Goal: Contribute content: Contribute content

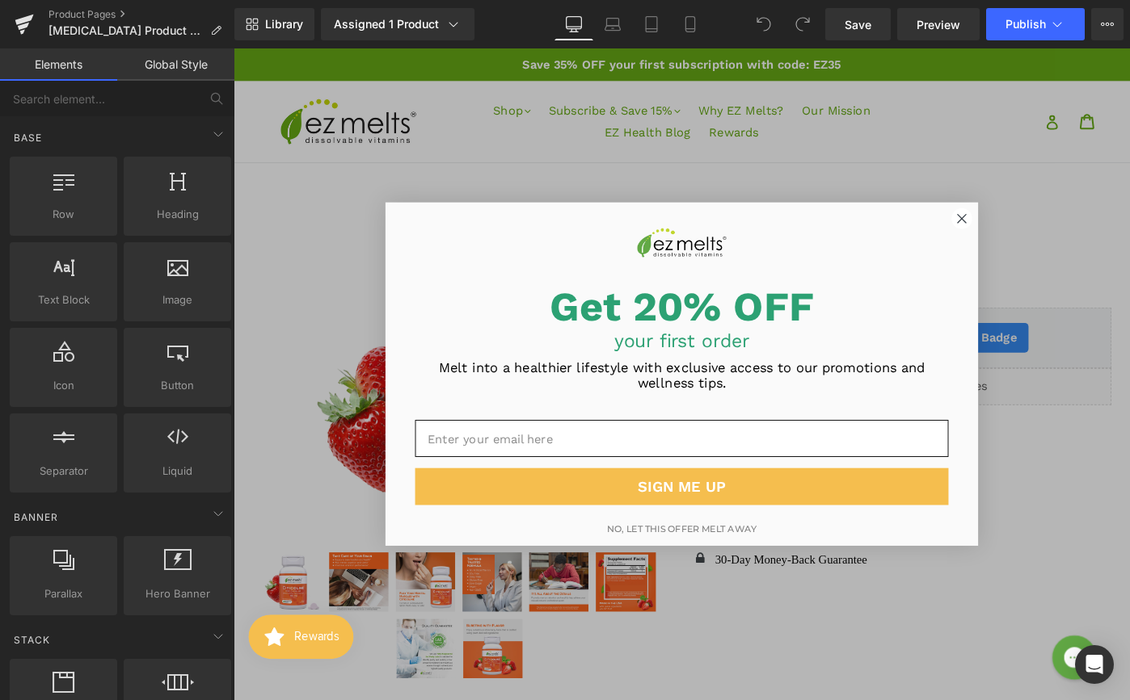
click at [1042, 233] on div "POPUP Form" at bounding box center [722, 257] width 646 height 81
click at [1033, 233] on circle "Close dialog" at bounding box center [1028, 234] width 22 height 22
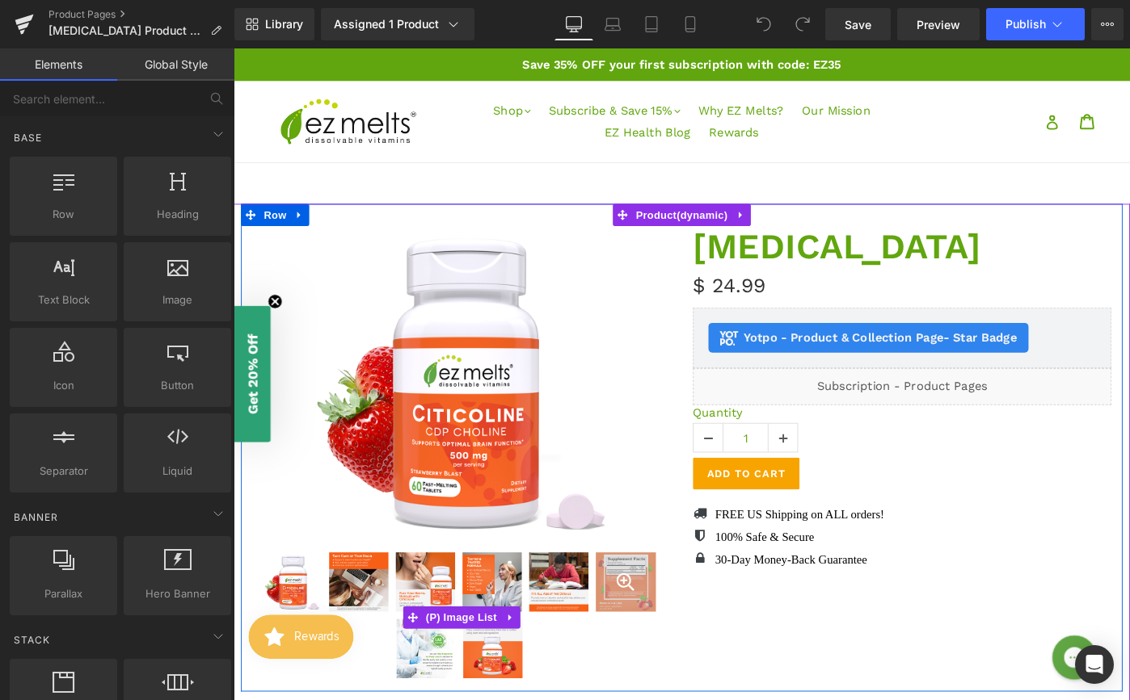
click at [662, 645] on div at bounding box center [661, 631] width 65 height 65
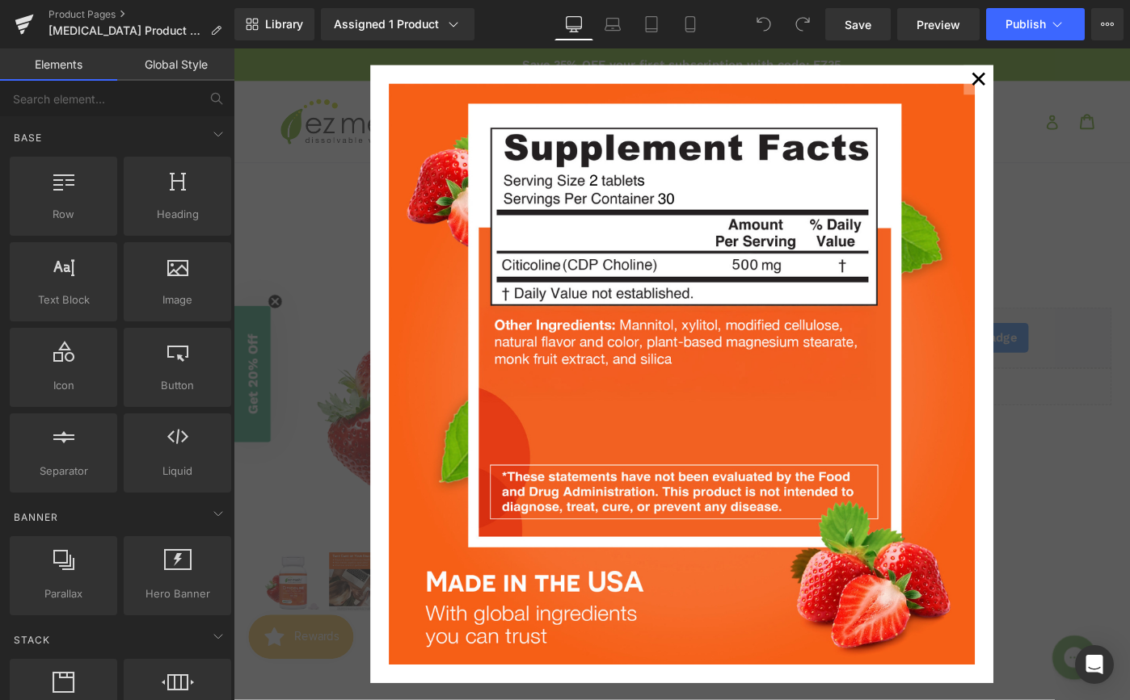
click at [1090, 135] on div "✕" at bounding box center [722, 403] width 978 height 711
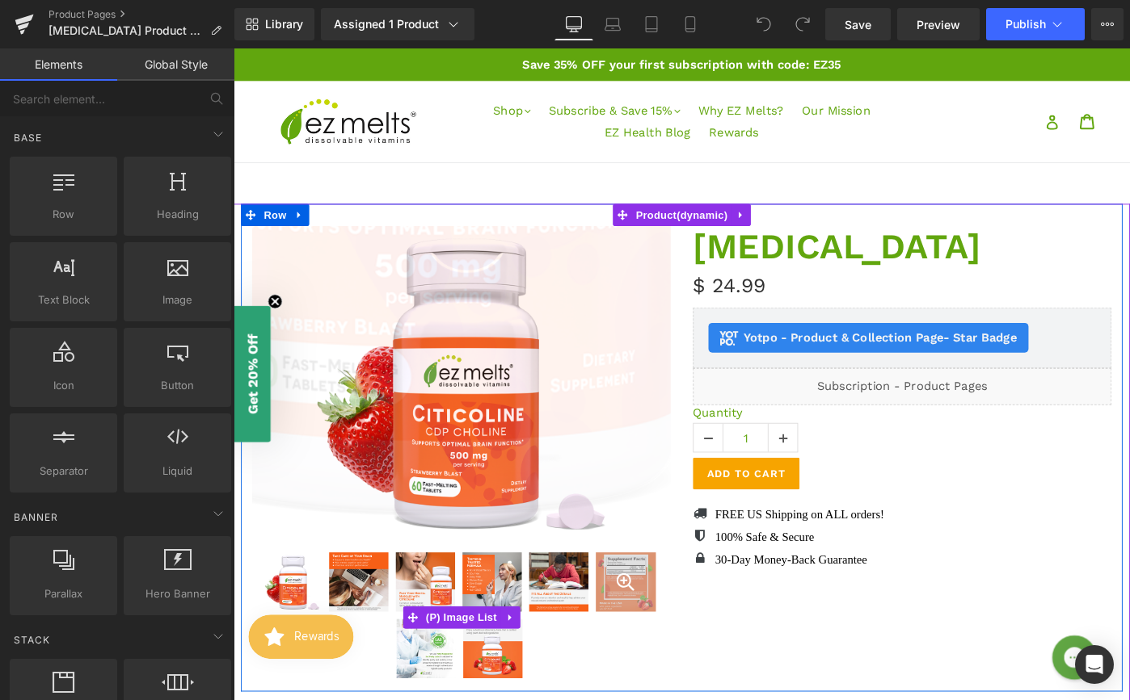
click at [637, 634] on div at bounding box center [661, 631] width 65 height 65
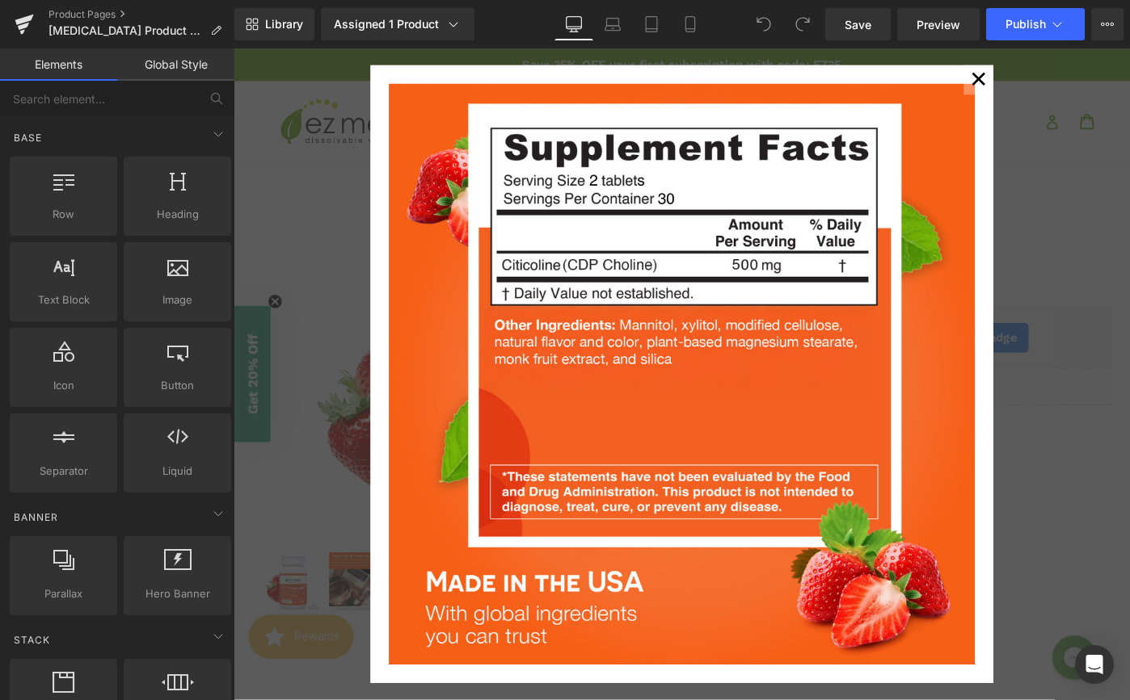
click at [1054, 78] on button "✕" at bounding box center [1045, 83] width 32 height 32
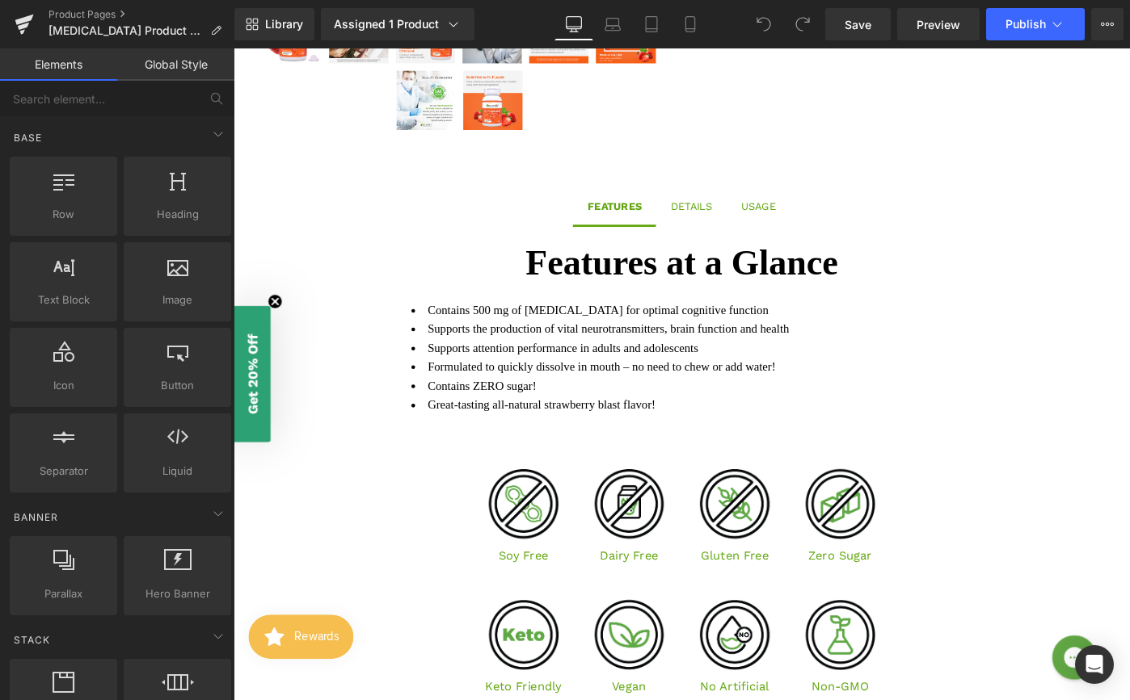
scroll to position [570, 0]
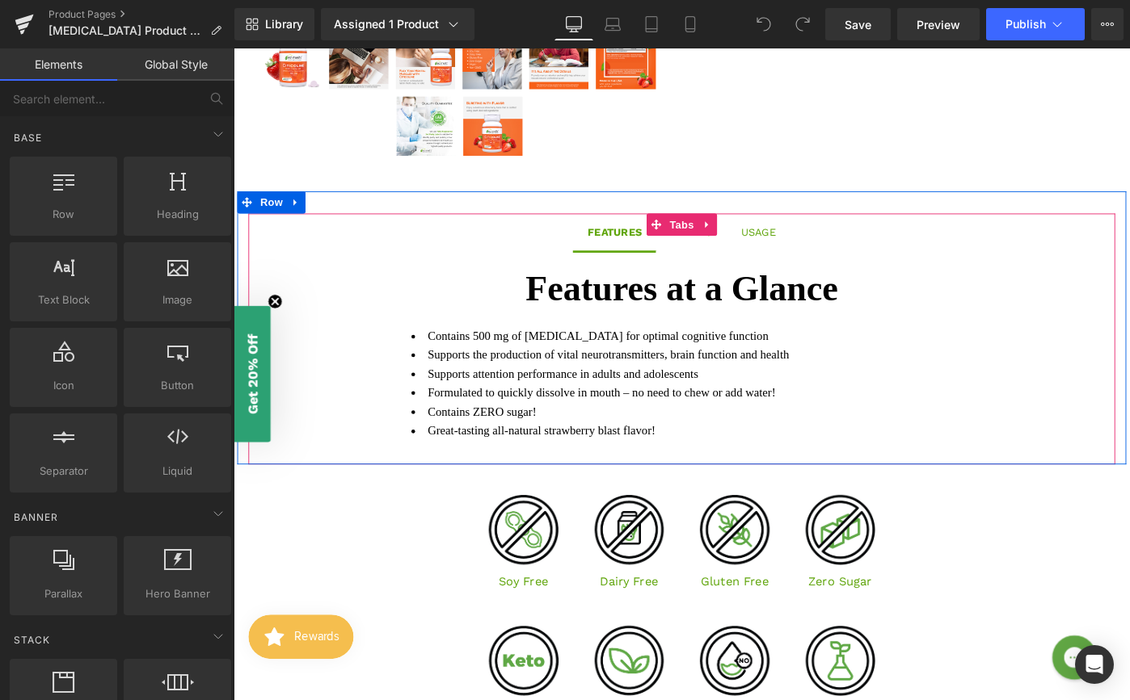
click at [716, 266] on span "DETAILS Text Block" at bounding box center [733, 249] width 78 height 40
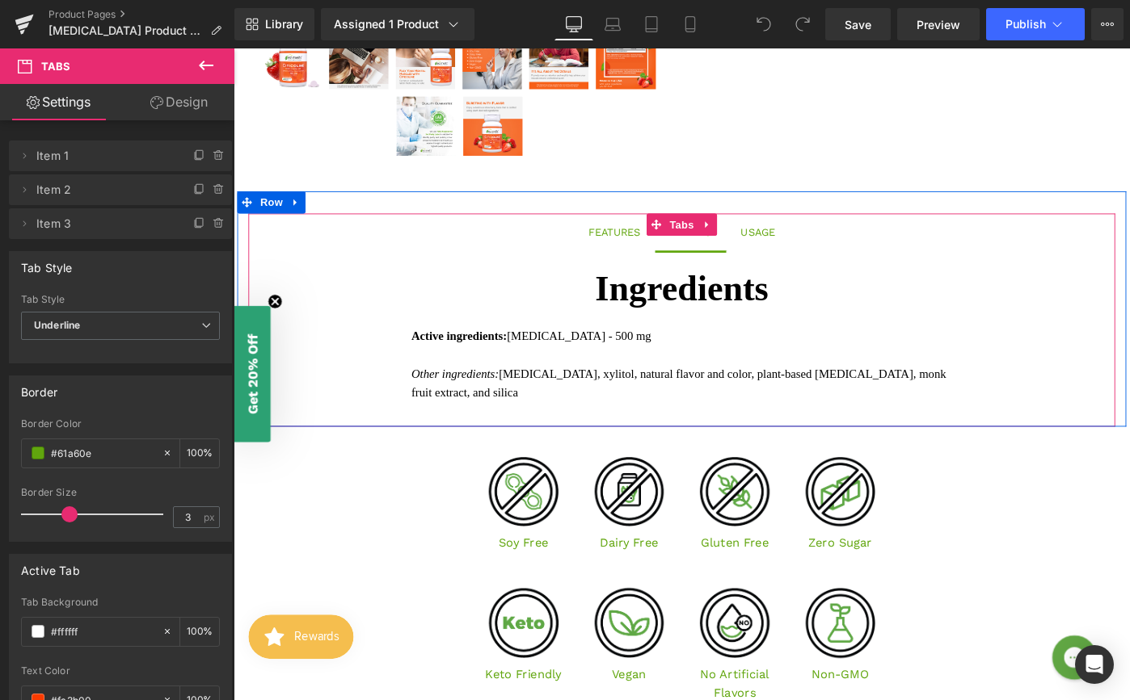
click at [801, 252] on div "USAGE" at bounding box center [806, 249] width 38 height 18
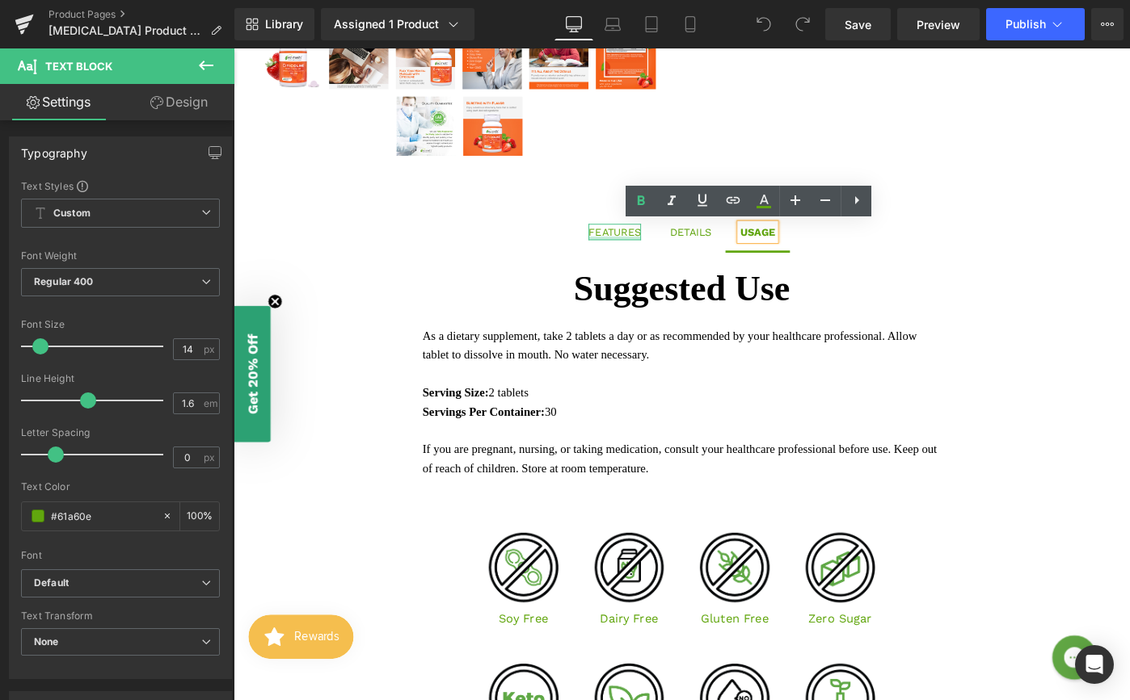
click at [636, 256] on div at bounding box center [649, 256] width 57 height 4
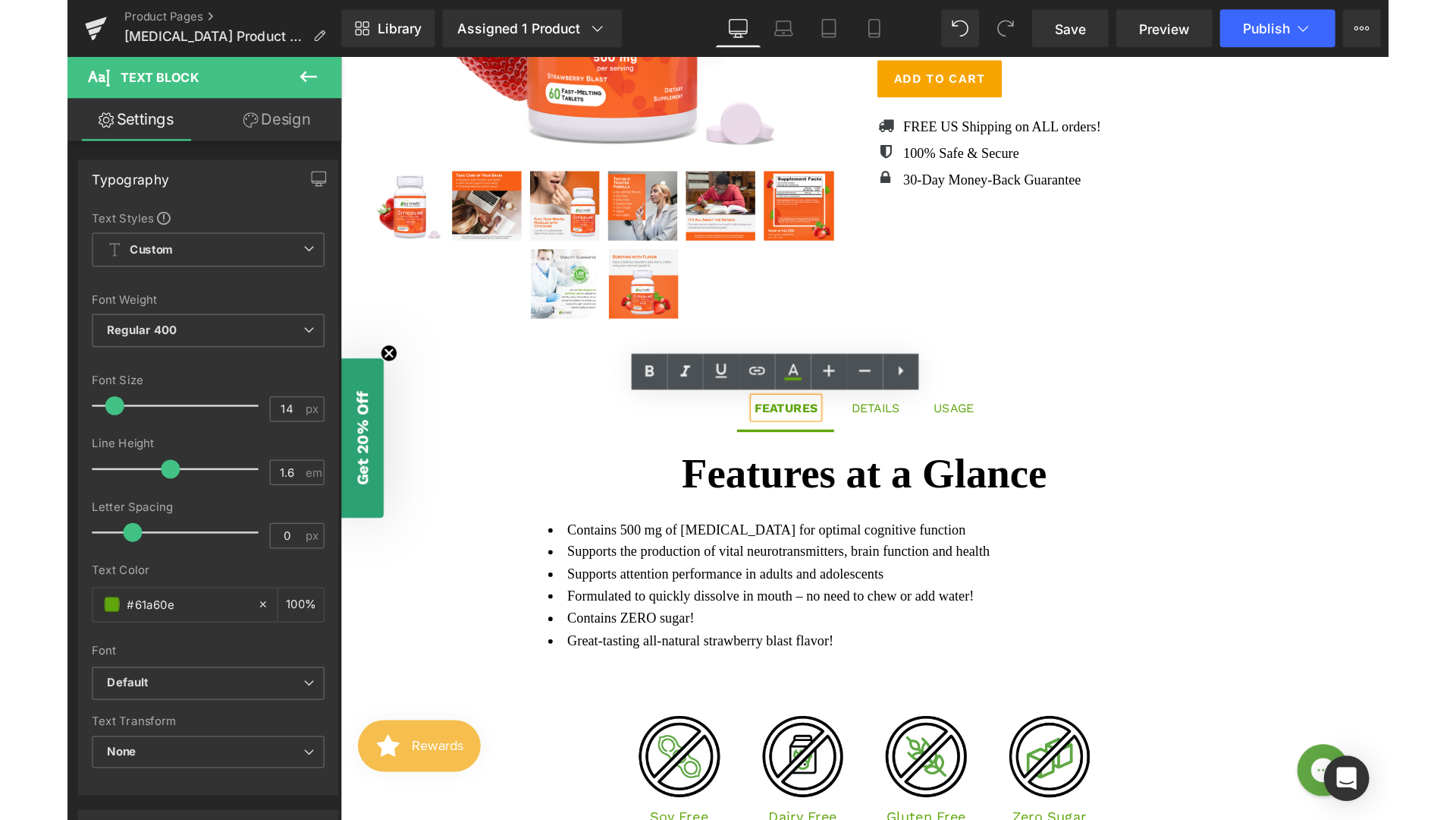
scroll to position [408, 0]
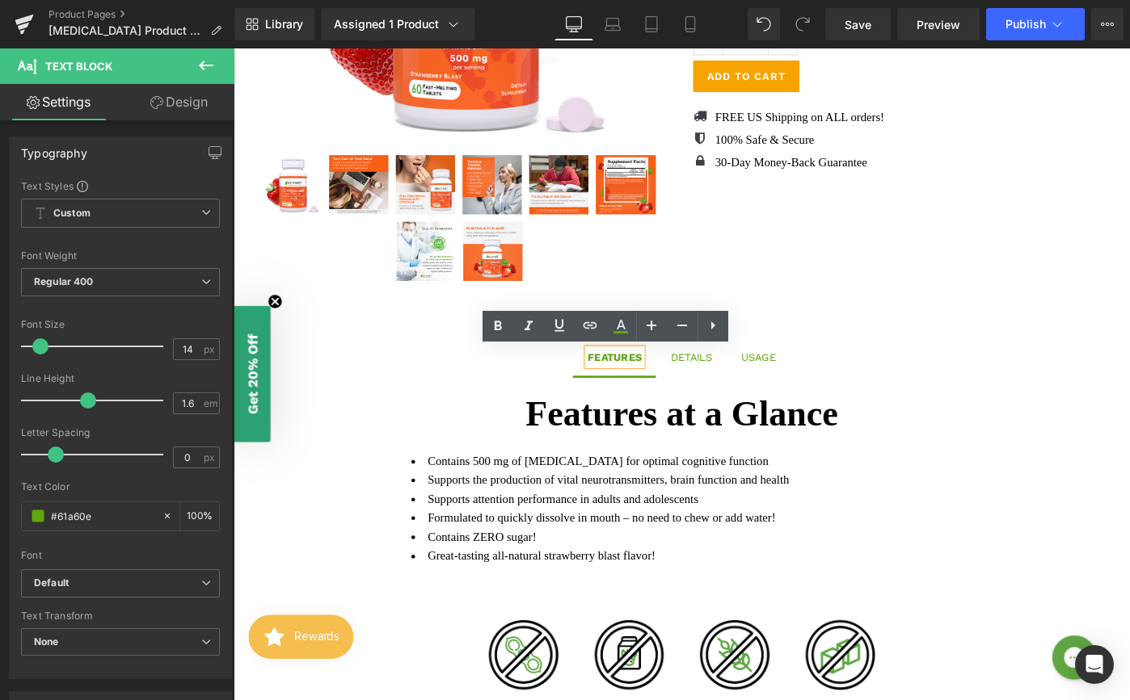
click at [712, 397] on span "DETAILS Text Block" at bounding box center [733, 385] width 78 height 40
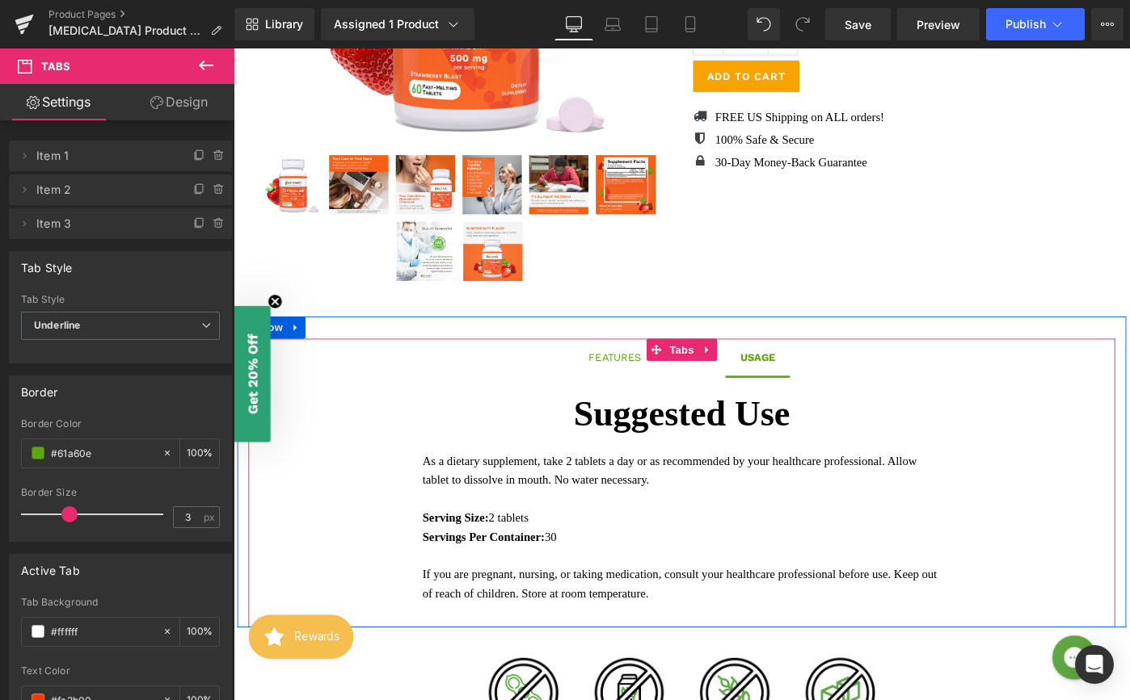
click at [806, 401] on span "USAGE Text Block" at bounding box center [805, 385] width 70 height 40
click at [633, 382] on div "FEATURES" at bounding box center [649, 386] width 57 height 18
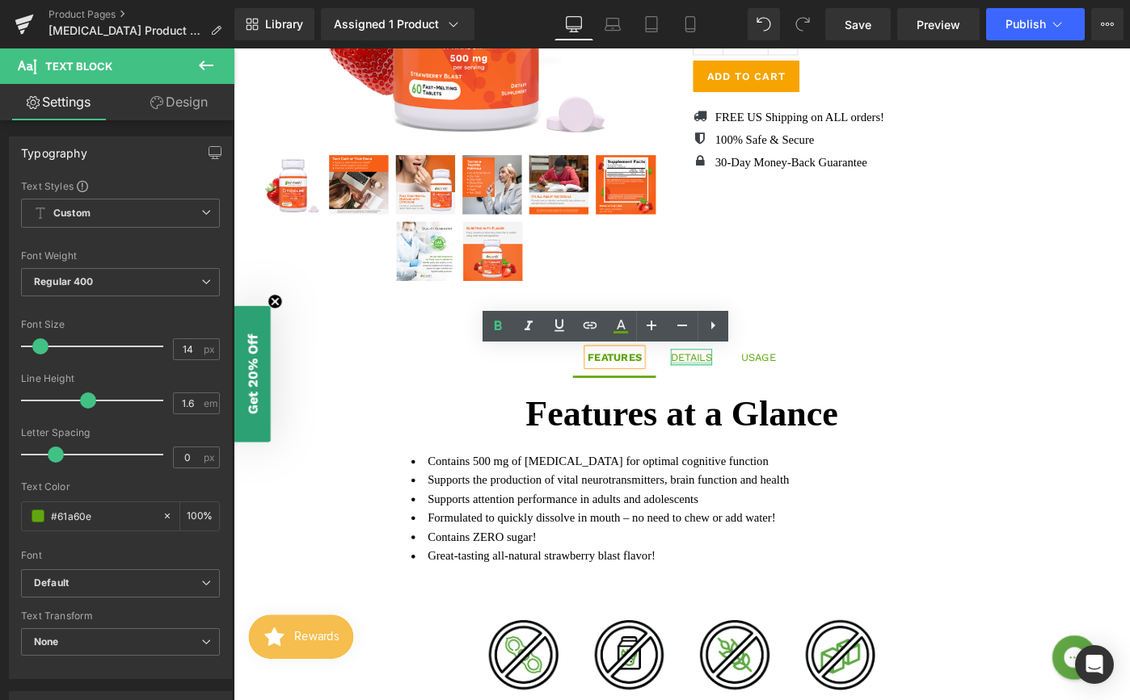
click at [724, 390] on div at bounding box center [732, 392] width 45 height 4
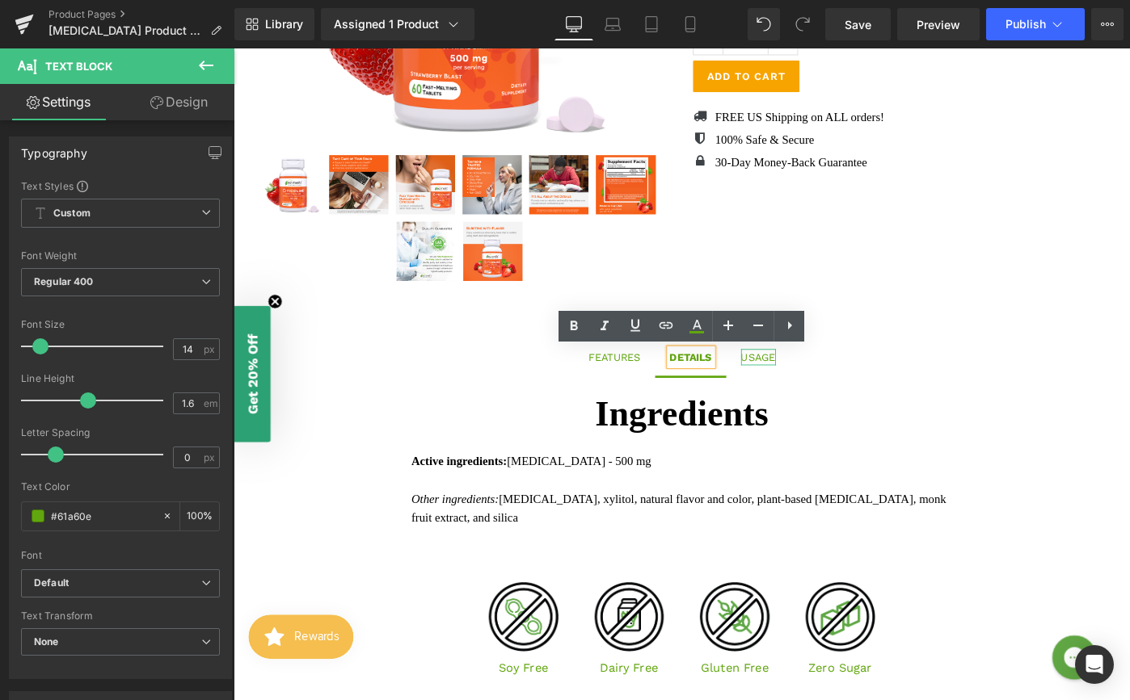
click at [798, 388] on div "USAGE" at bounding box center [806, 386] width 38 height 18
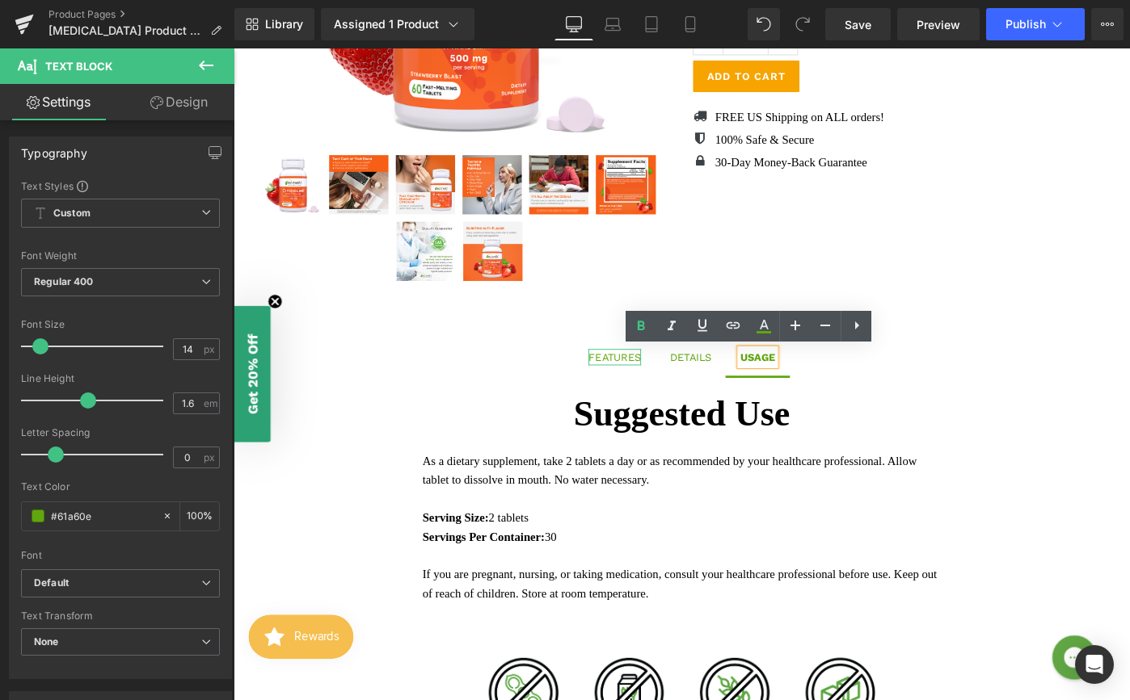
click at [636, 389] on div "FEATURES" at bounding box center [649, 386] width 57 height 18
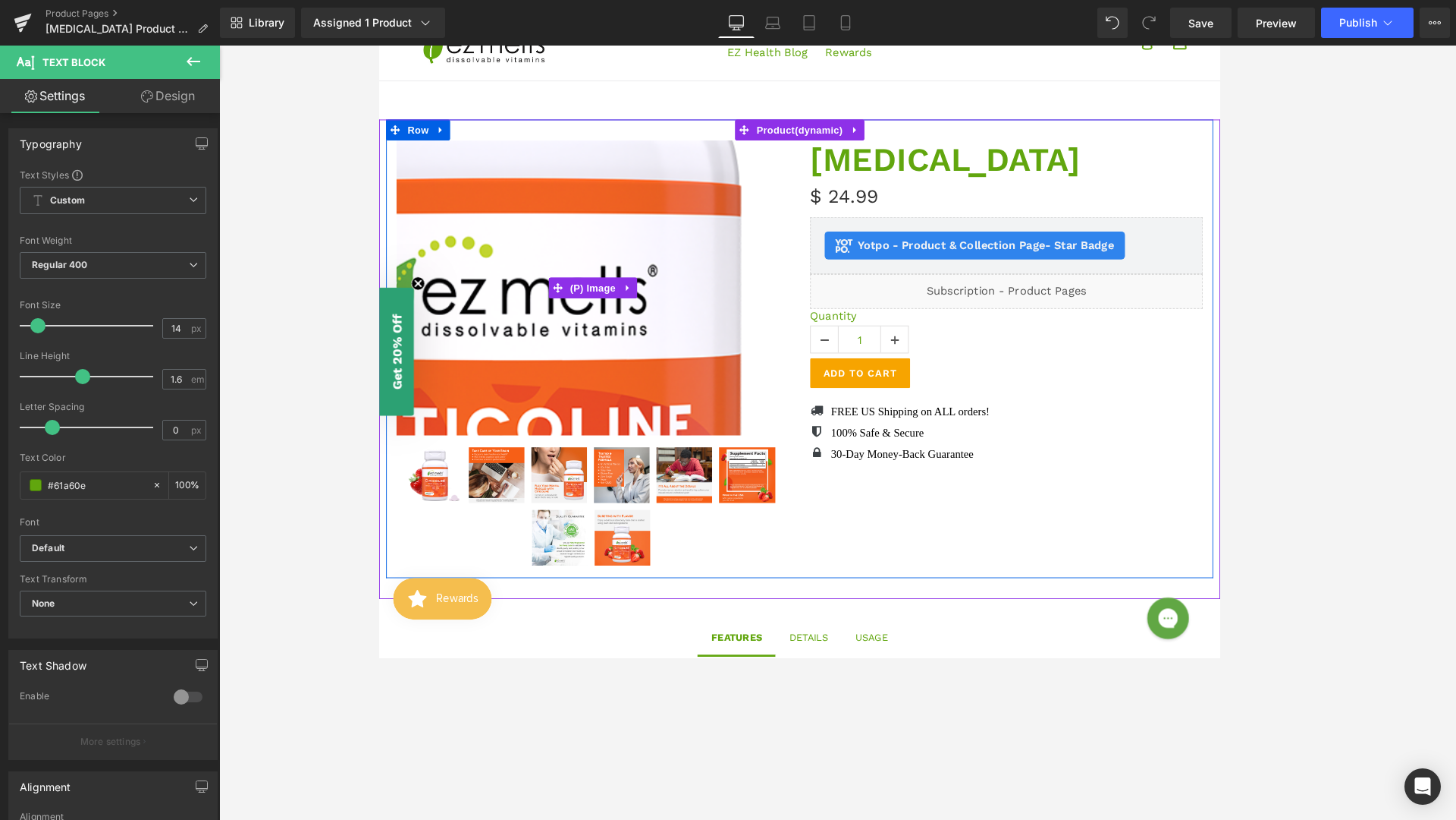
scroll to position [0, 0]
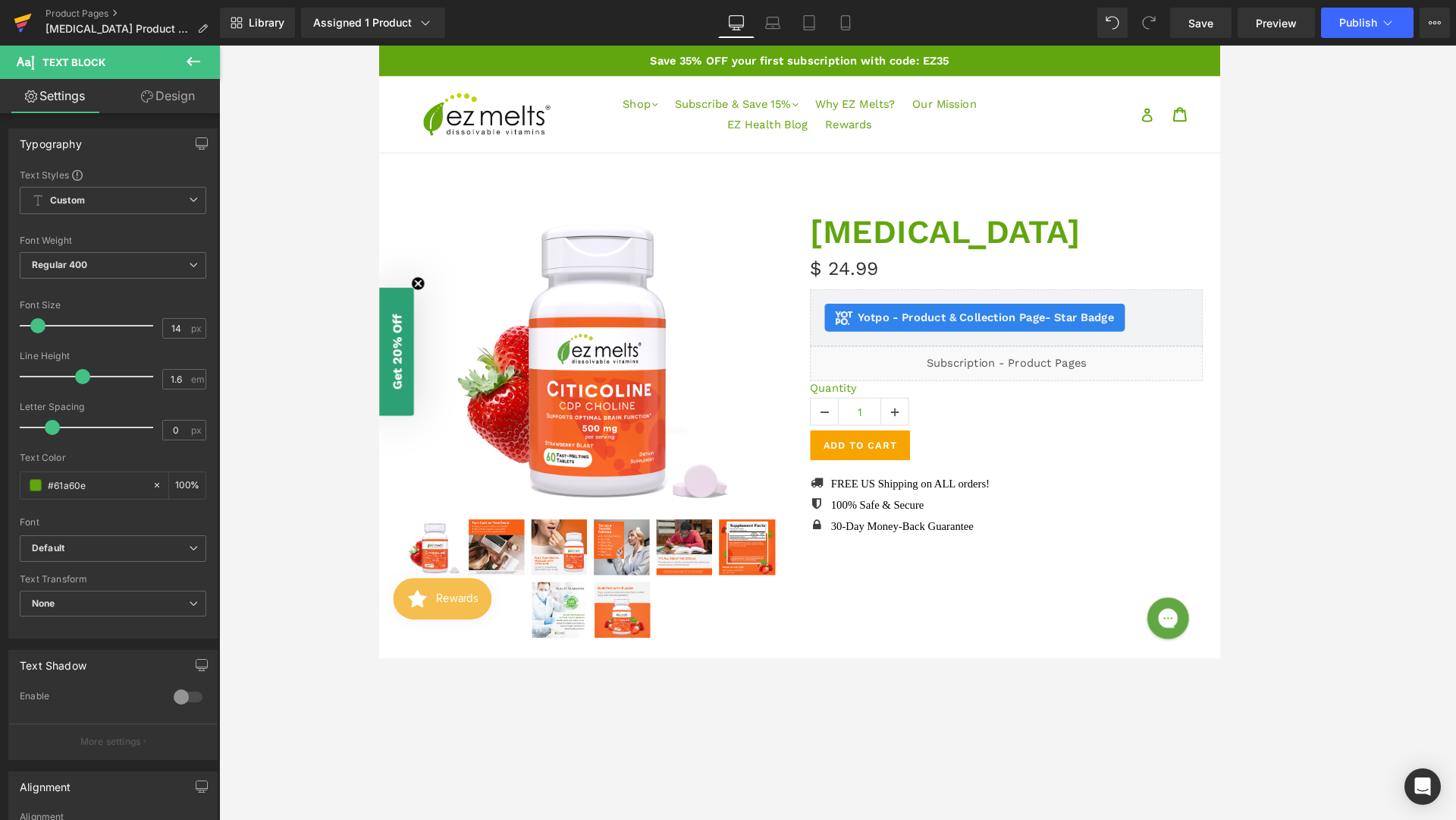
click at [24, 24] on icon at bounding box center [22, 24] width 10 height 7
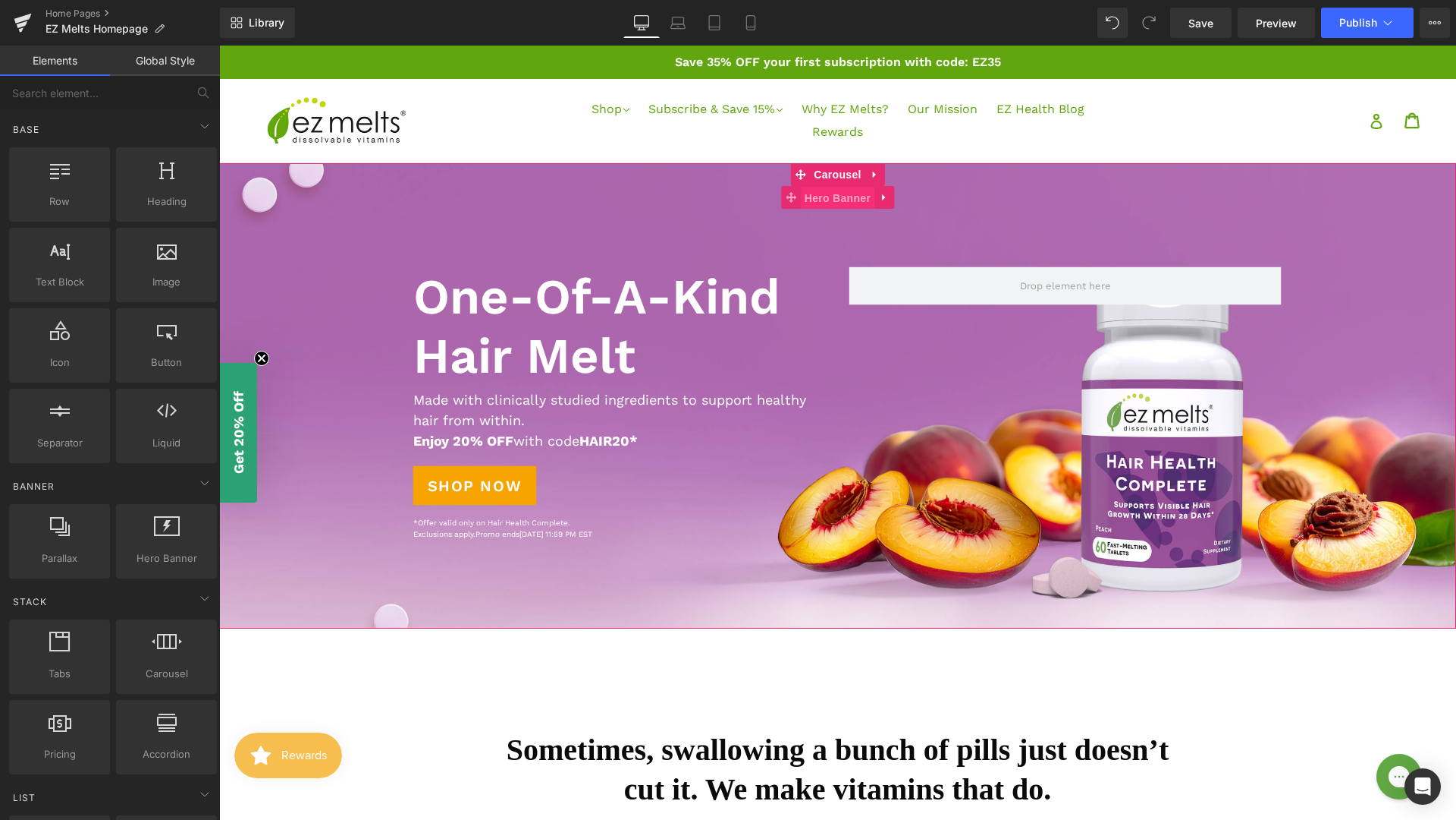
click at [831, 201] on span "Hero Banner" at bounding box center [837, 198] width 73 height 23
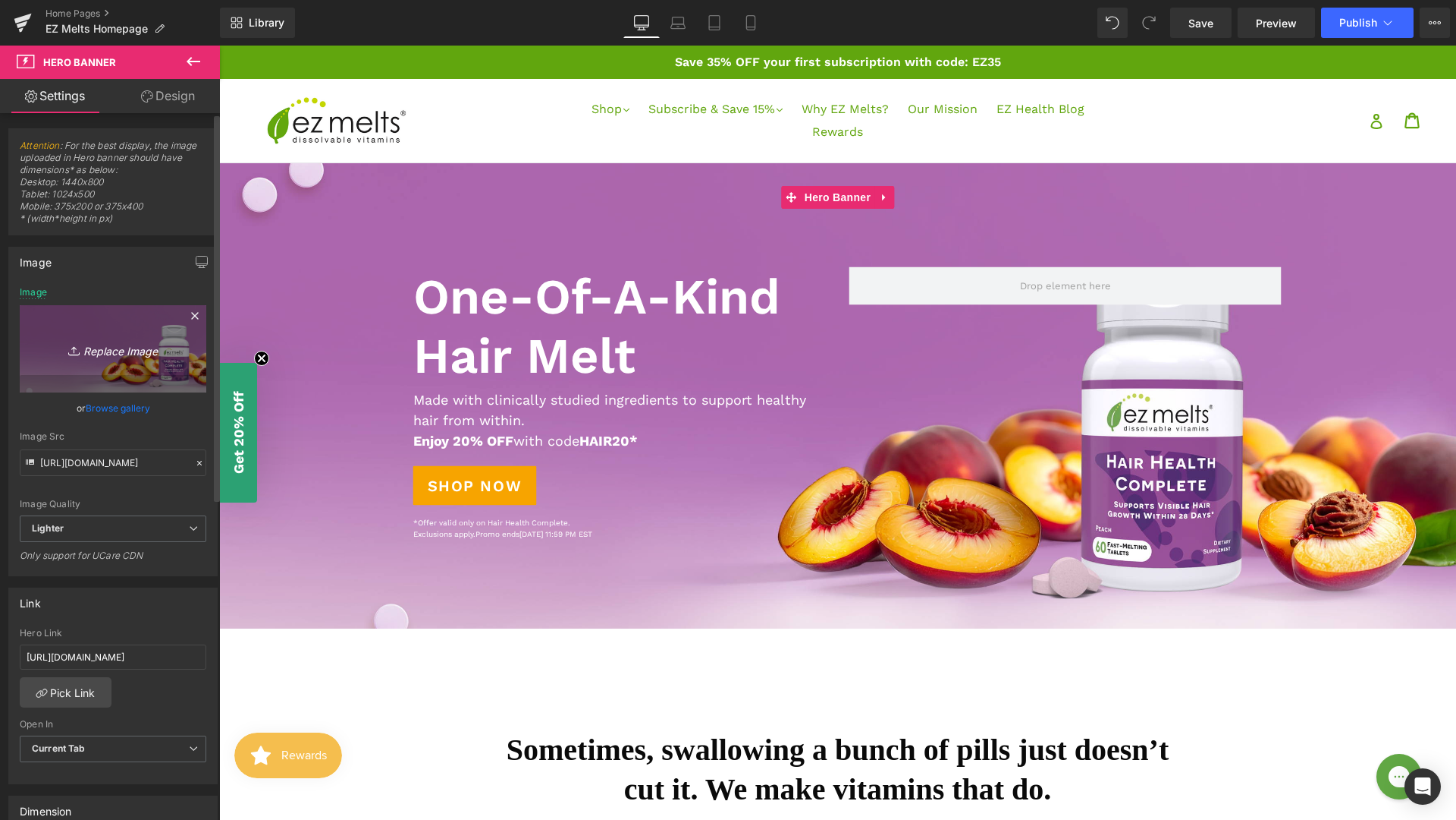
click at [109, 349] on icon "Replace Image" at bounding box center [113, 348] width 121 height 19
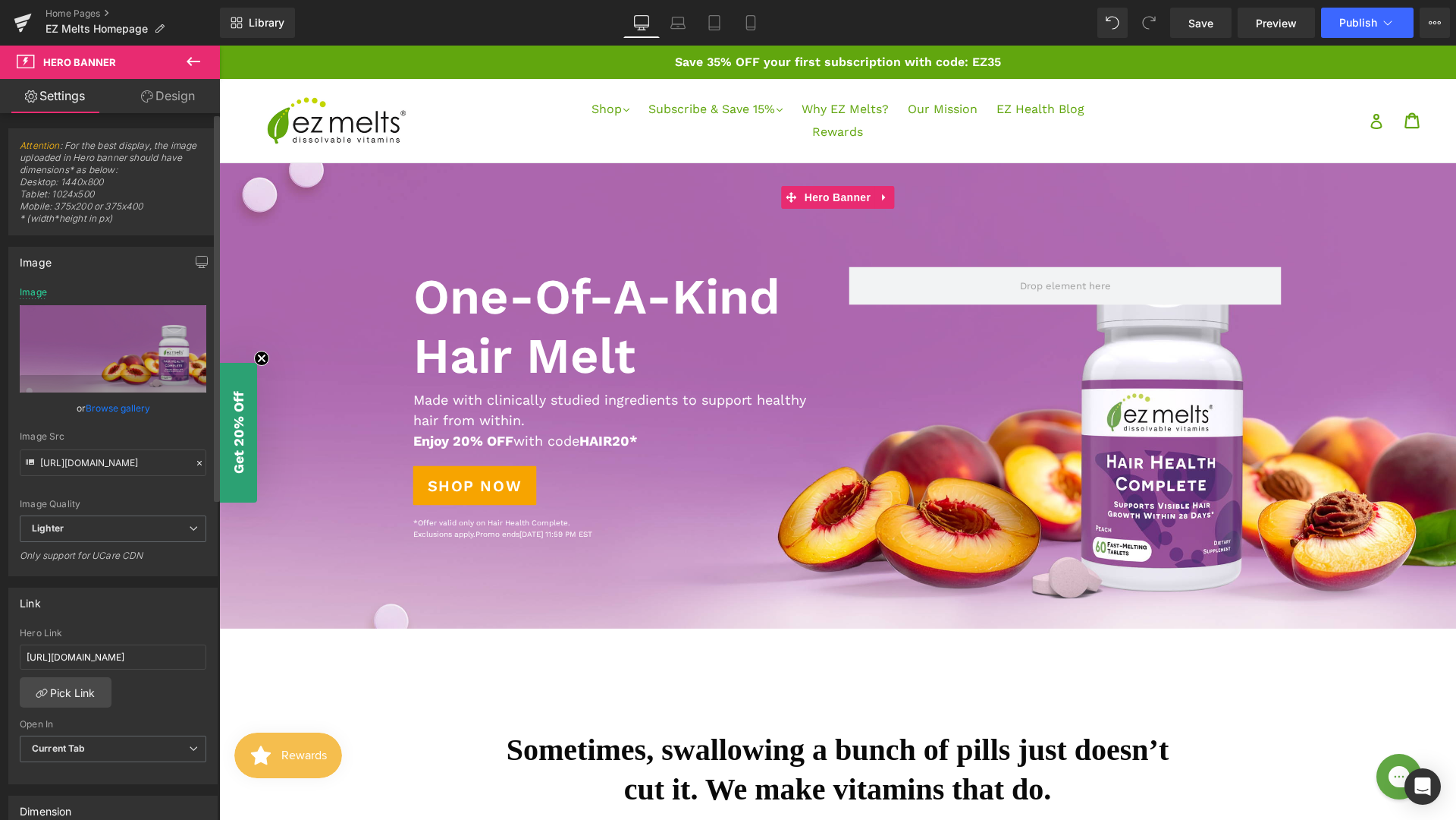
click at [124, 410] on link "Browse gallery" at bounding box center [117, 408] width 65 height 26
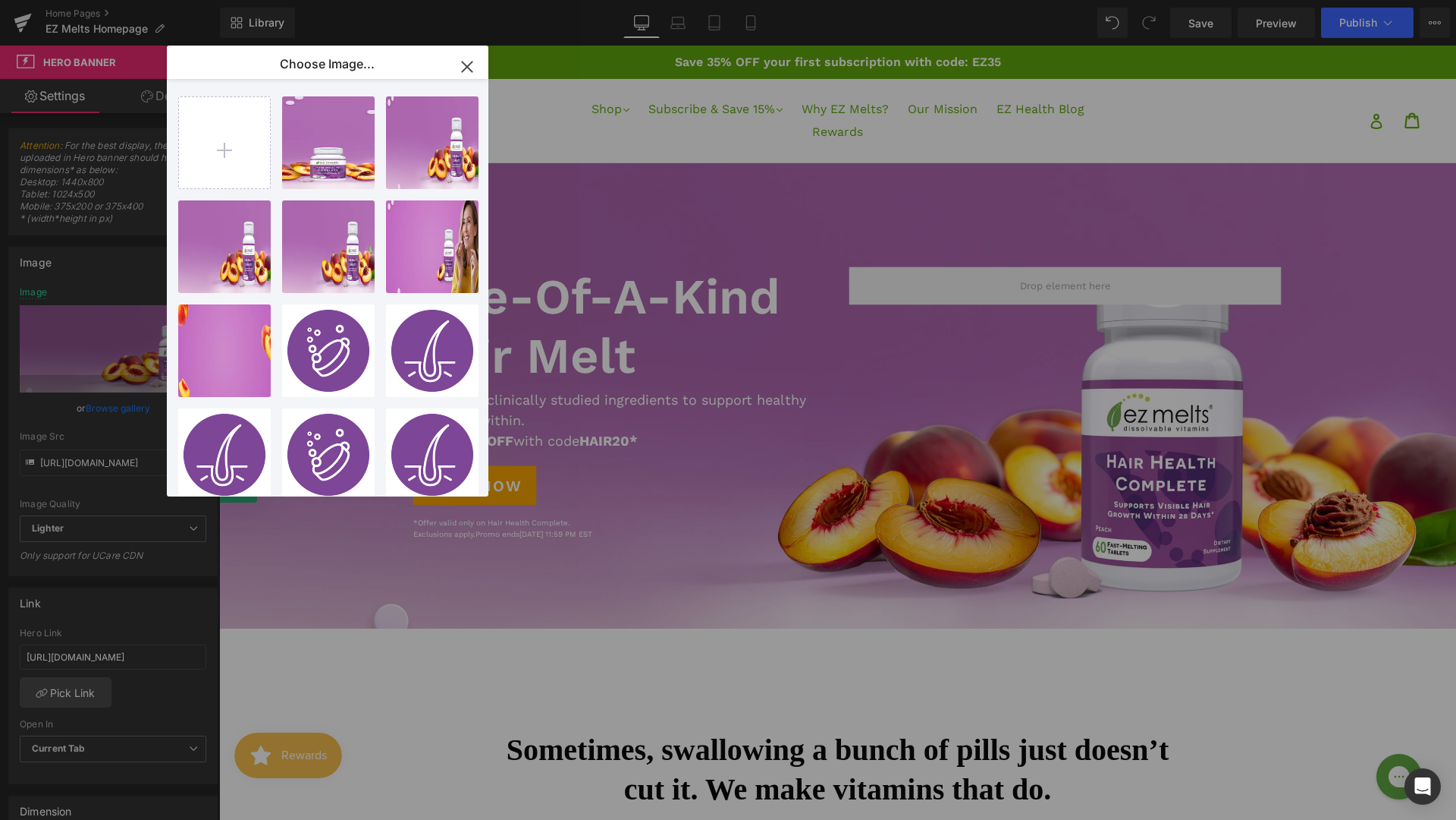
click at [469, 62] on icon "button" at bounding box center [467, 66] width 10 height 10
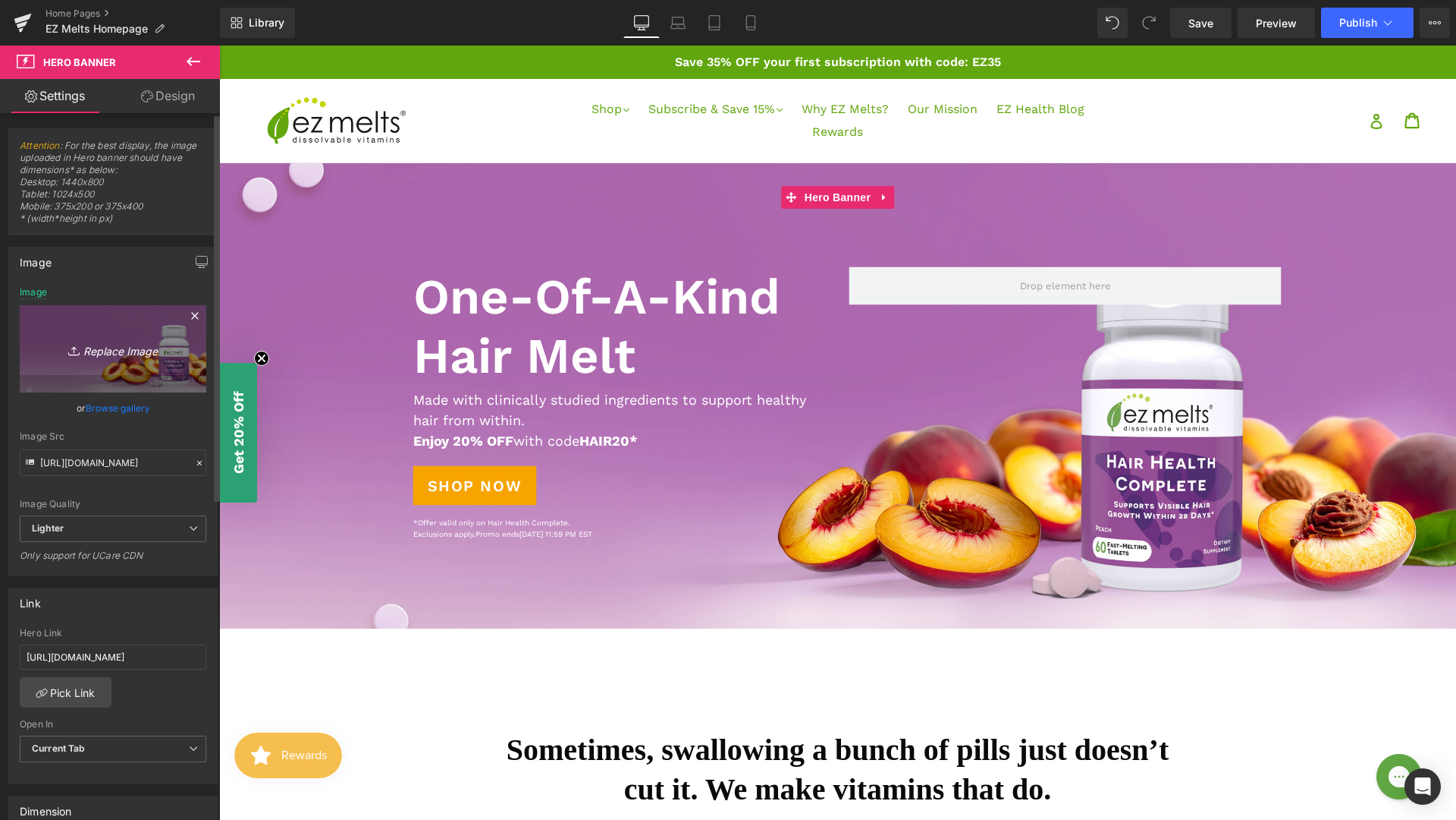
click at [125, 353] on icon "Replace Image" at bounding box center [113, 348] width 121 height 19
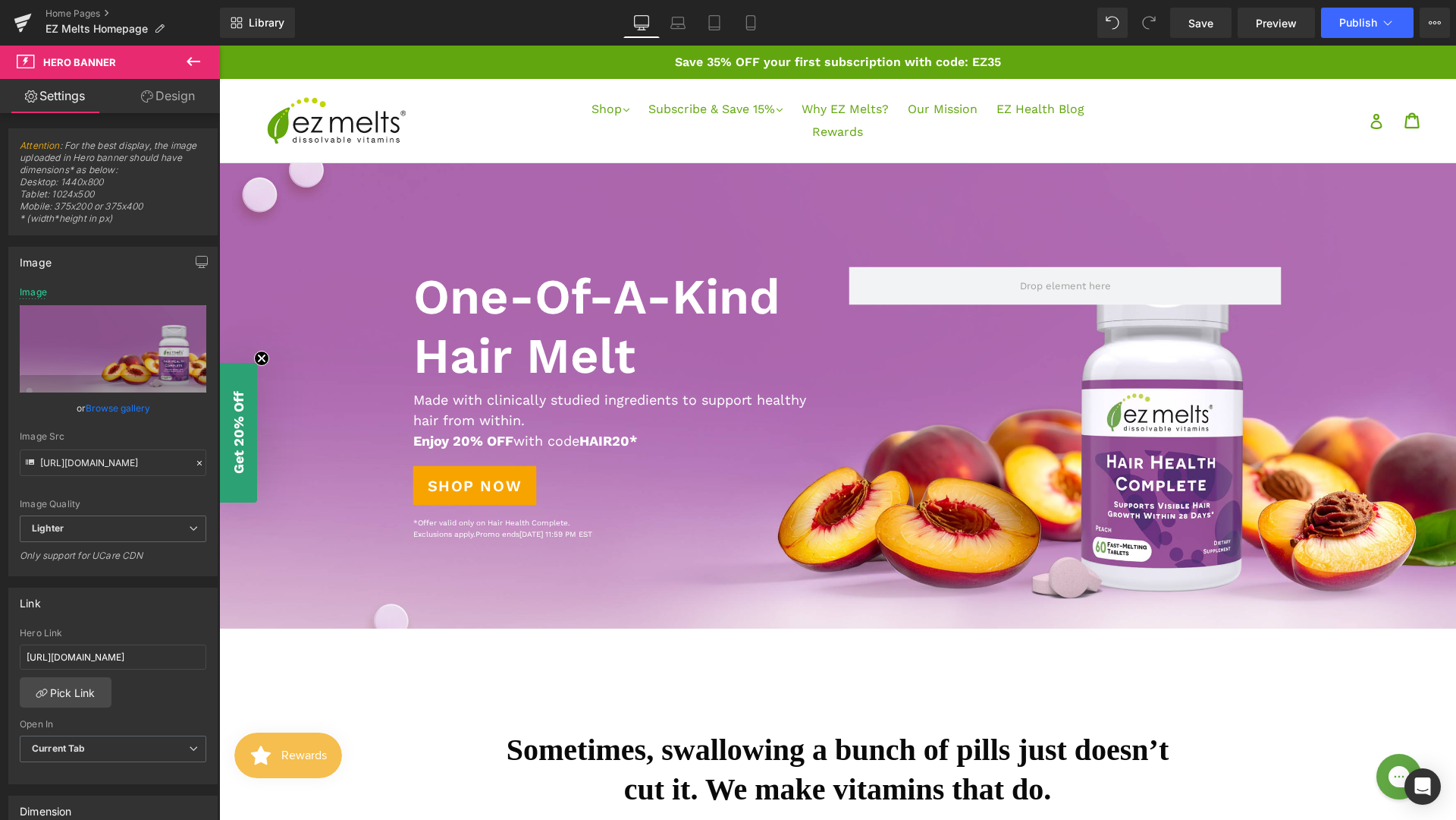
type input "C:\fakepath\WEB_BANNER_2000x600Desktop - V2.jpg"
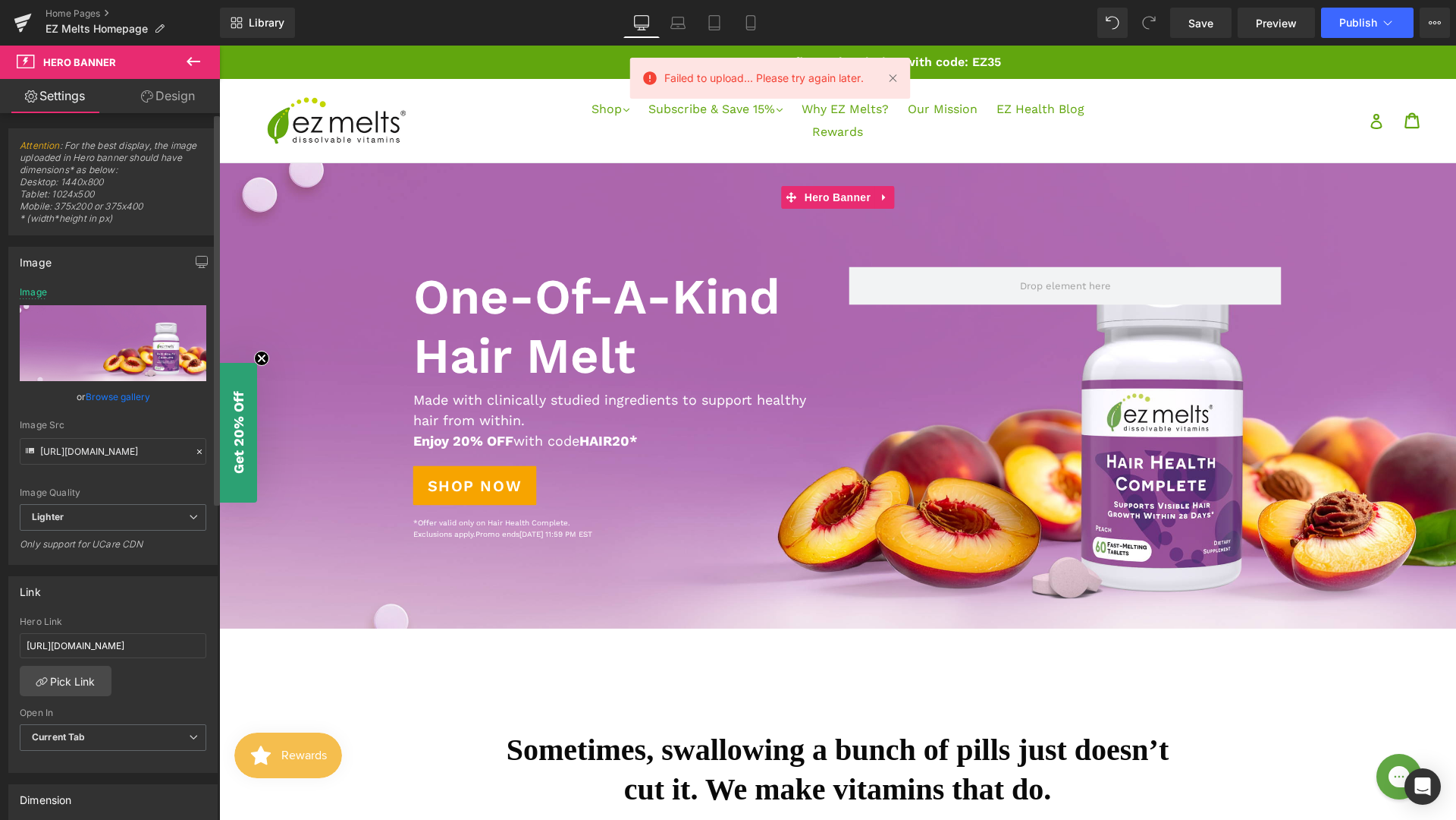
click at [129, 393] on link "Browse gallery" at bounding box center [117, 396] width 65 height 26
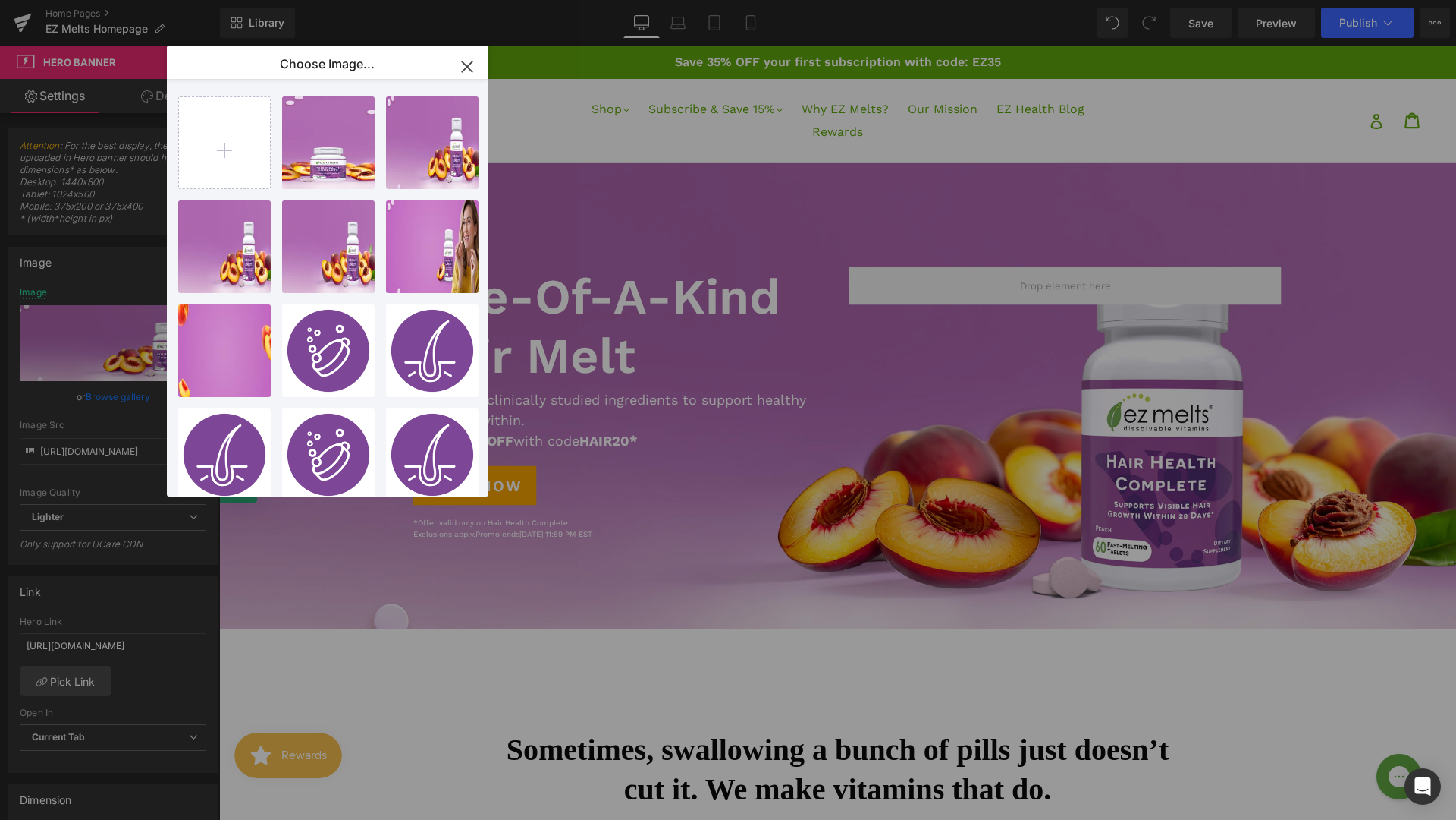
click at [104, 0] on div "Hero Banner You are previewing how the will restyle your page. You can not edit…" at bounding box center [728, 0] width 1456 height 0
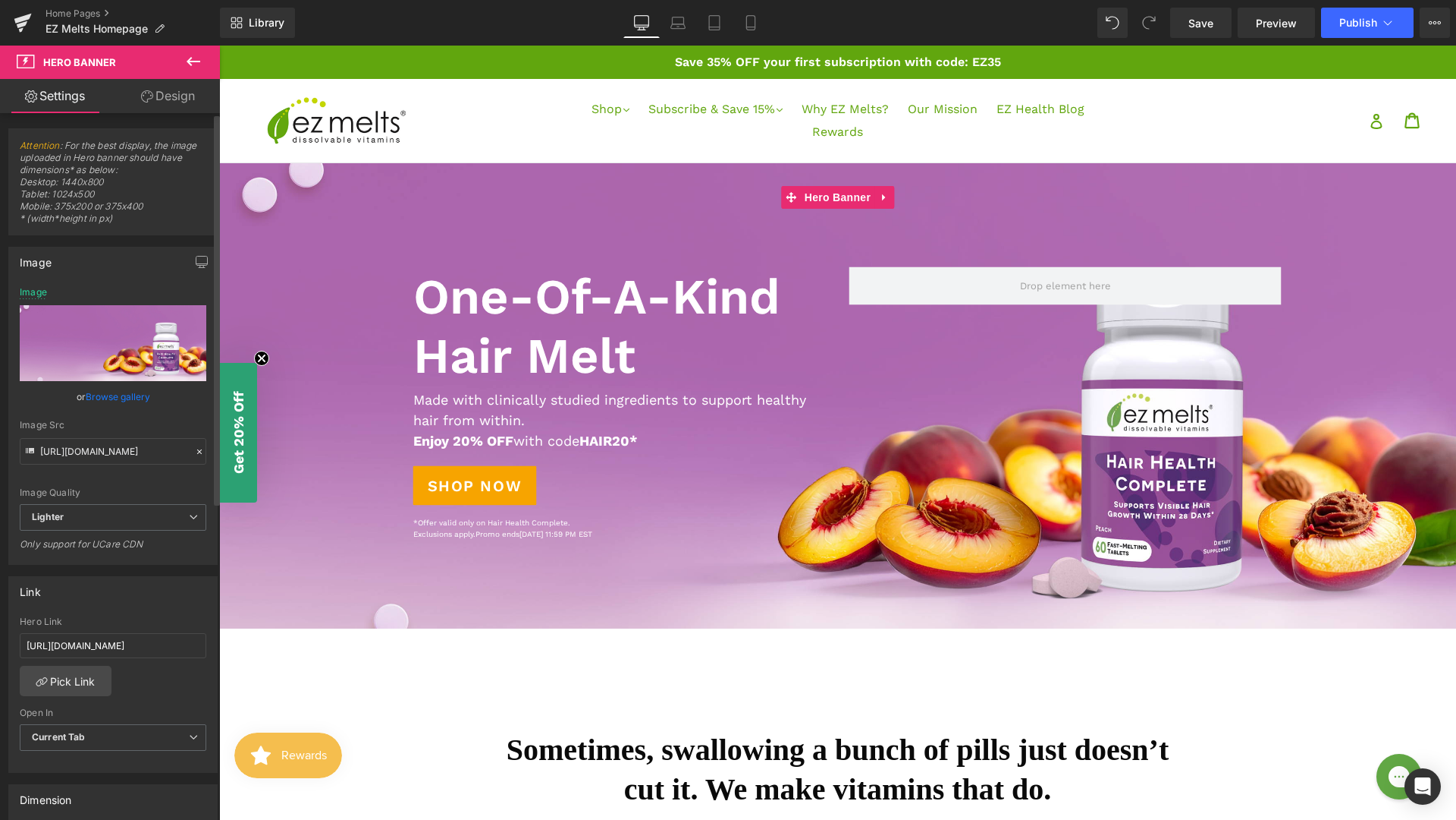
click at [116, 346] on input "file" at bounding box center [113, 343] width 187 height 76
click at [104, 334] on input "file" at bounding box center [113, 343] width 187 height 76
click at [120, 340] on input "file" at bounding box center [113, 343] width 187 height 76
type input "C:\fakepath\EZM_Homepage_Banner_7.2025-01 (1).jpg"
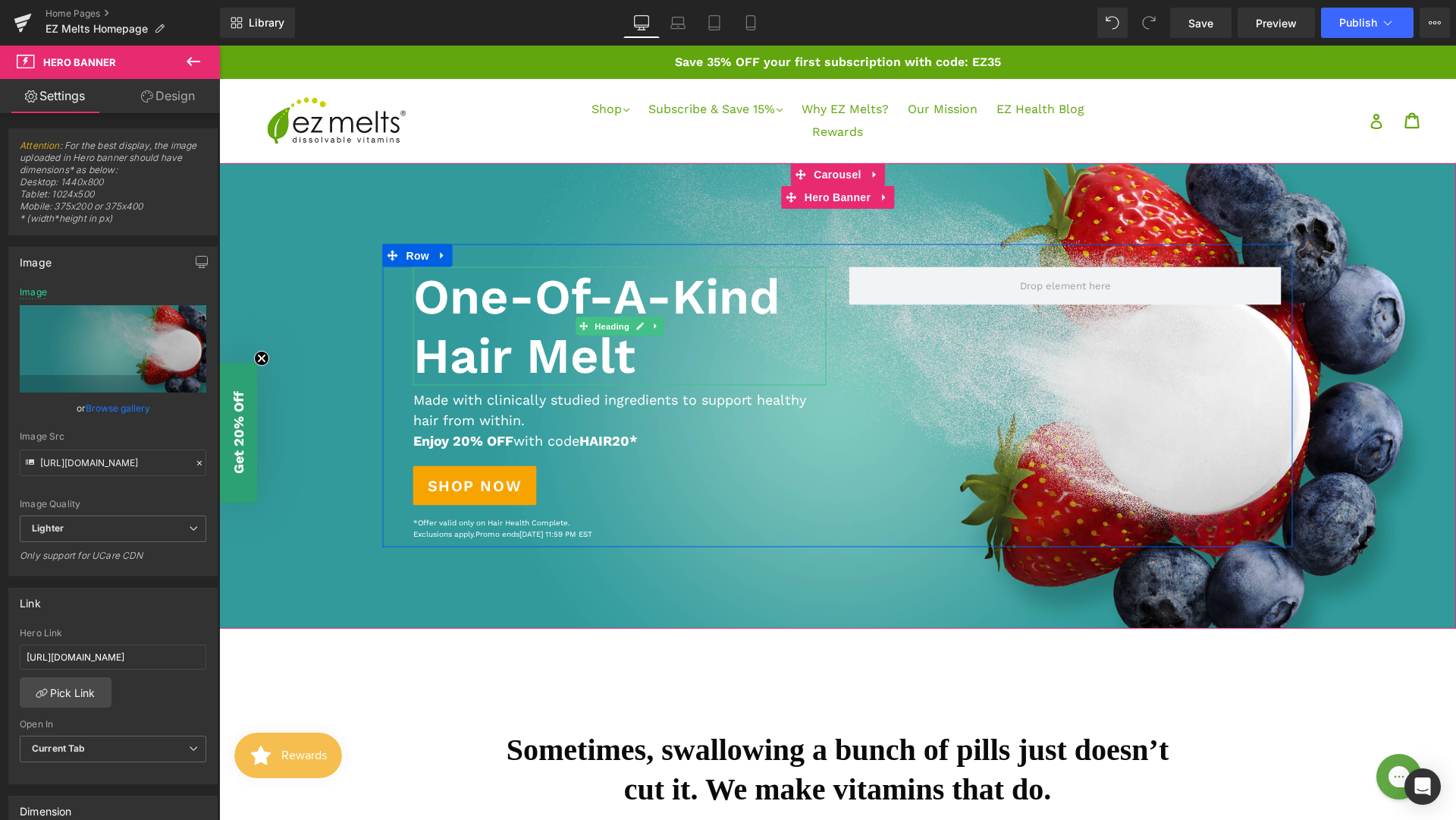
click at [545, 318] on h1 "One-Of-A-Kind Hair Melt" at bounding box center [620, 326] width 413 height 118
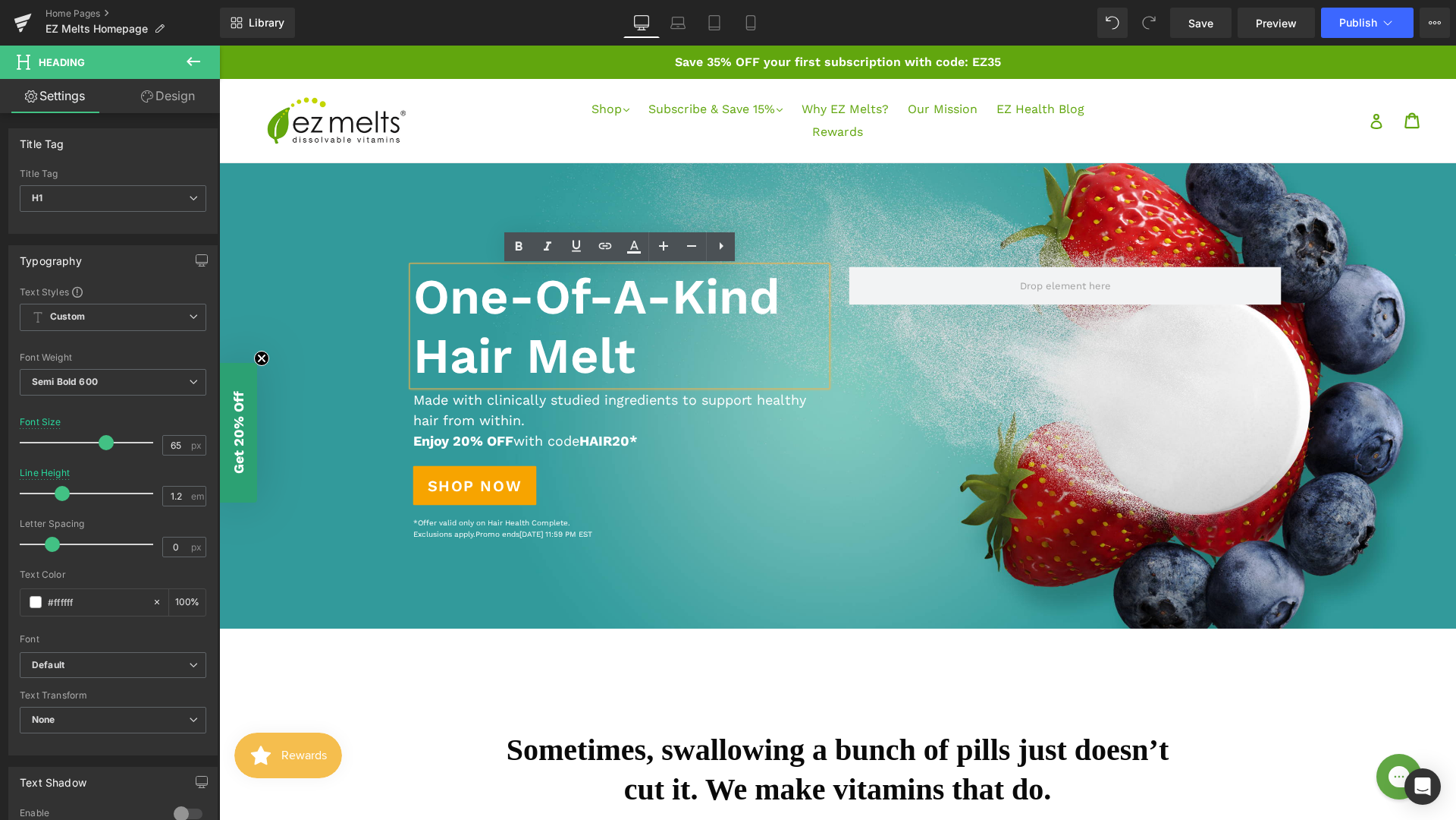
click at [620, 331] on h1 "One-Of-A-Kind Hair Melt" at bounding box center [620, 326] width 413 height 118
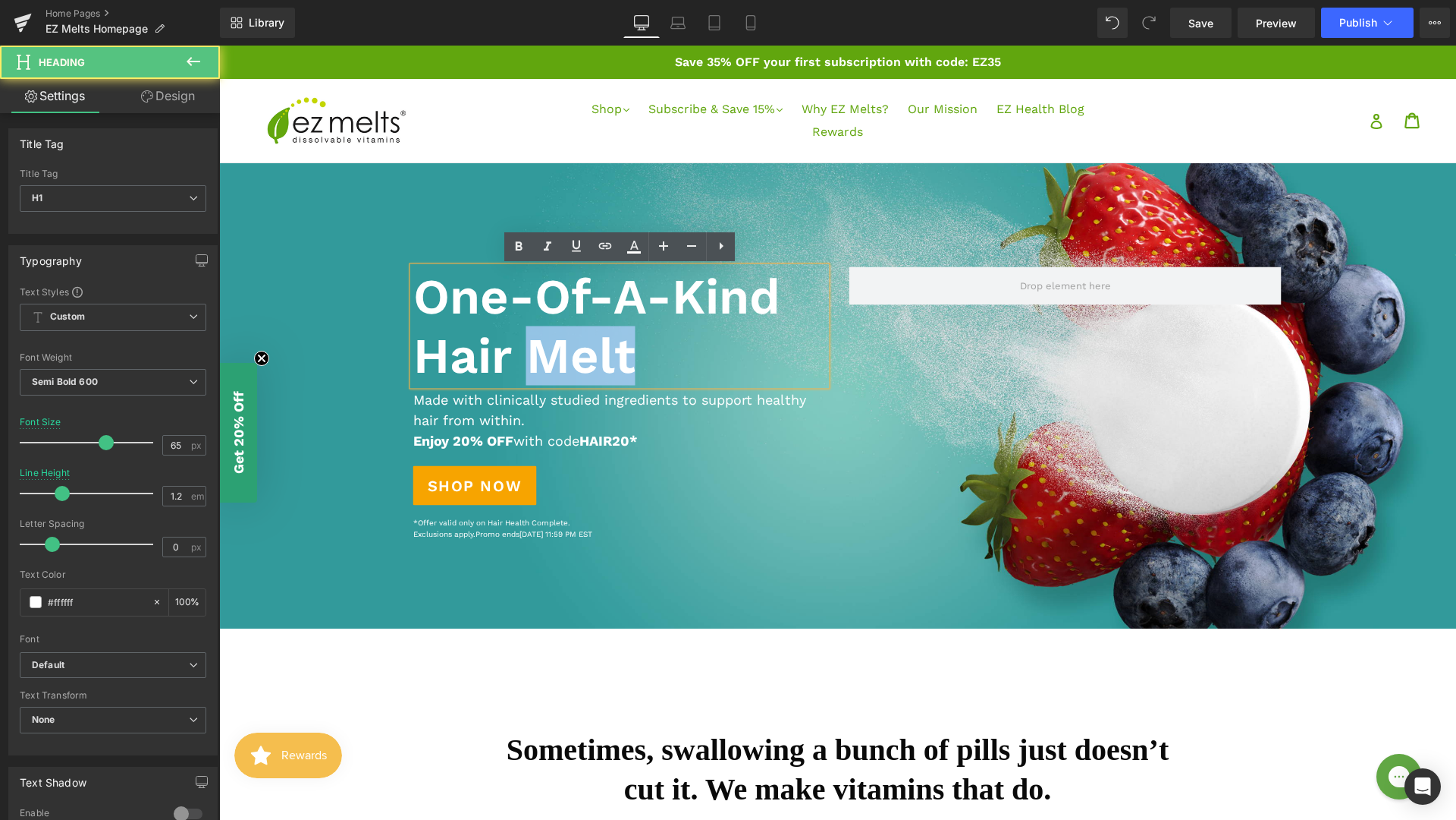
click at [620, 331] on h1 "One-Of-A-Kind Hair Melt" at bounding box center [620, 326] width 413 height 118
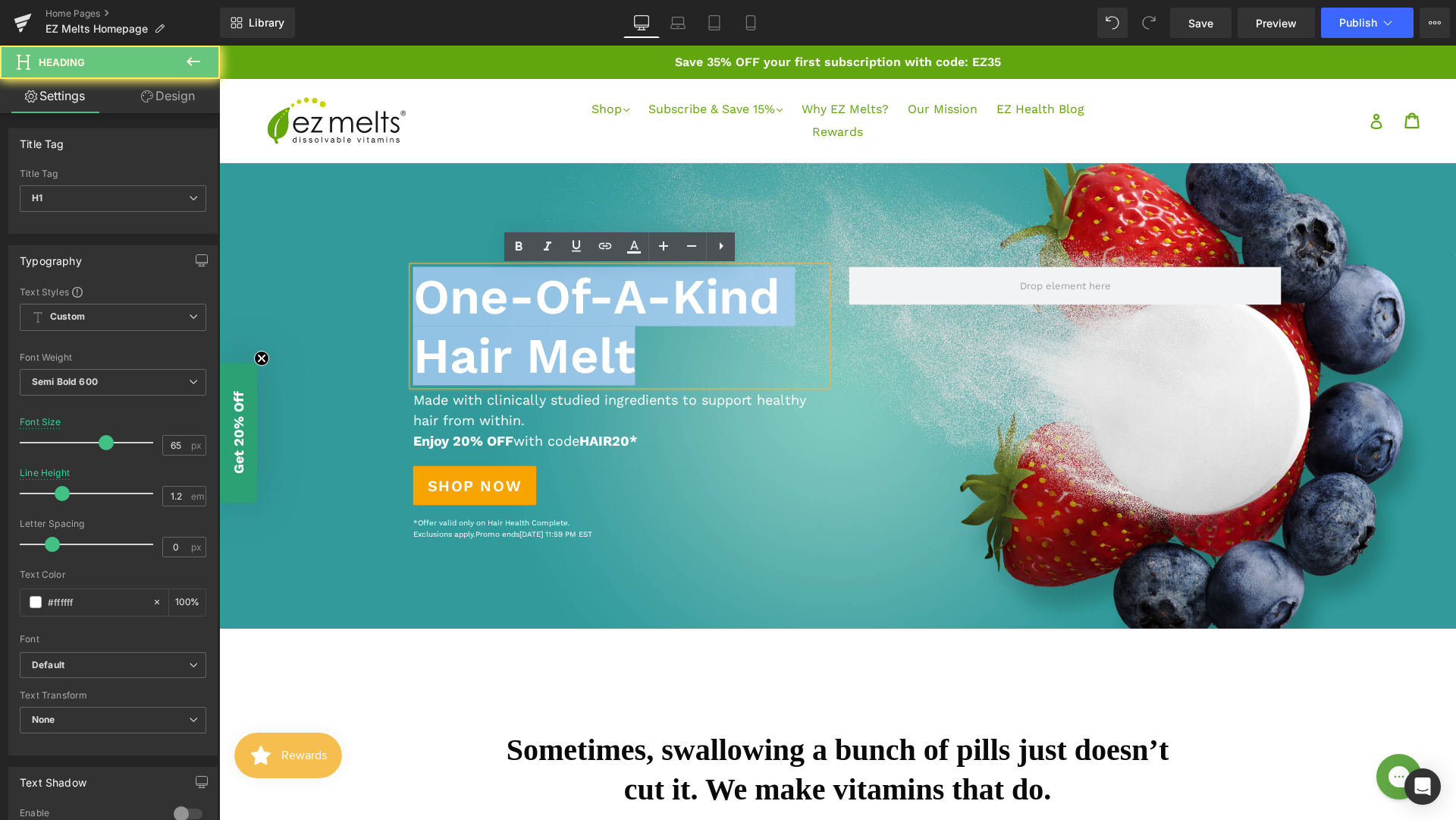
click at [620, 331] on h1 "One-Of-A-Kind Hair Melt" at bounding box center [620, 326] width 413 height 118
paste div
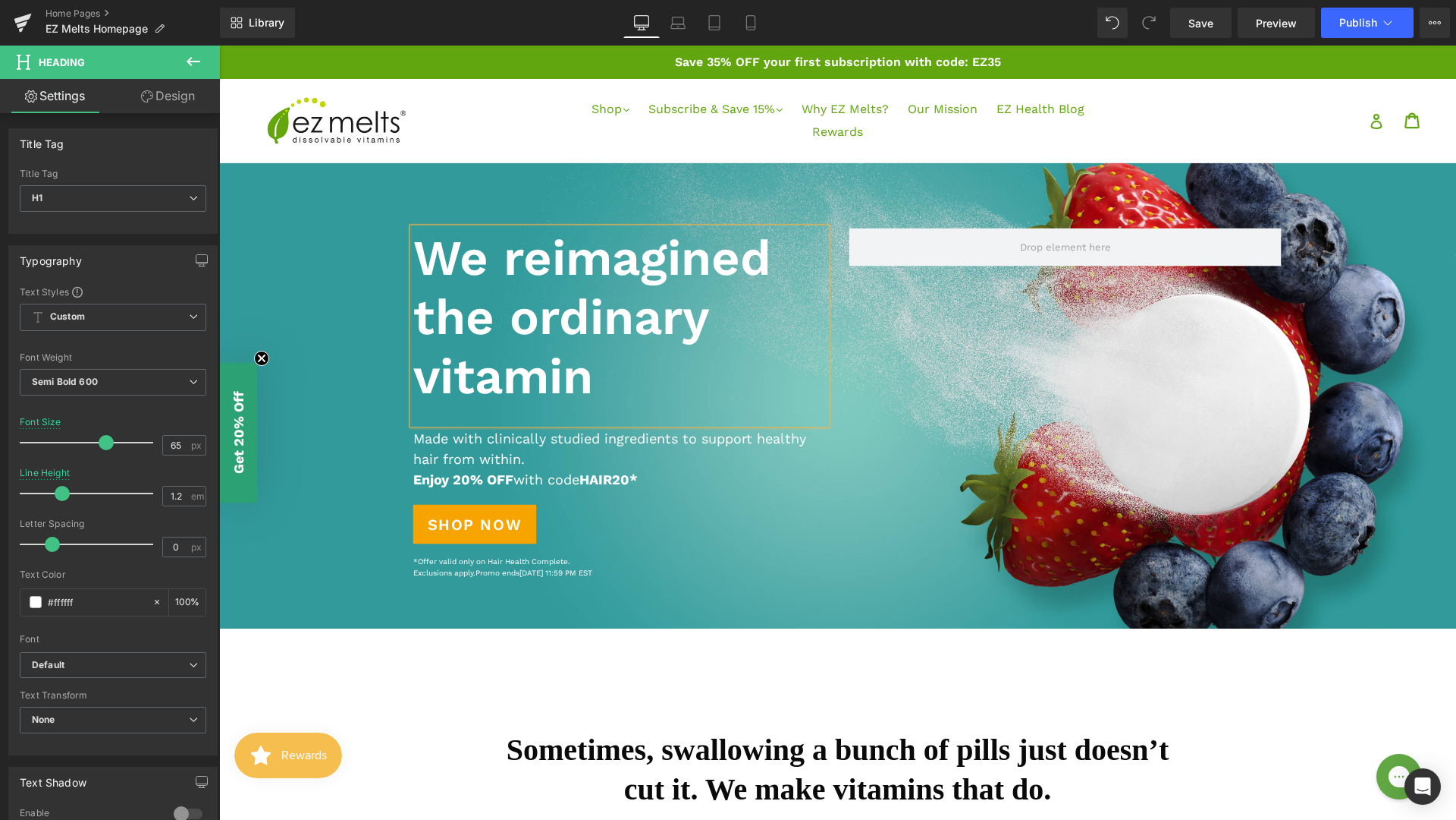
click at [441, 414] on div at bounding box center [620, 414] width 413 height 18
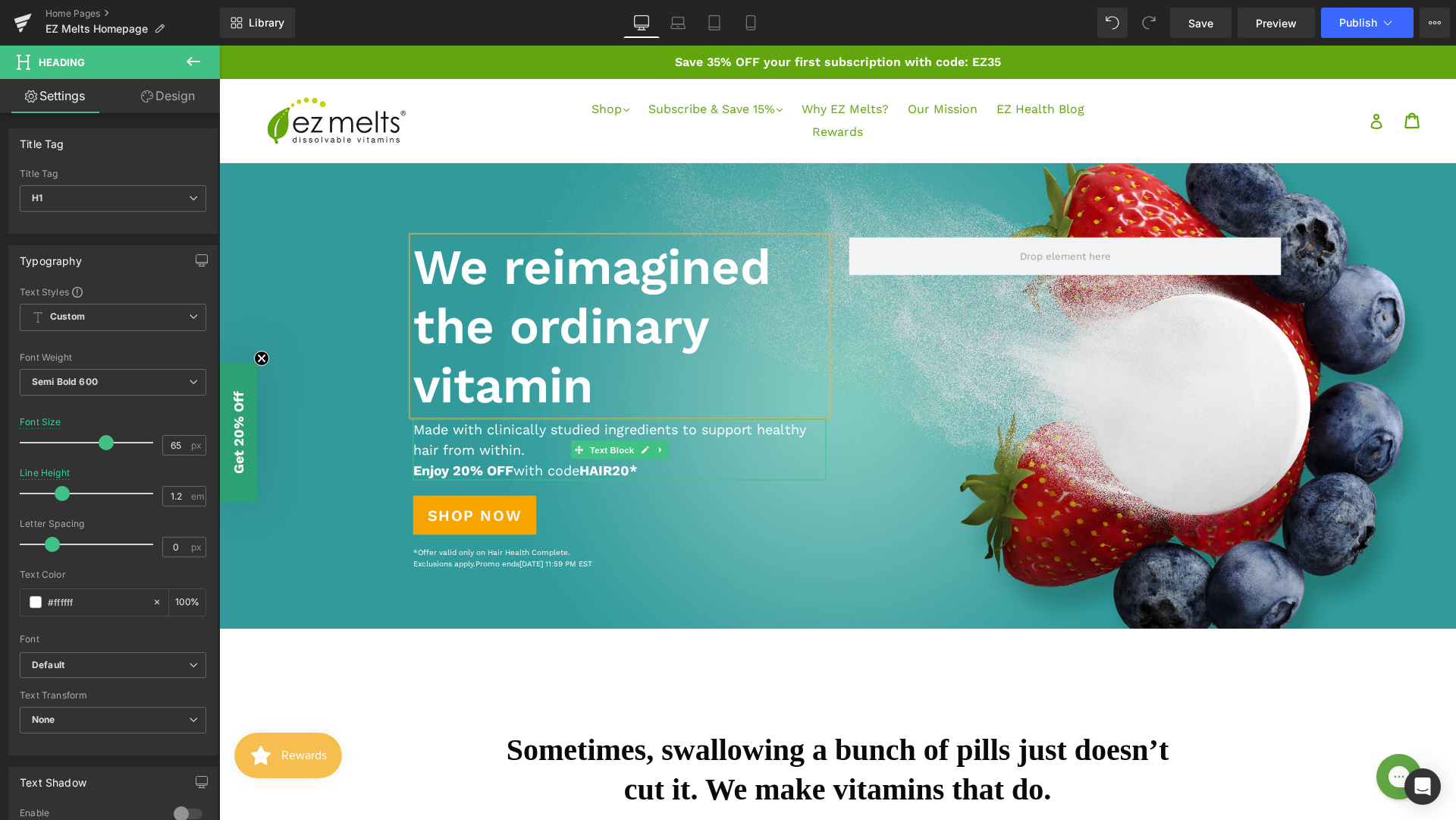
click at [513, 450] on p "Made with clinically studied ingredients to support healthy hair from within." at bounding box center [620, 440] width 413 height 41
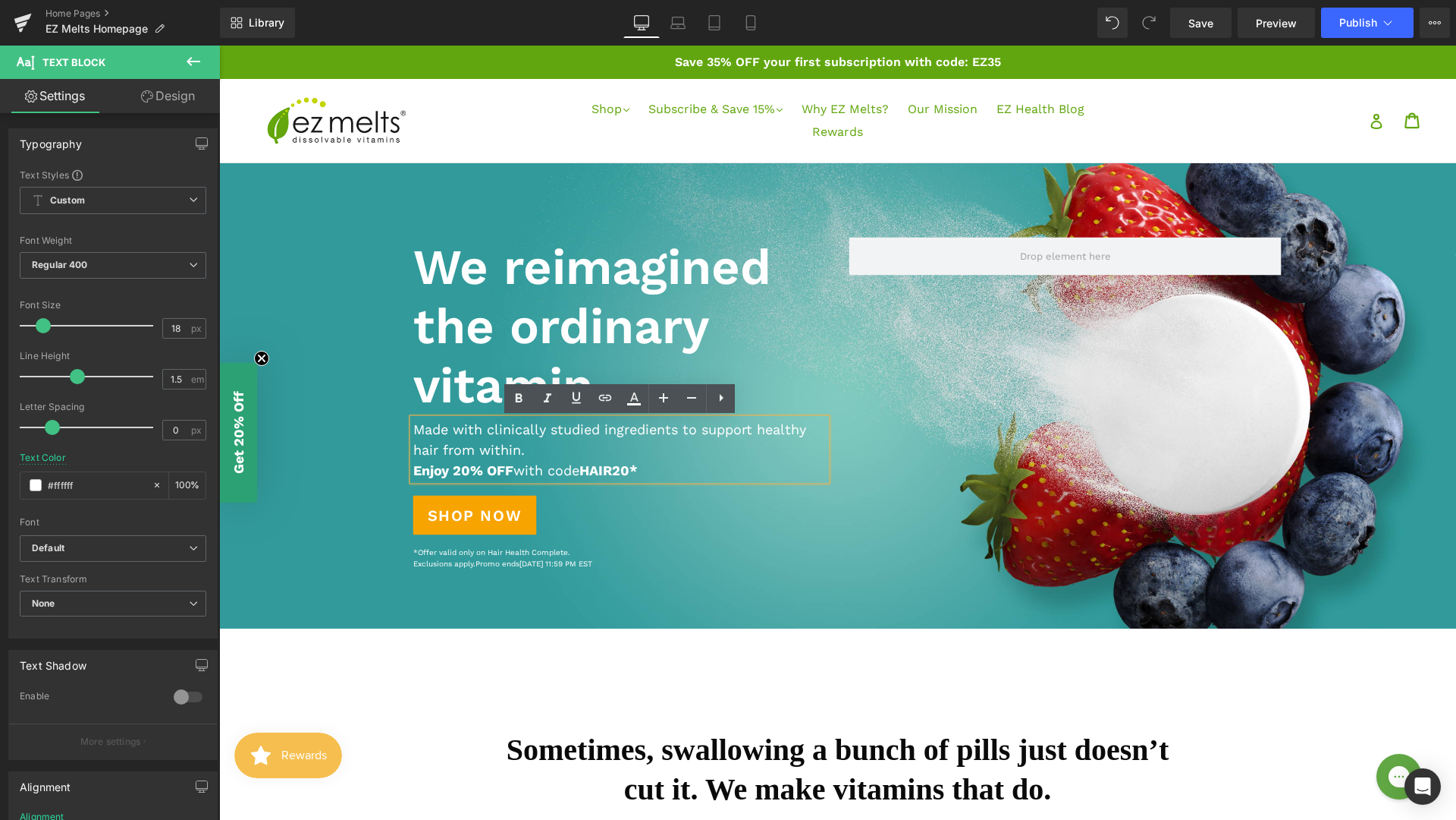
drag, startPoint x: 649, startPoint y: 467, endPoint x: 411, endPoint y: 428, distance: 241.2
click at [413, 428] on div "Made with clinically studied ingredients to support healthy hair from within. E…" at bounding box center [620, 449] width 413 height 61
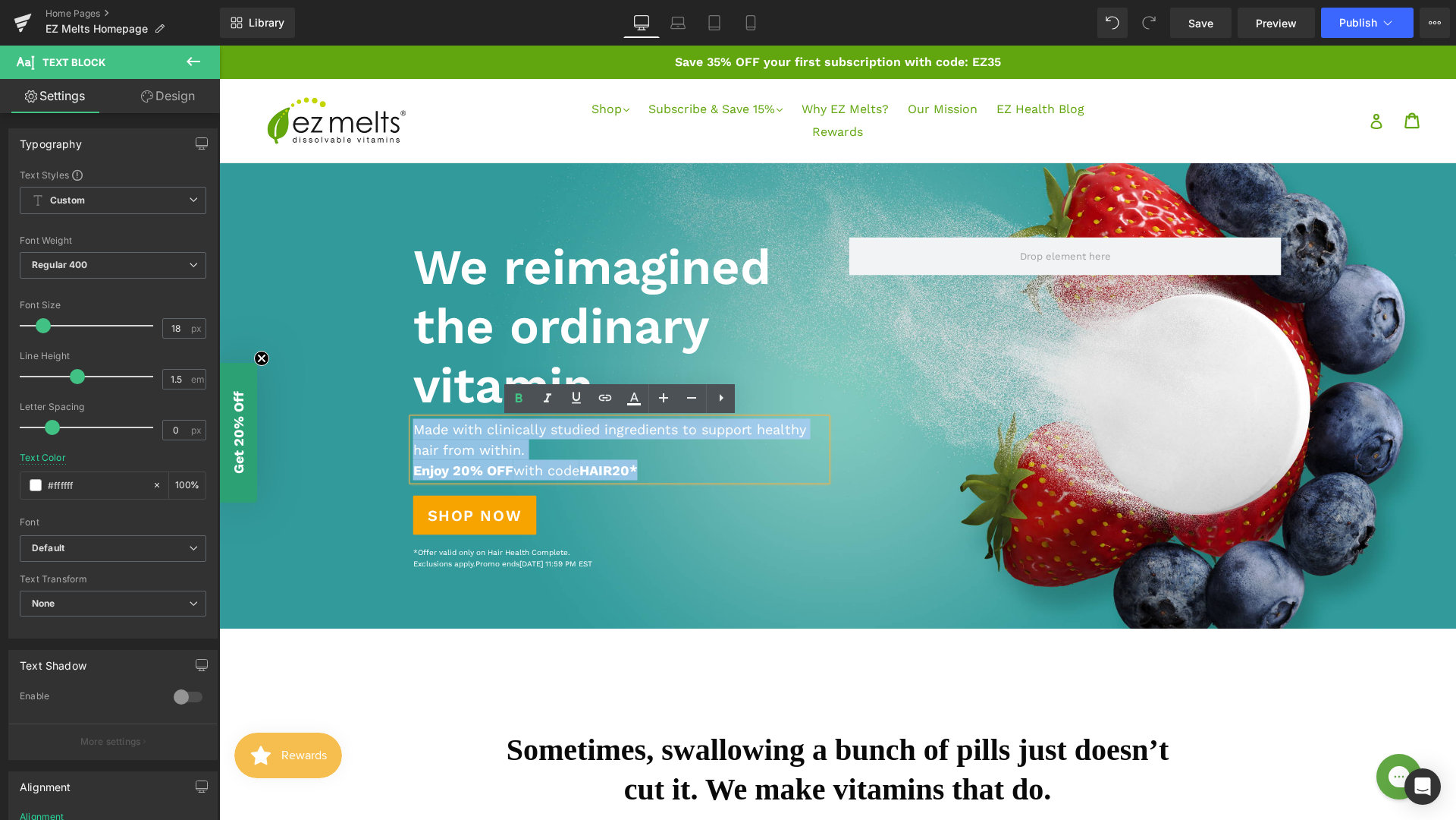
click at [419, 428] on div "Made with clinically studied ingredients to support healthy hair from within. E…" at bounding box center [620, 449] width 413 height 61
paste div
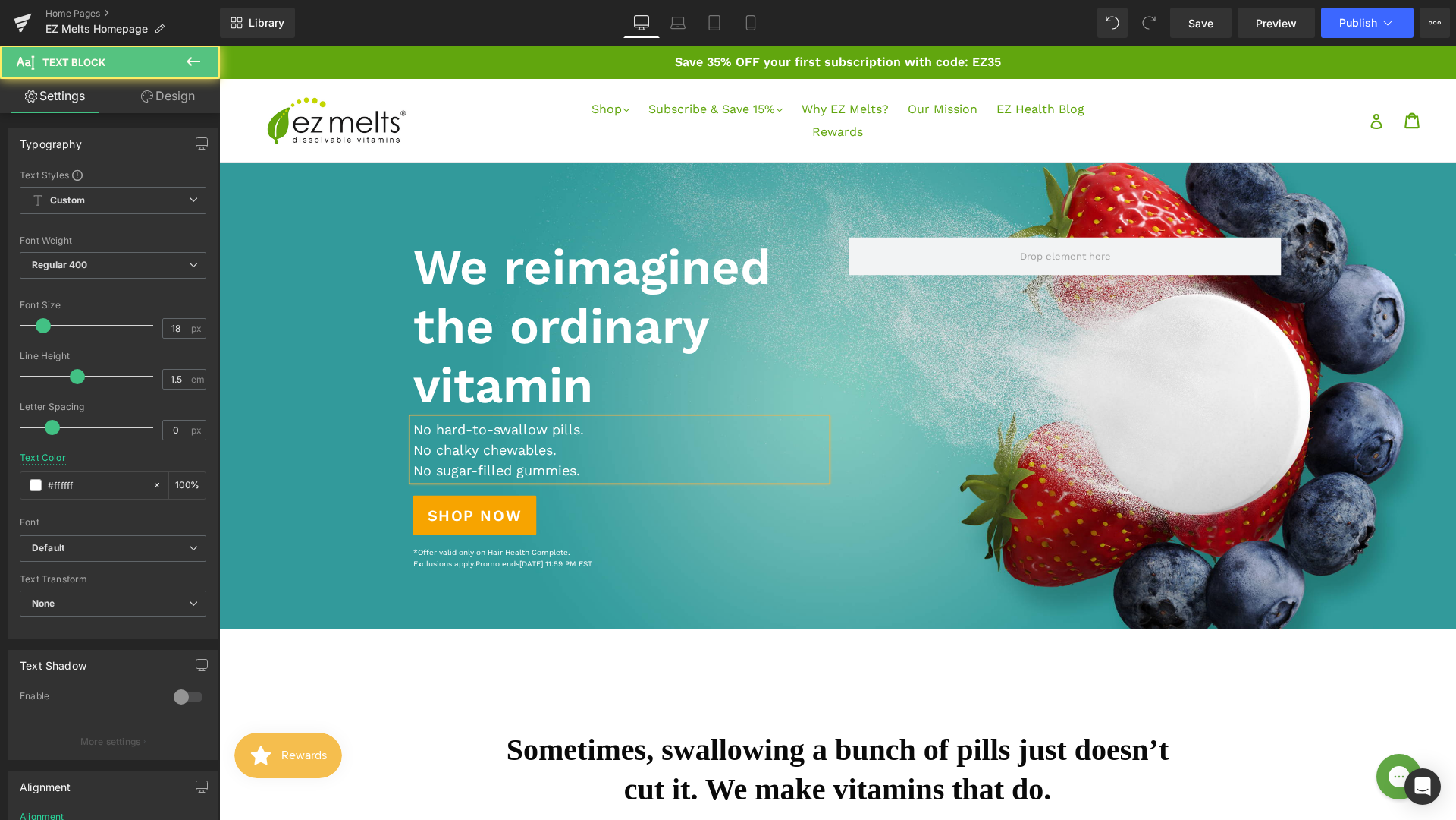
click at [413, 451] on p "No chalky chewables." at bounding box center [620, 450] width 413 height 21
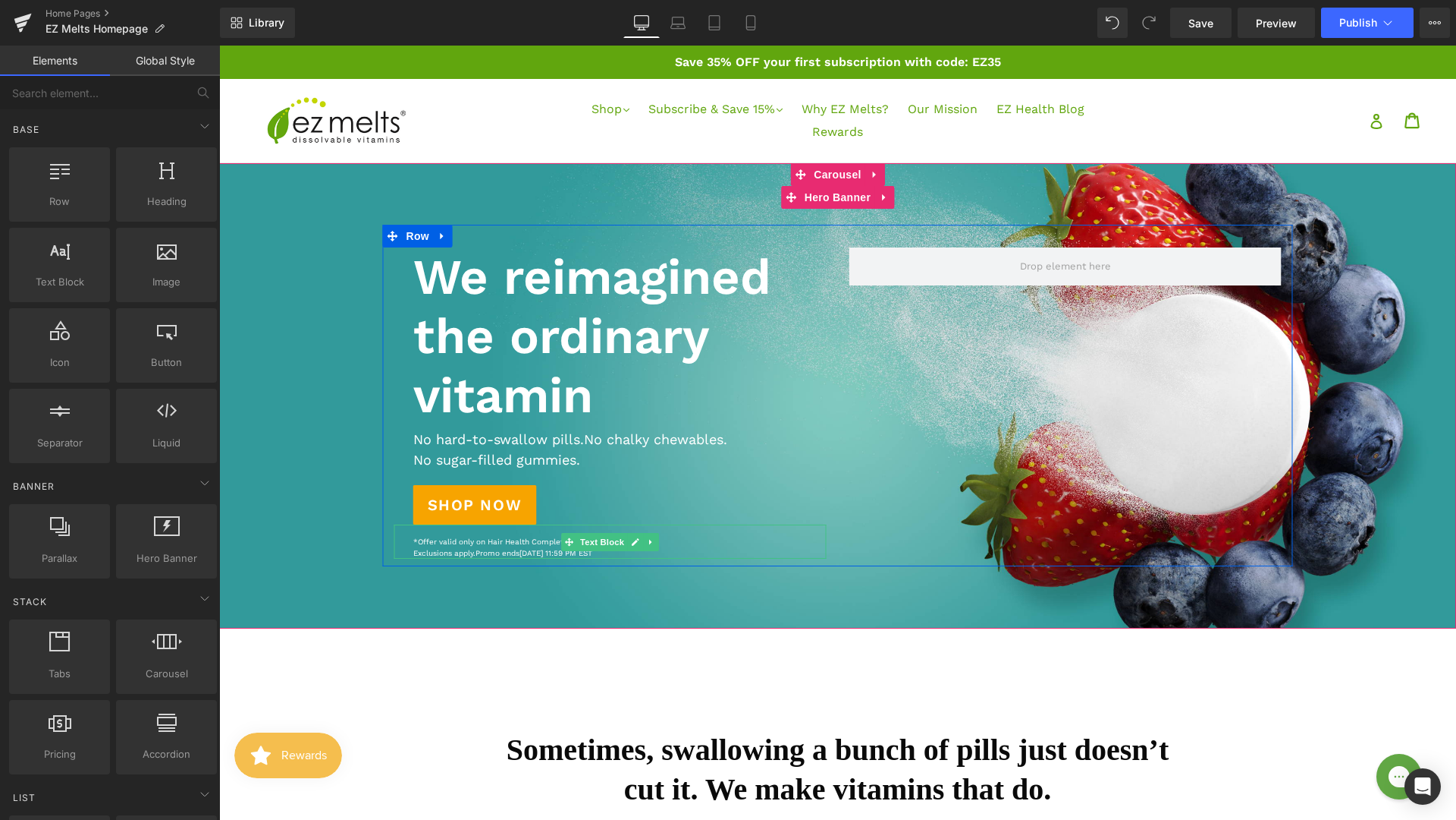
click at [529, 547] on p "*Offer valid only on Hair Health Complete. Exclusions apply. Promo ends Septemb…" at bounding box center [620, 547] width 413 height 23
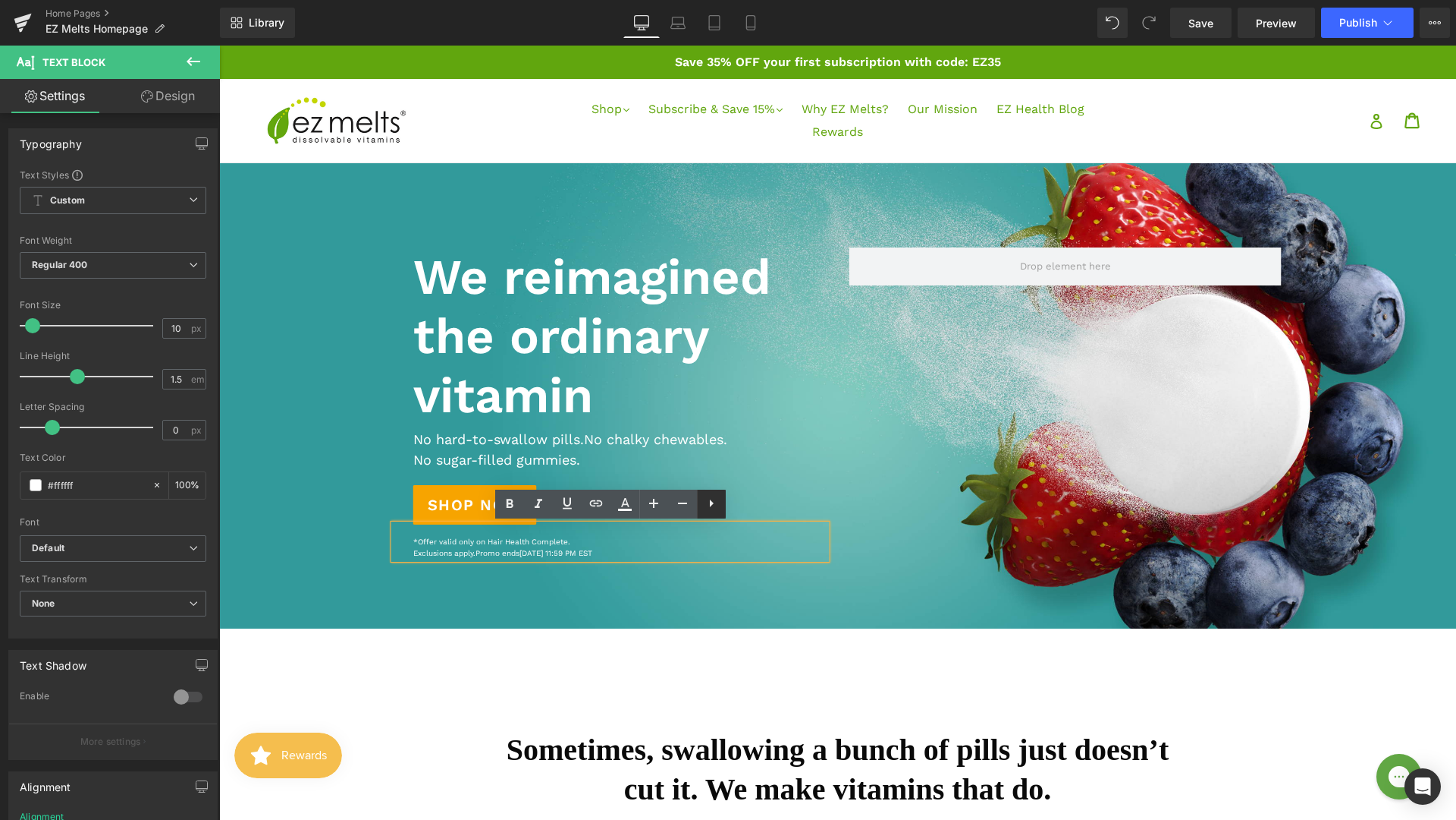
click at [702, 511] on icon at bounding box center [711, 503] width 18 height 18
click at [543, 579] on div at bounding box center [837, 395] width 1237 height 465
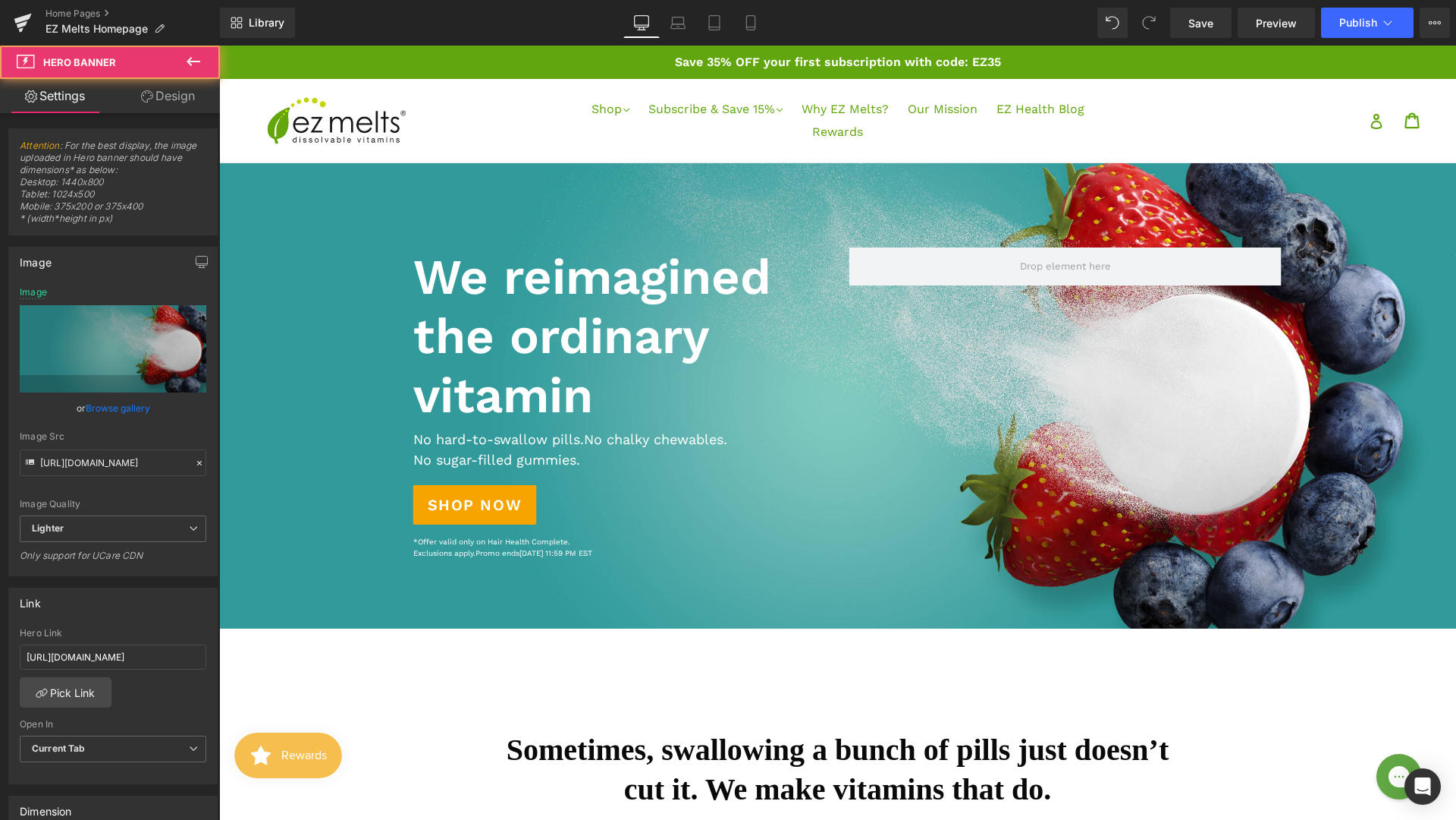
click at [544, 542] on p "*Offer valid only on Hair Health Complete. Exclusions apply. Promo ends Septemb…" at bounding box center [620, 547] width 413 height 23
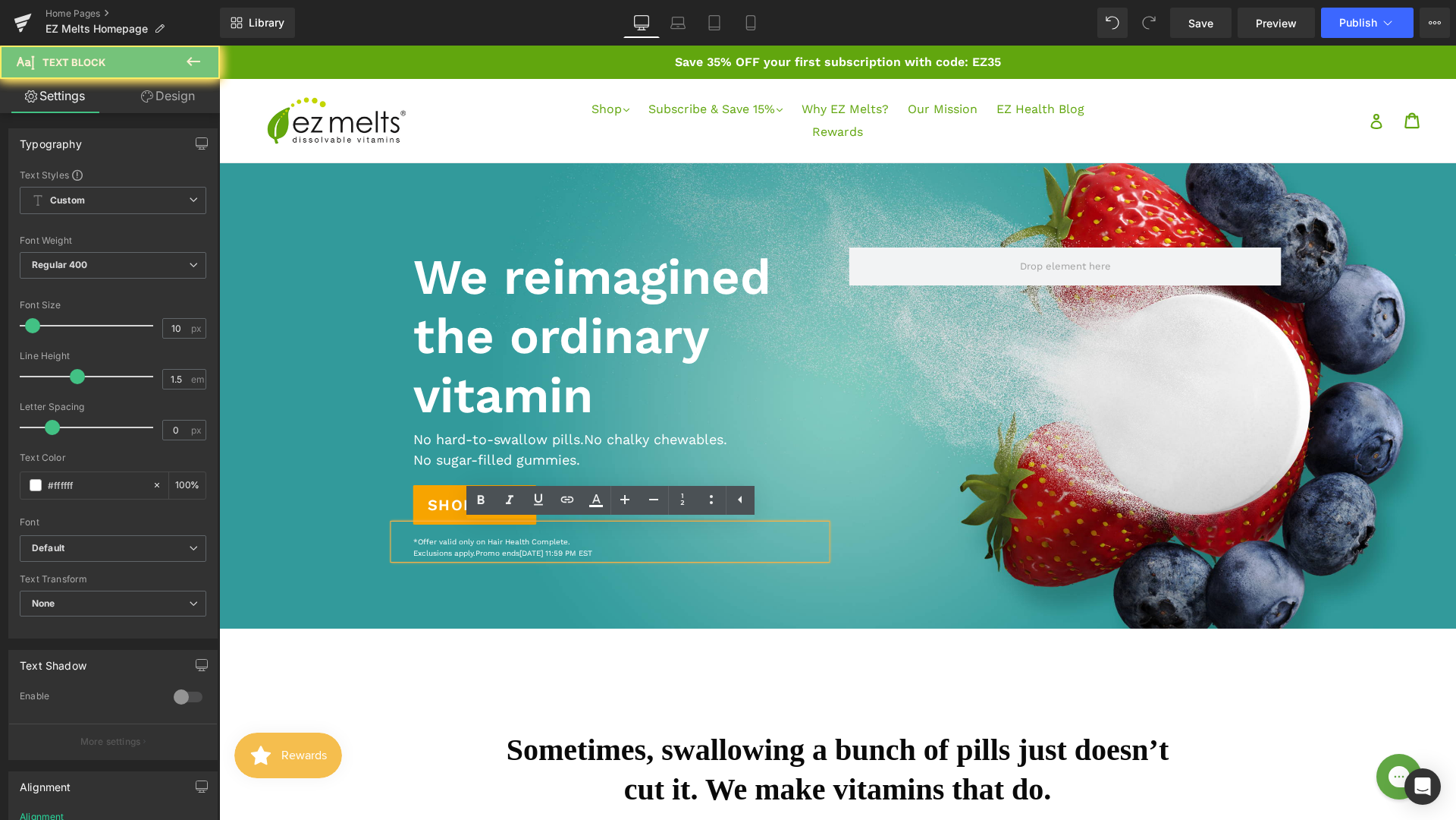
click at [545, 543] on p "*Offer valid only on Hair Health Complete. Exclusions apply. Promo ends Septemb…" at bounding box center [620, 547] width 413 height 23
drag, startPoint x: 648, startPoint y: 552, endPoint x: 411, endPoint y: 532, distance: 237.8
click at [412, 532] on div "*Offer valid only on Hair Health Complete. Exclusions apply. Promo ends Septemb…" at bounding box center [610, 541] width 433 height 34
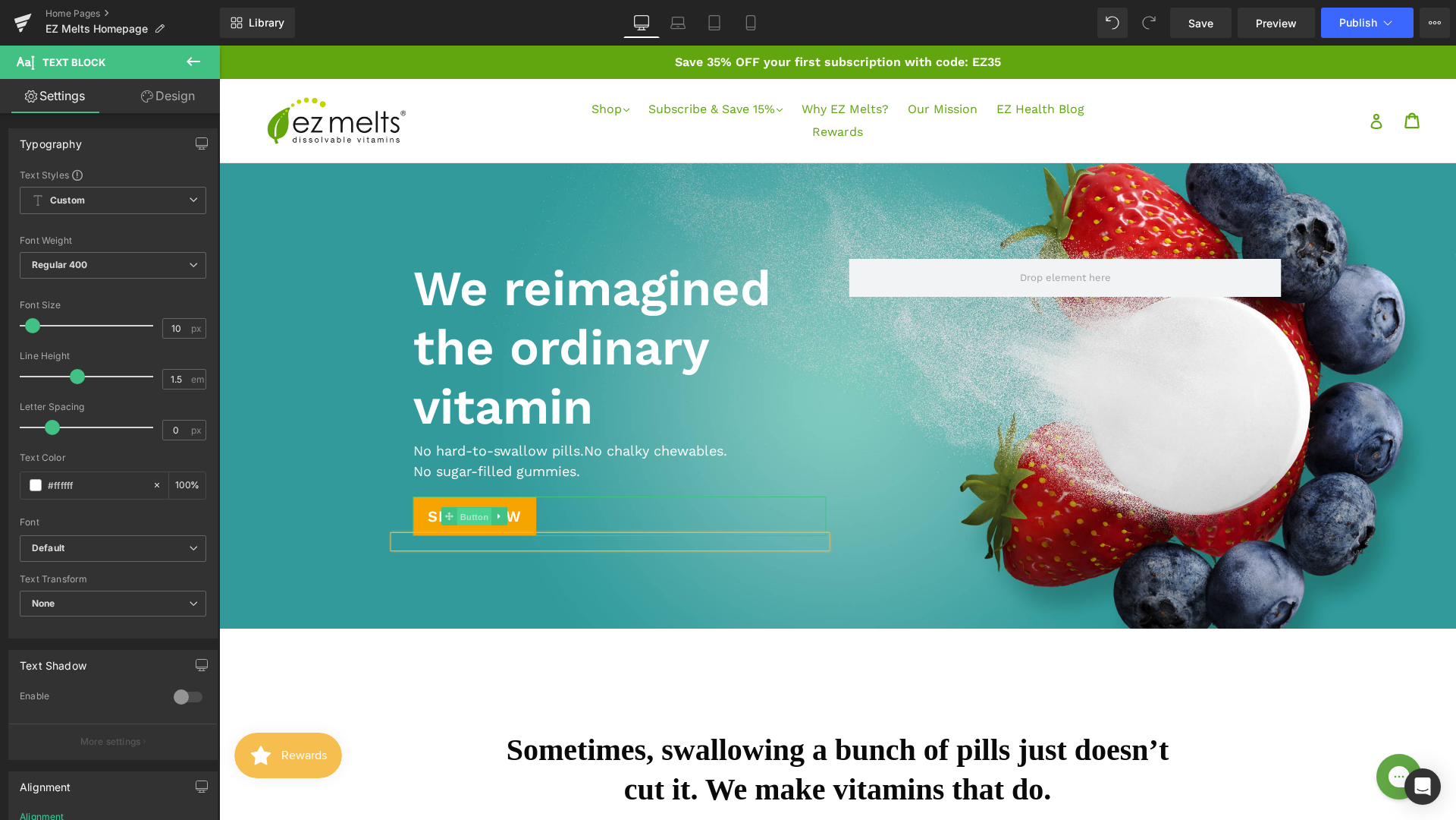
click at [466, 513] on span "Button" at bounding box center [473, 517] width 35 height 18
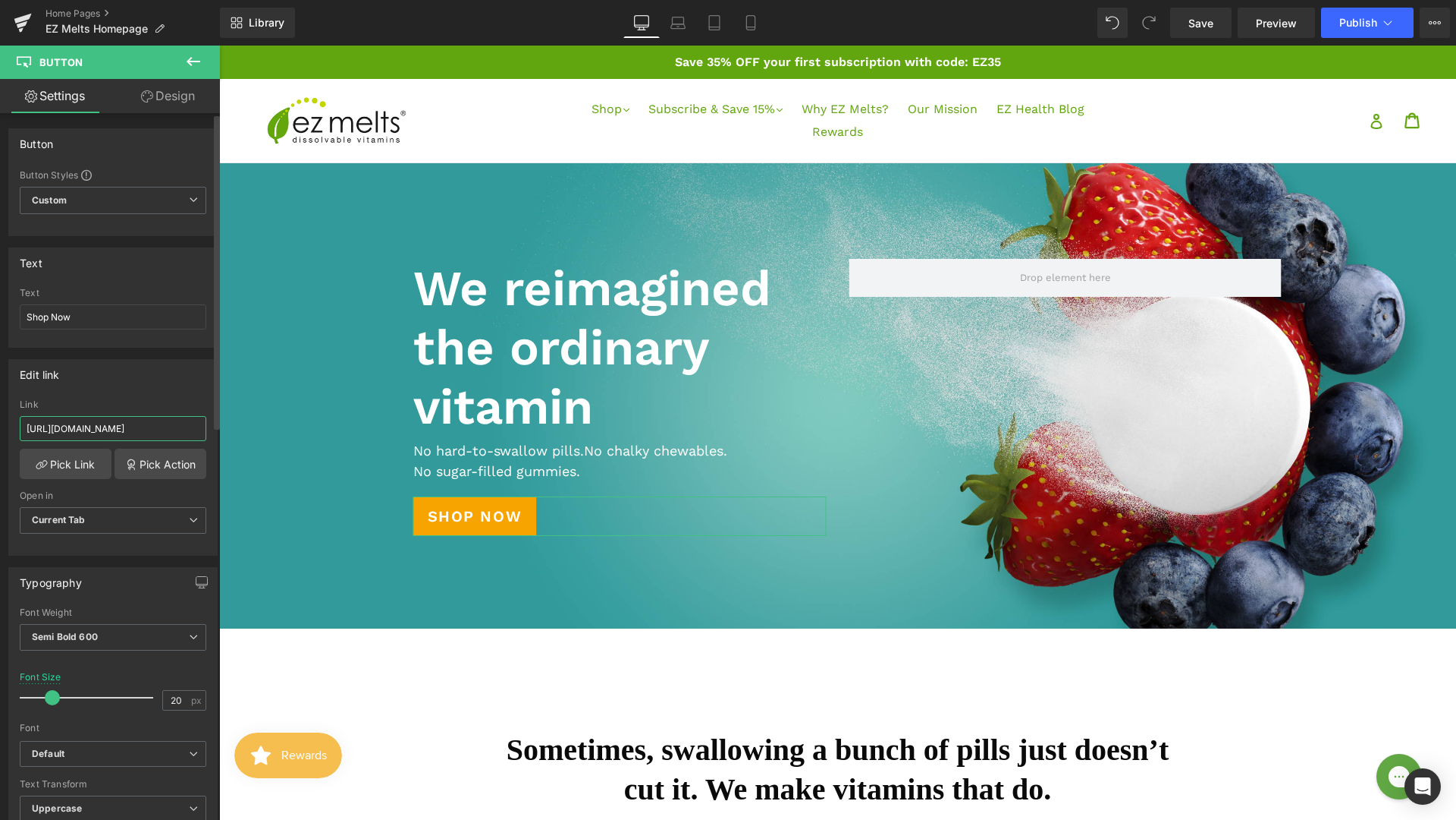
click at [125, 422] on input "https://ezmelts.com/discount/HAIR20?redirect=%2Fproducts%2Fhair-health-complete" at bounding box center [113, 428] width 187 height 25
paste input "collections/bottles"
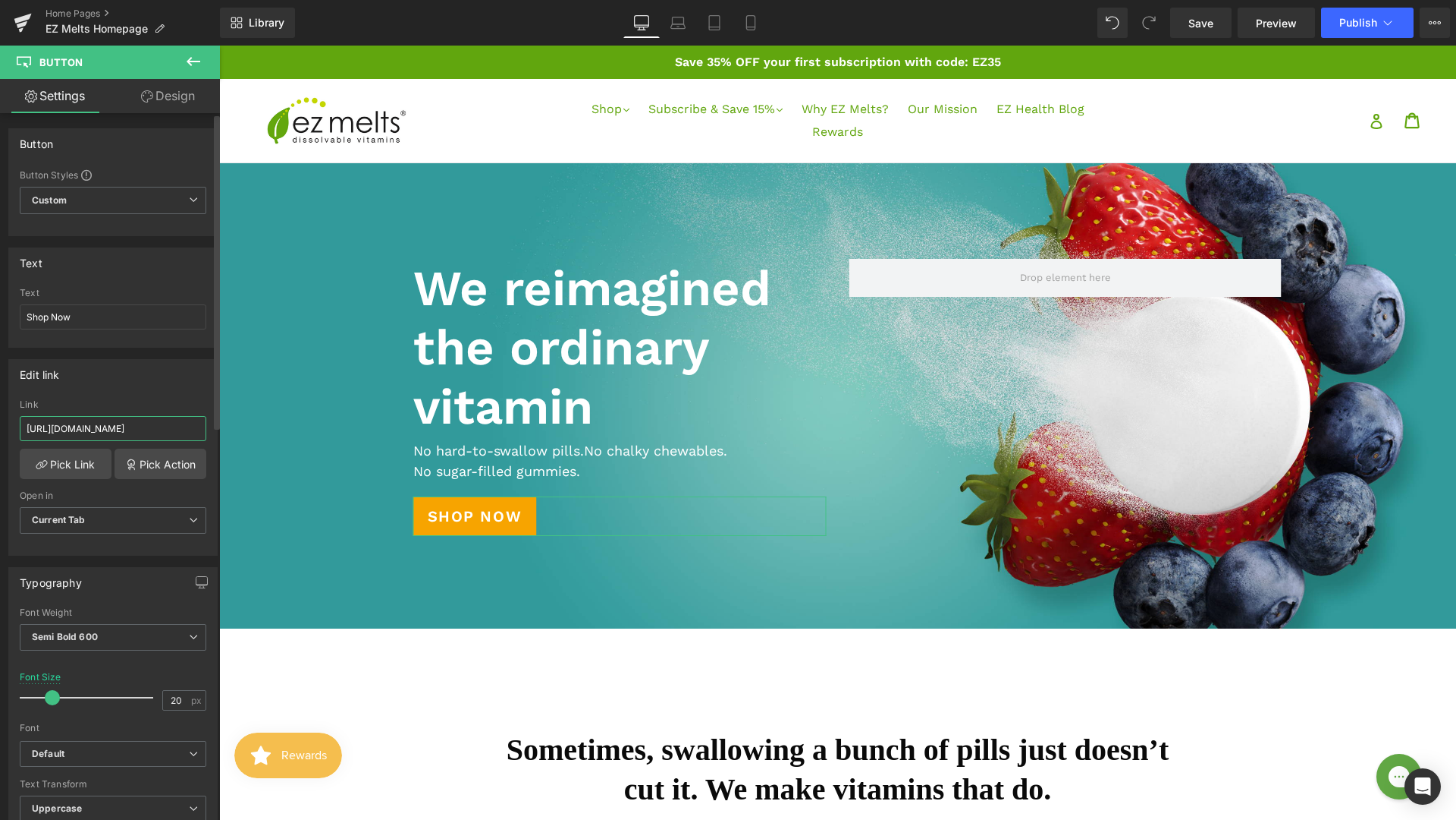
type input "https://ezmelts.com/collections/bottles"
click at [151, 394] on div "Edit link https://ezmelts.com/discount/HAIR20?redirect=%2Fproducts%2Fhair-healt…" at bounding box center [113, 456] width 209 height 196
click at [1195, 22] on span "Save" at bounding box center [1201, 23] width 25 height 16
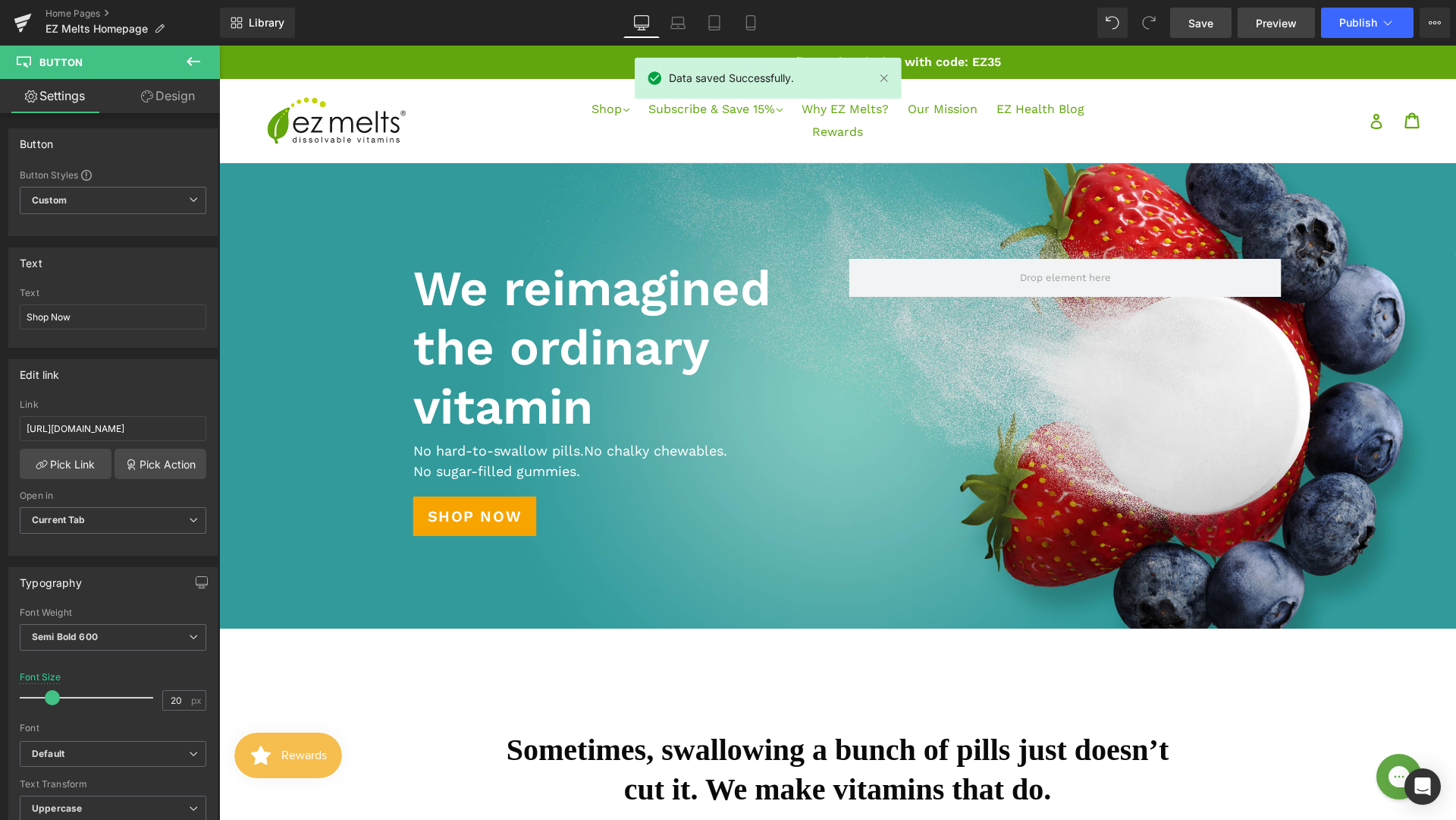
click at [1274, 26] on span "Preview" at bounding box center [1277, 23] width 41 height 16
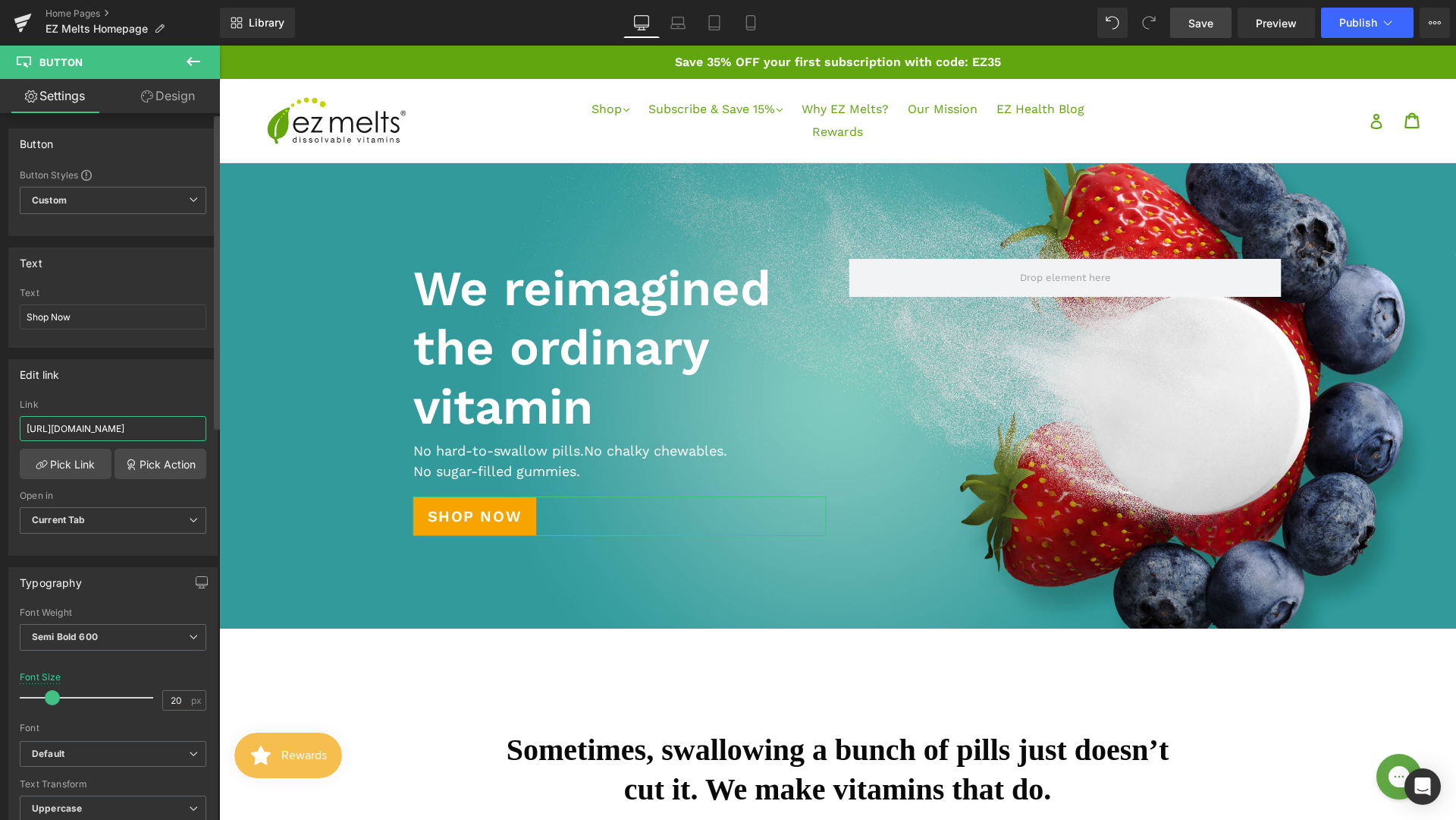
click at [148, 428] on input "https://ezmelts.com/collections/bottles" at bounding box center [113, 428] width 187 height 25
click at [820, 172] on span "Carousel" at bounding box center [837, 175] width 54 height 23
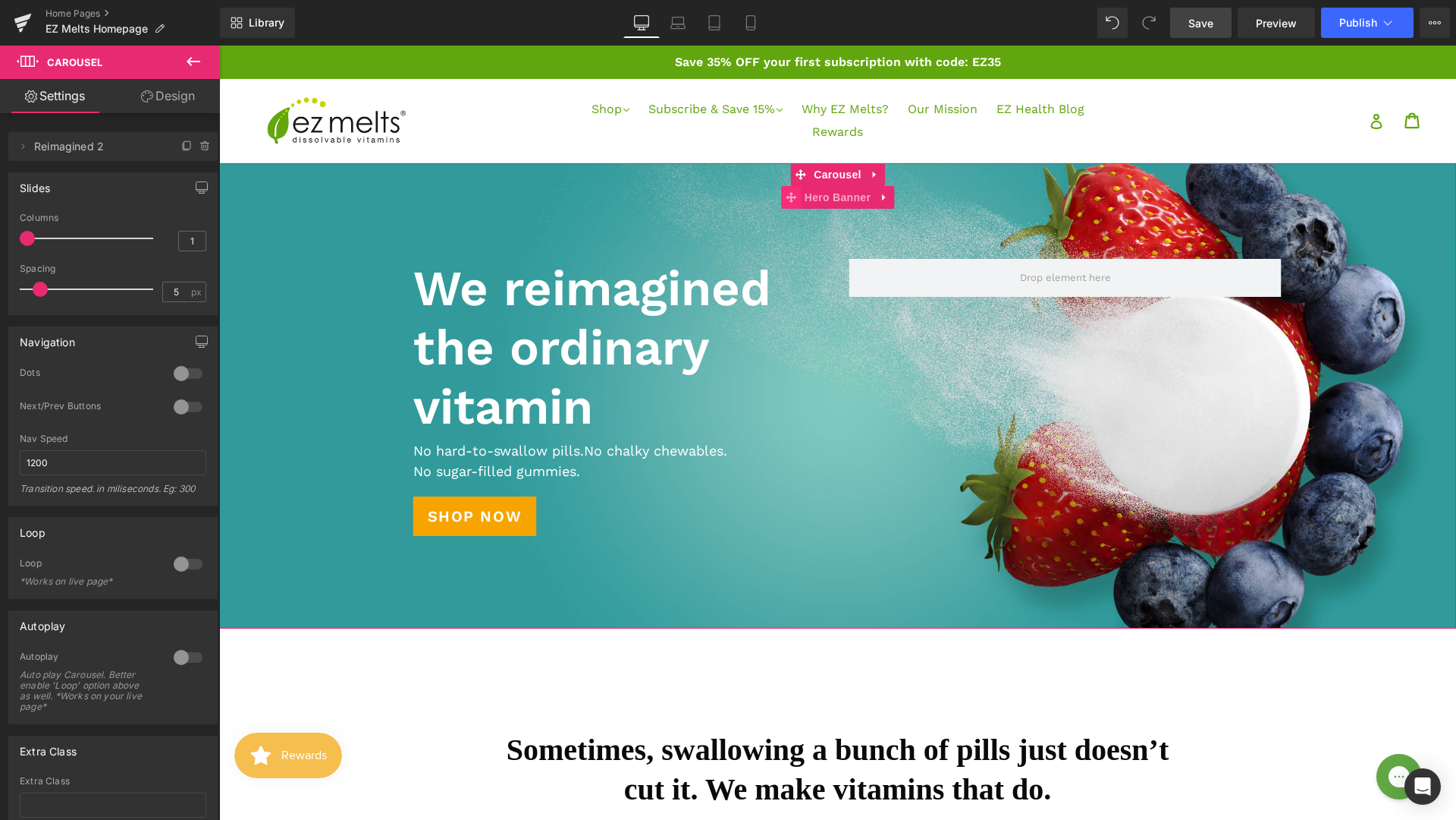
click at [798, 203] on span at bounding box center [790, 197] width 20 height 23
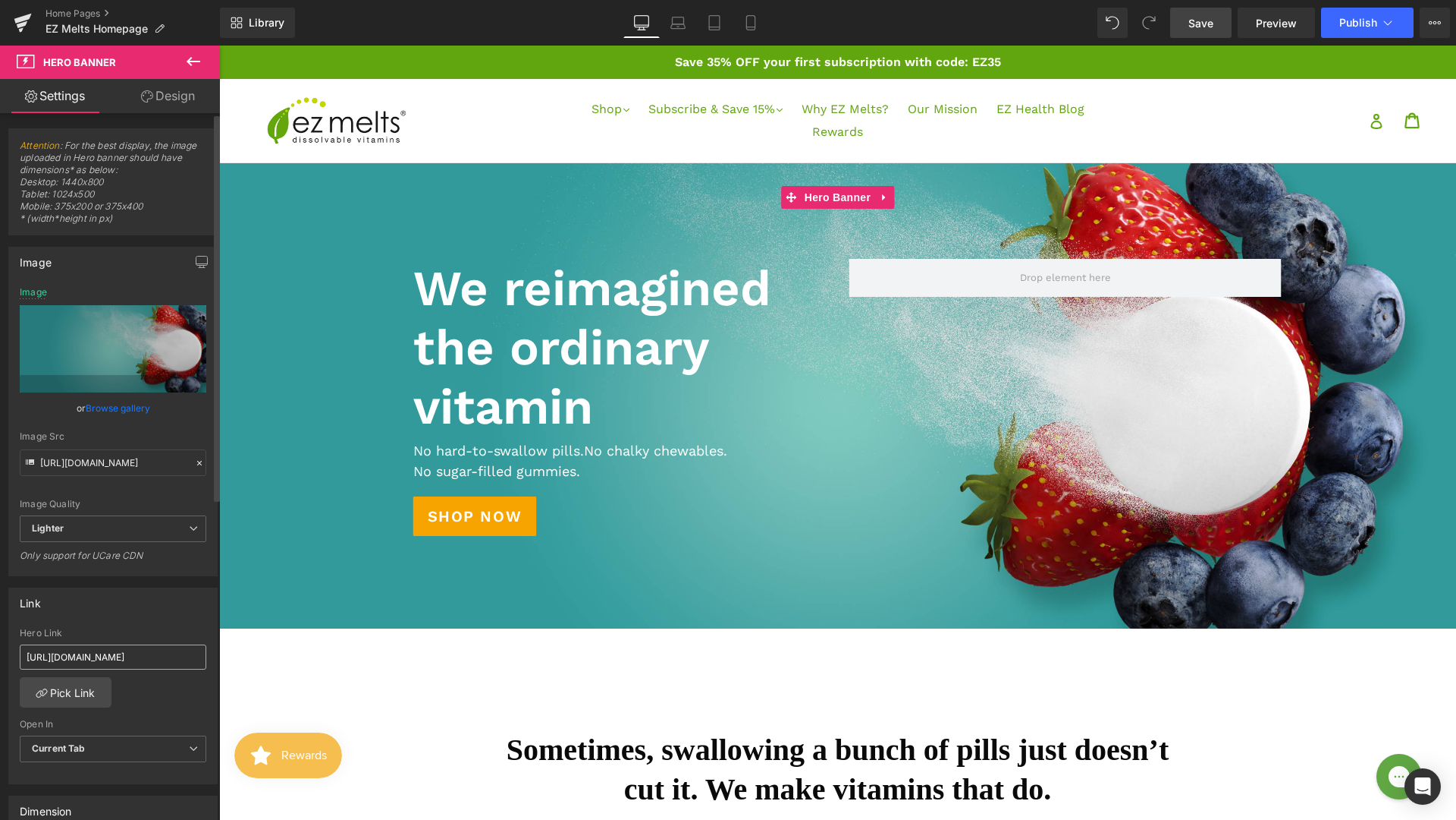
scroll to position [1, 0]
click at [127, 652] on input "https://ezmelts.com/discount/HAIR20?redirect=%2Fproducts%2Fhair-health-complete" at bounding box center [113, 656] width 187 height 25
paste input "collections/bottles"
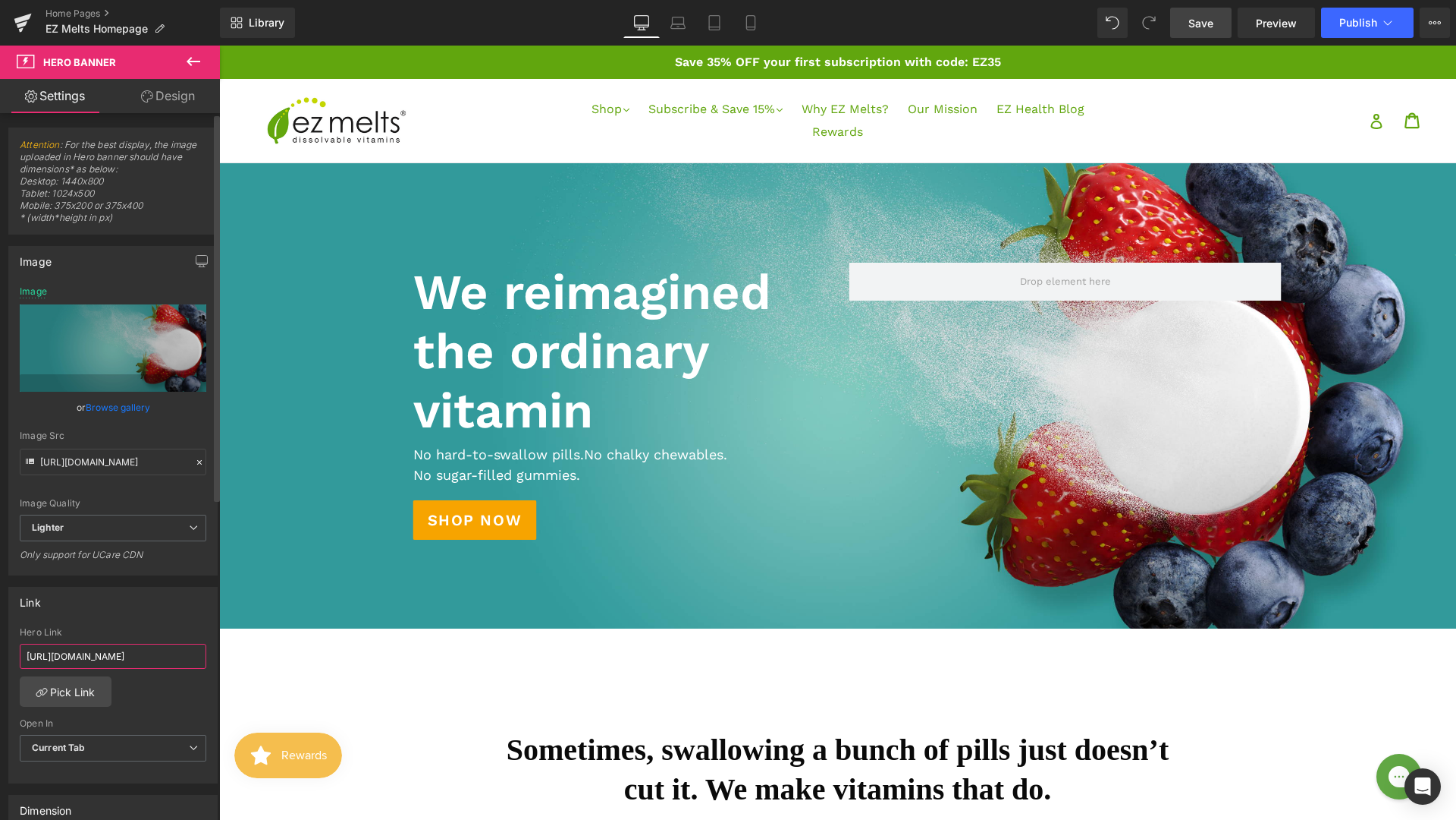
scroll to position [0, 1]
type input "https://ezmelts.com/collections/bottles"
click at [1192, 32] on link "Save" at bounding box center [1201, 23] width 61 height 30
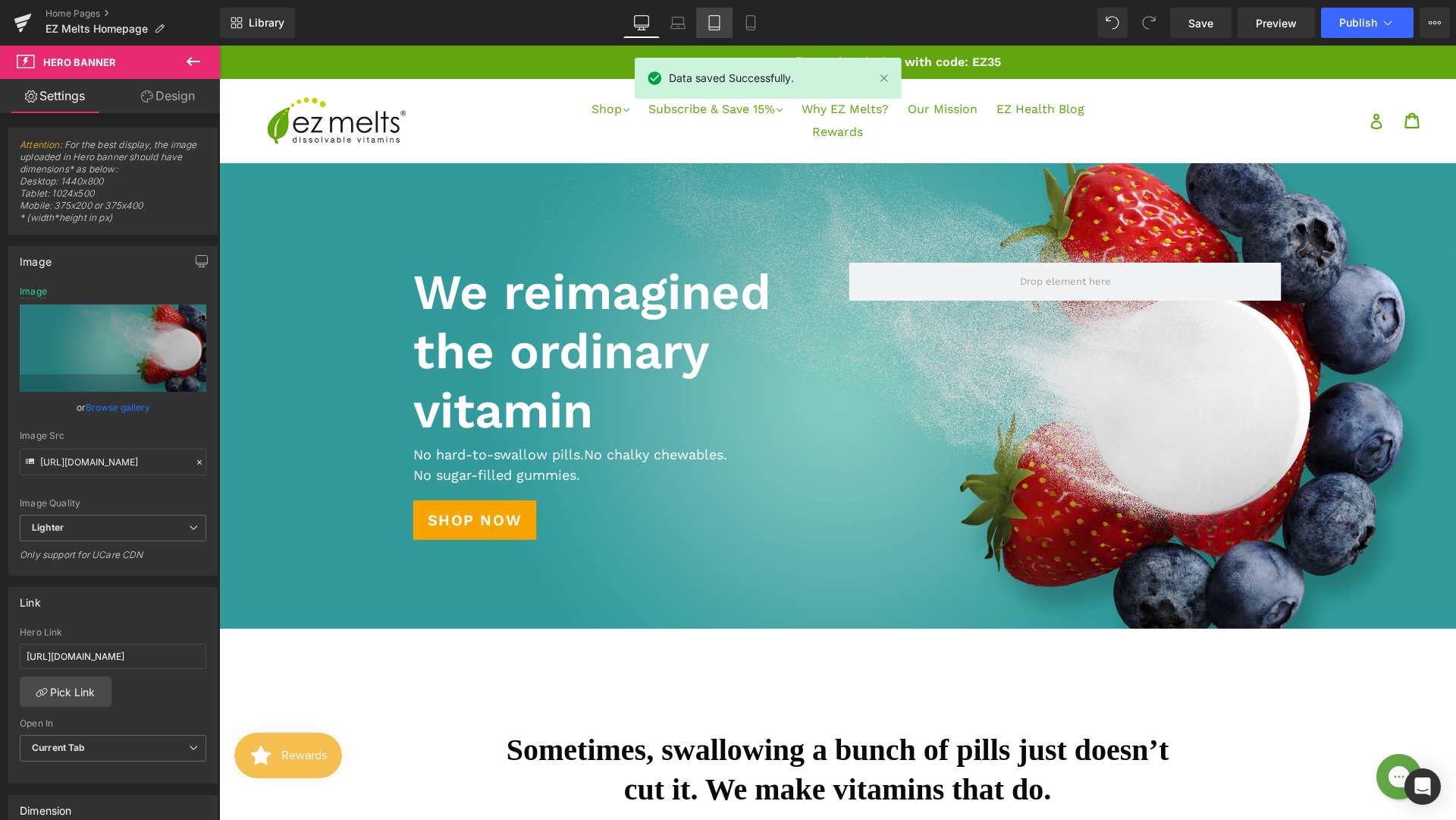
click at [728, 25] on link "Tablet" at bounding box center [714, 23] width 37 height 30
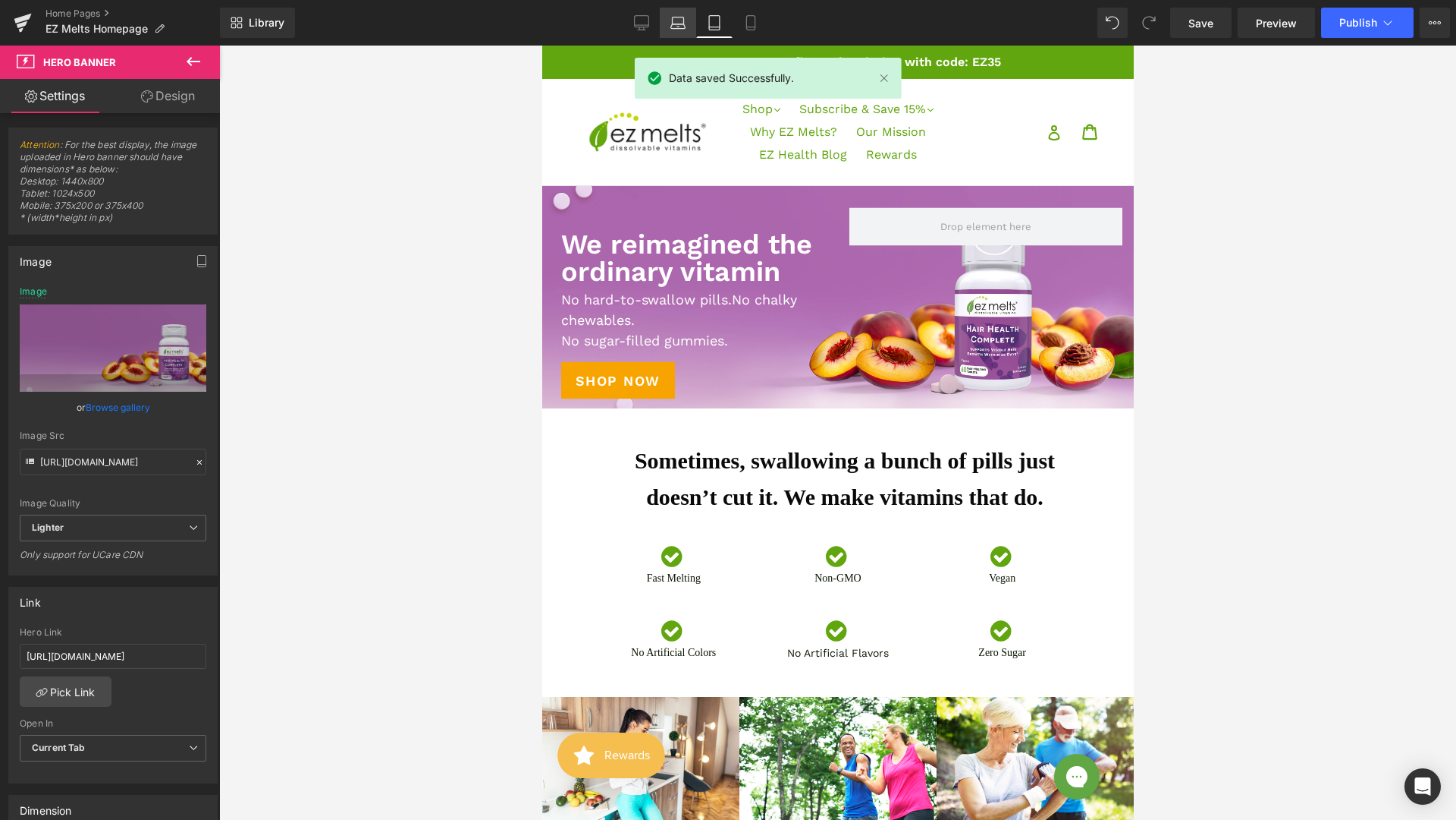
click at [678, 29] on icon at bounding box center [678, 23] width 15 height 15
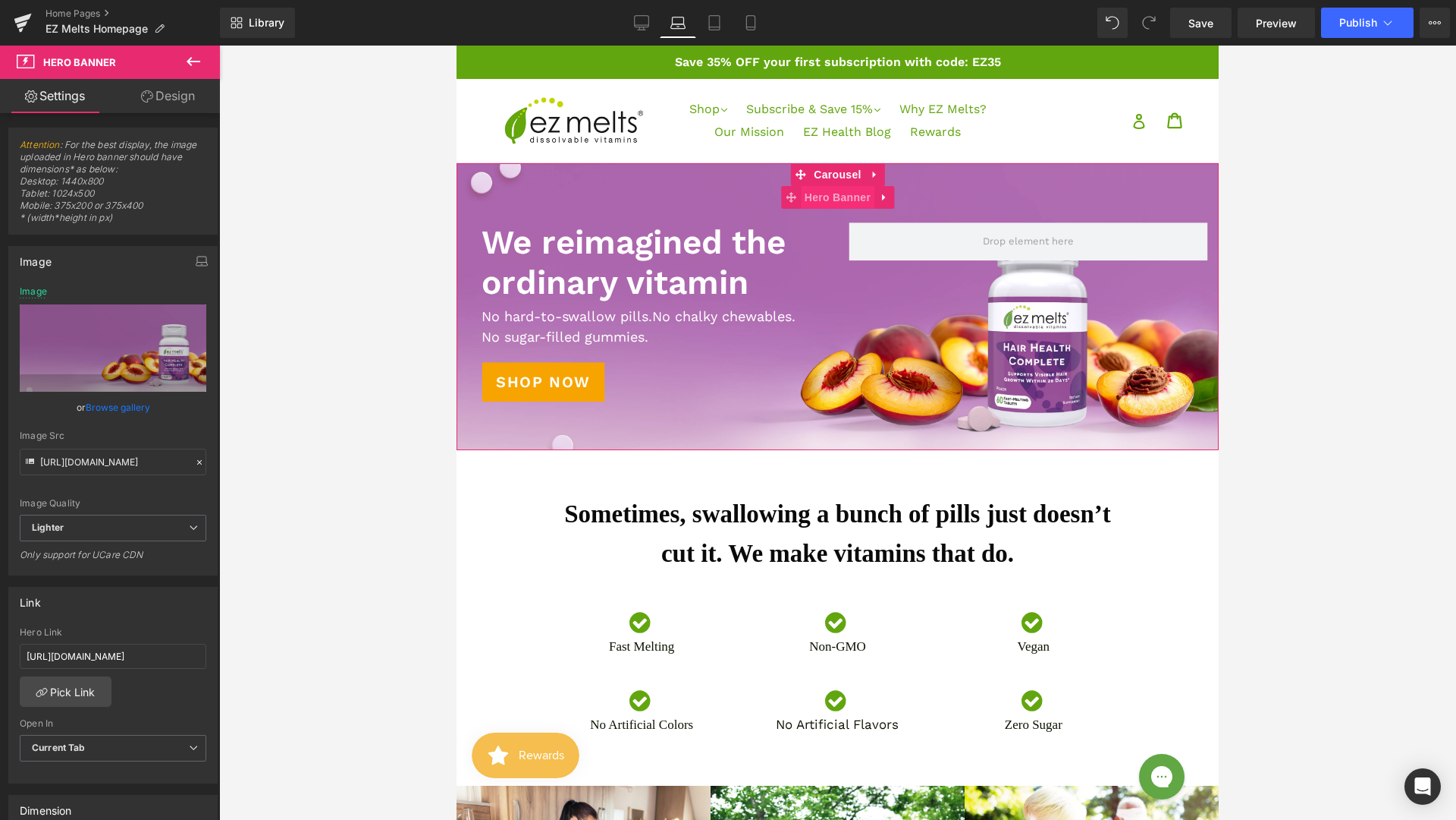
click at [820, 199] on span "Hero Banner" at bounding box center [837, 197] width 73 height 23
click at [114, 408] on link "Browse gallery" at bounding box center [117, 407] width 65 height 26
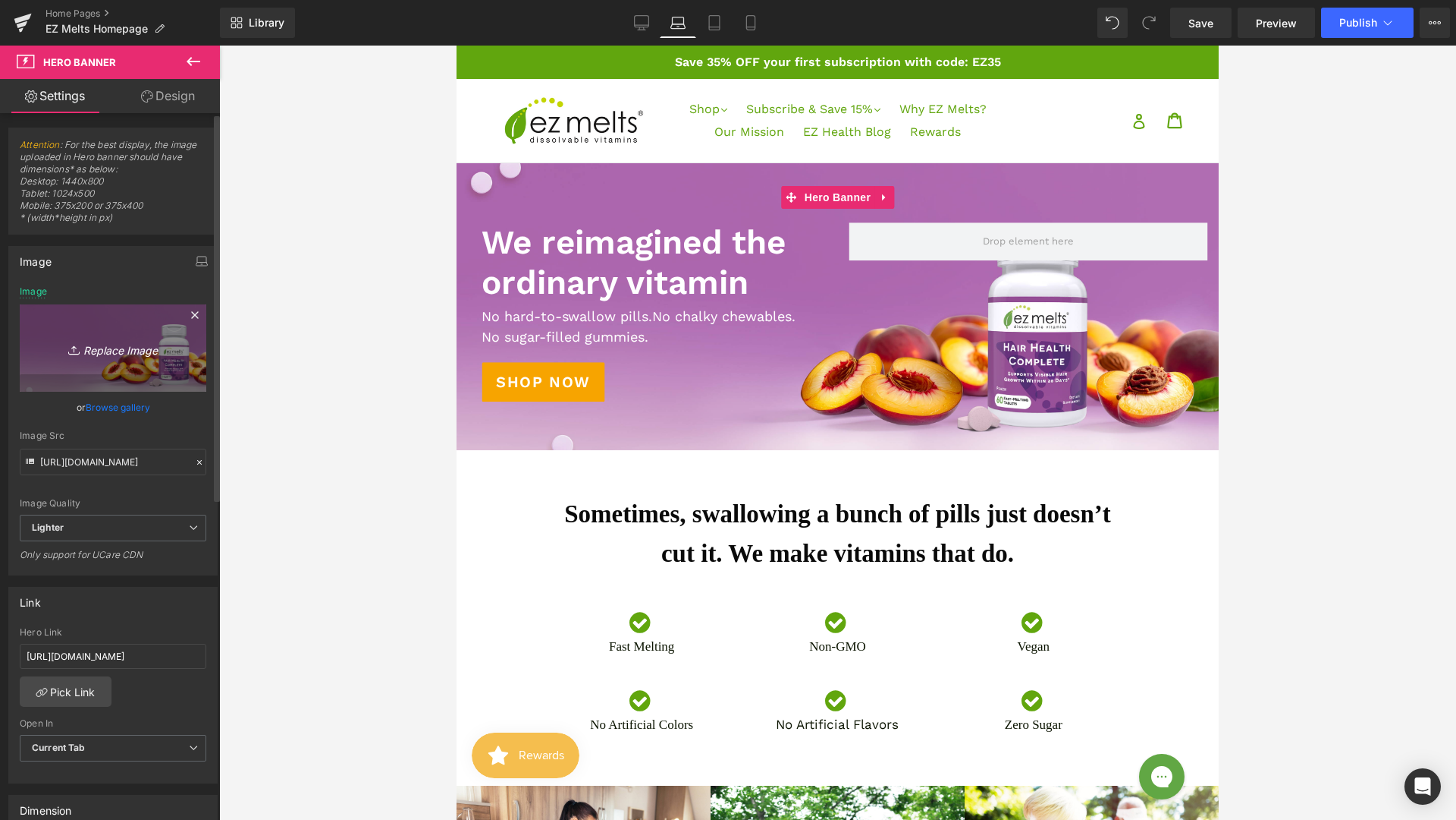
click at [74, 0] on div "Hero Banner You are previewing how the will restyle your page. You can not edit…" at bounding box center [728, 0] width 1456 height 0
click at [99, 351] on icon "Replace Image" at bounding box center [113, 348] width 121 height 19
type input "C:\fakepath\EZM_Homepage_Banner_7.2025-01 (1).jpg"
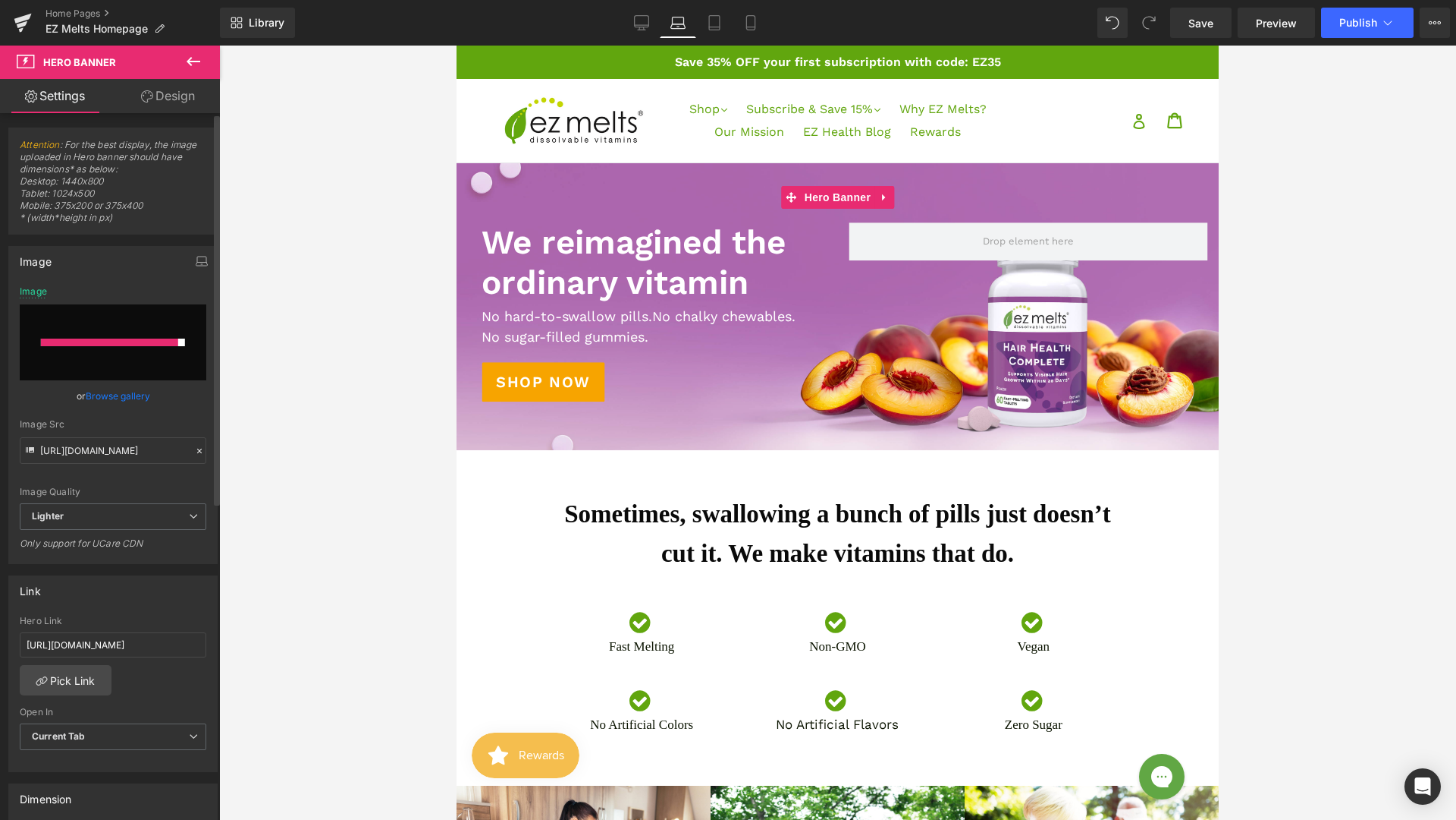
click at [117, 395] on link "Browse gallery" at bounding box center [117, 395] width 65 height 26
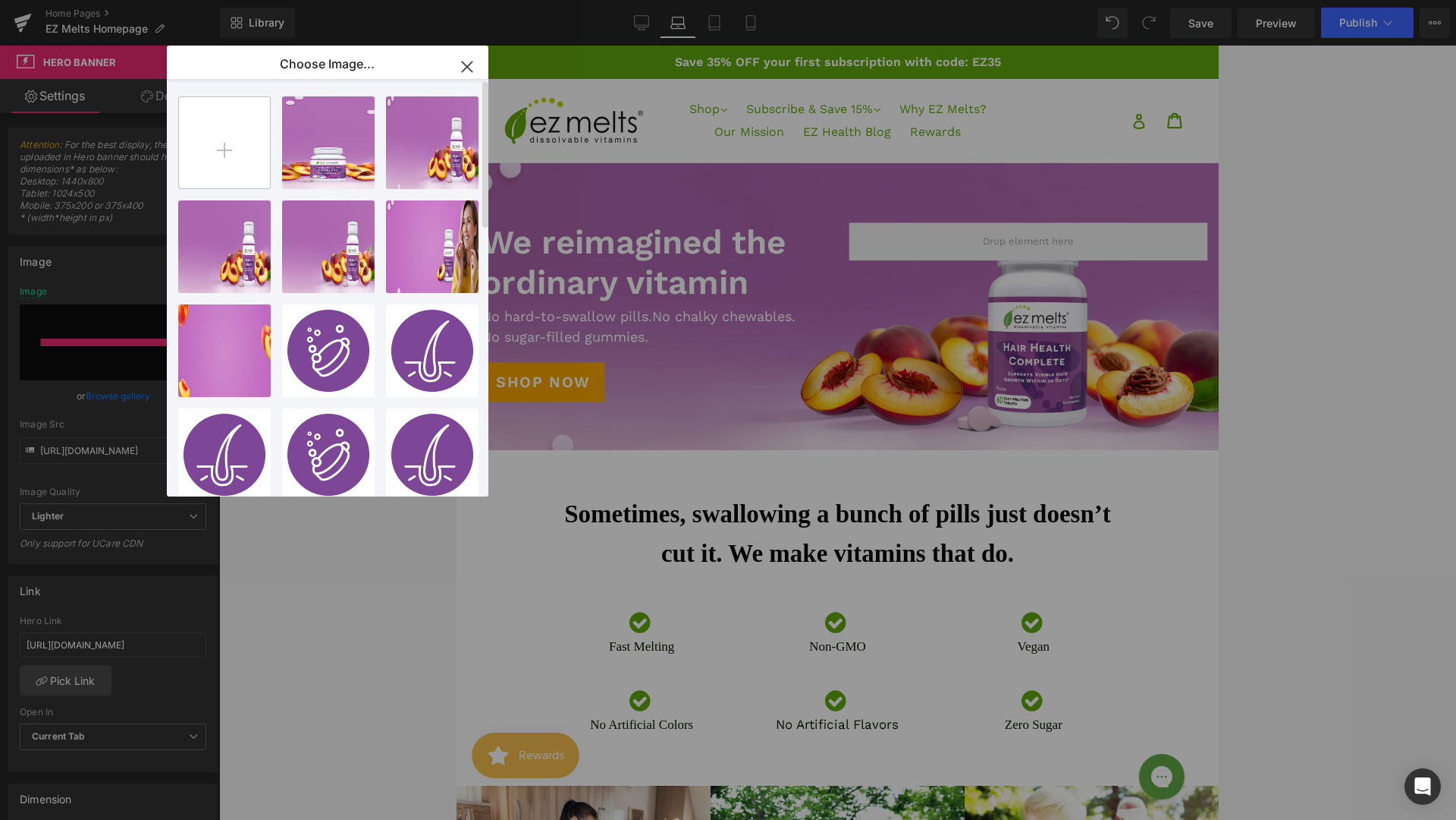
click at [224, 156] on input "file" at bounding box center [224, 142] width 91 height 91
type input "C:\fakepath\EZM_Homepage_Banner_7.2025-01 (1).jpg"
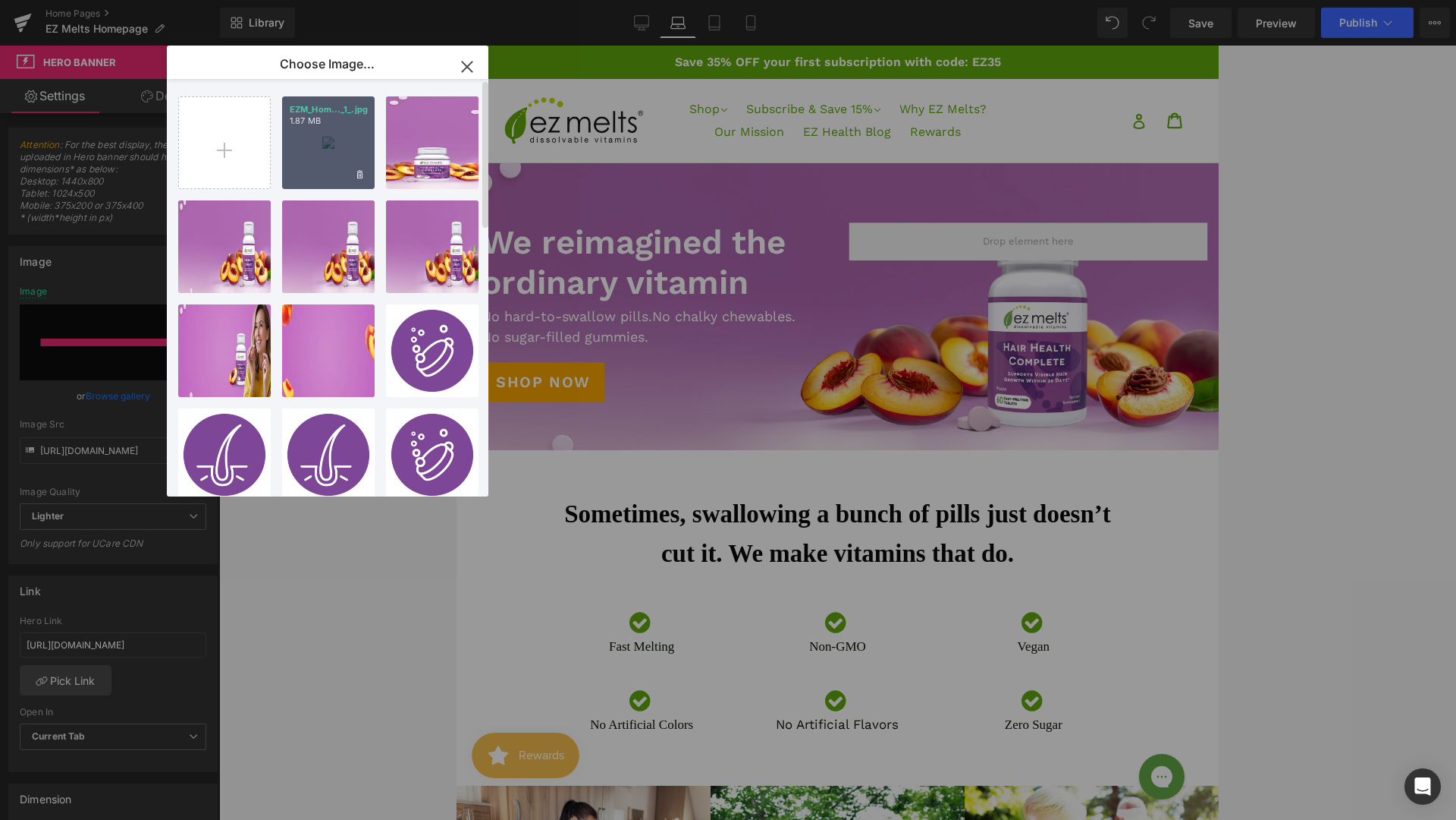
click at [315, 140] on div "EZM_Hom..._1_.jpg 1.87 MB" at bounding box center [329, 143] width 93 height 93
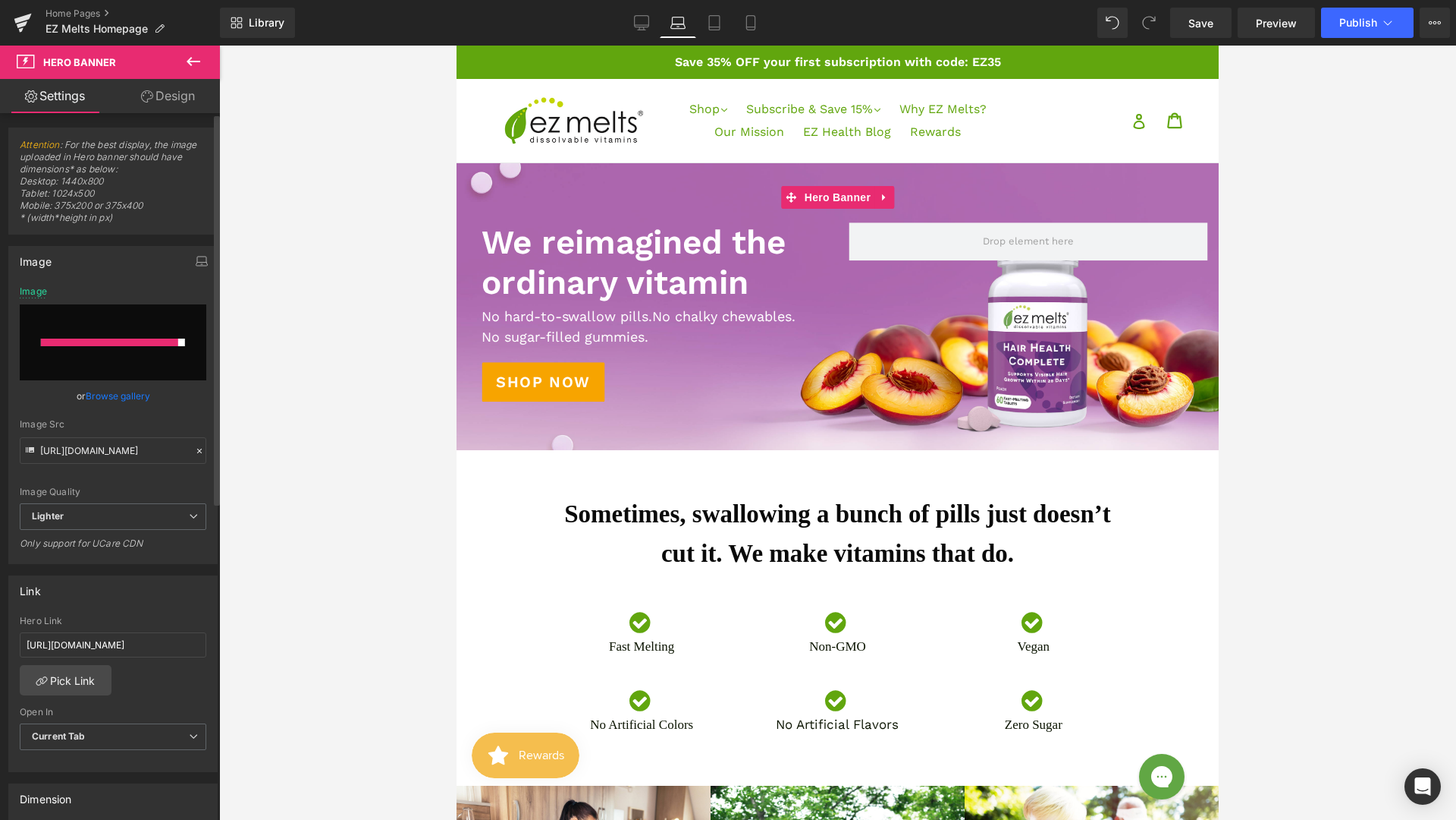
click at [116, 392] on link "Browse gallery" at bounding box center [117, 395] width 65 height 26
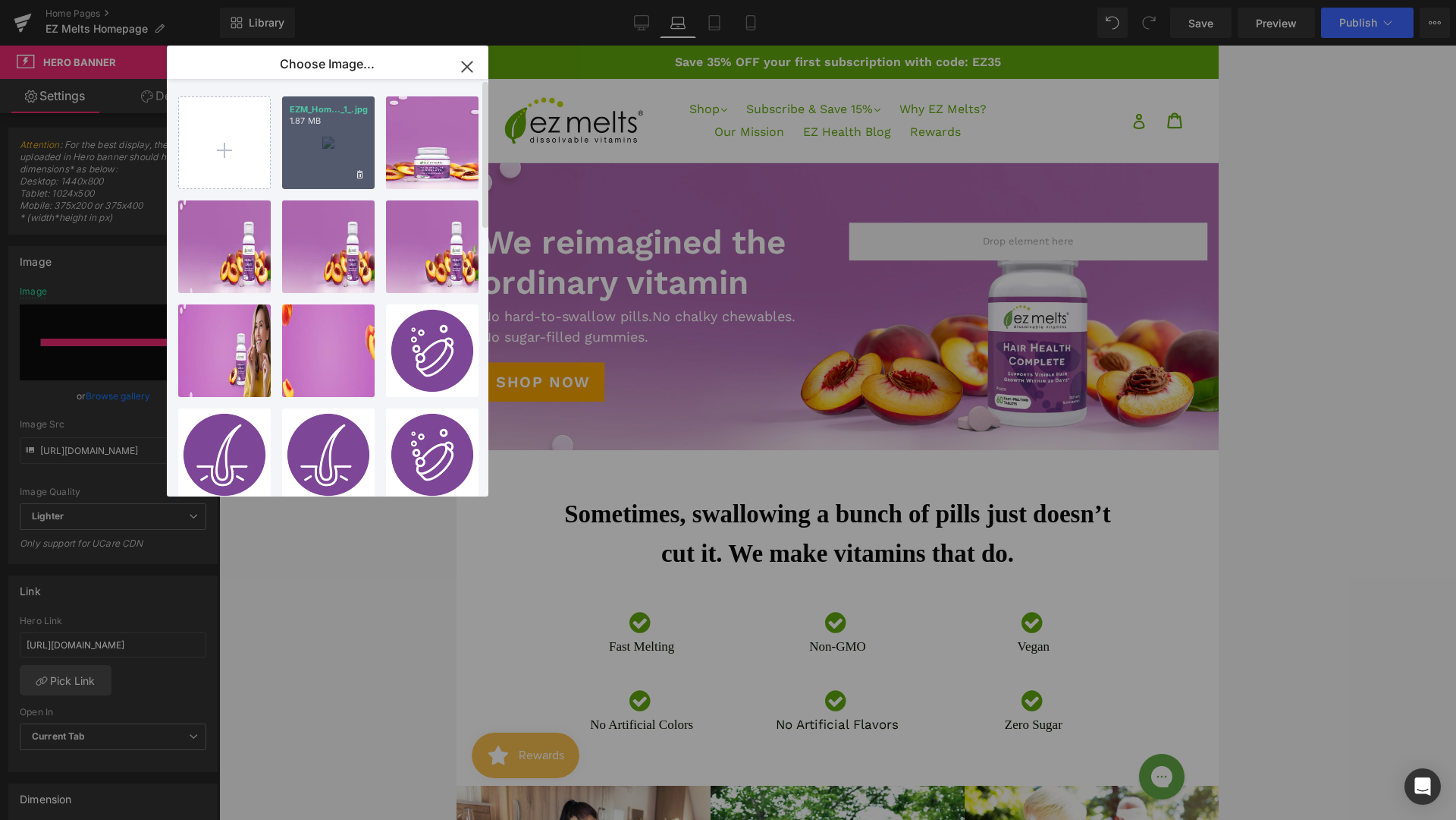
click at [286, 133] on div "EZM_Hom..._1_.jpg 1.87 MB" at bounding box center [329, 143] width 93 height 93
click at [286, 133] on div at bounding box center [837, 432] width 1237 height 774
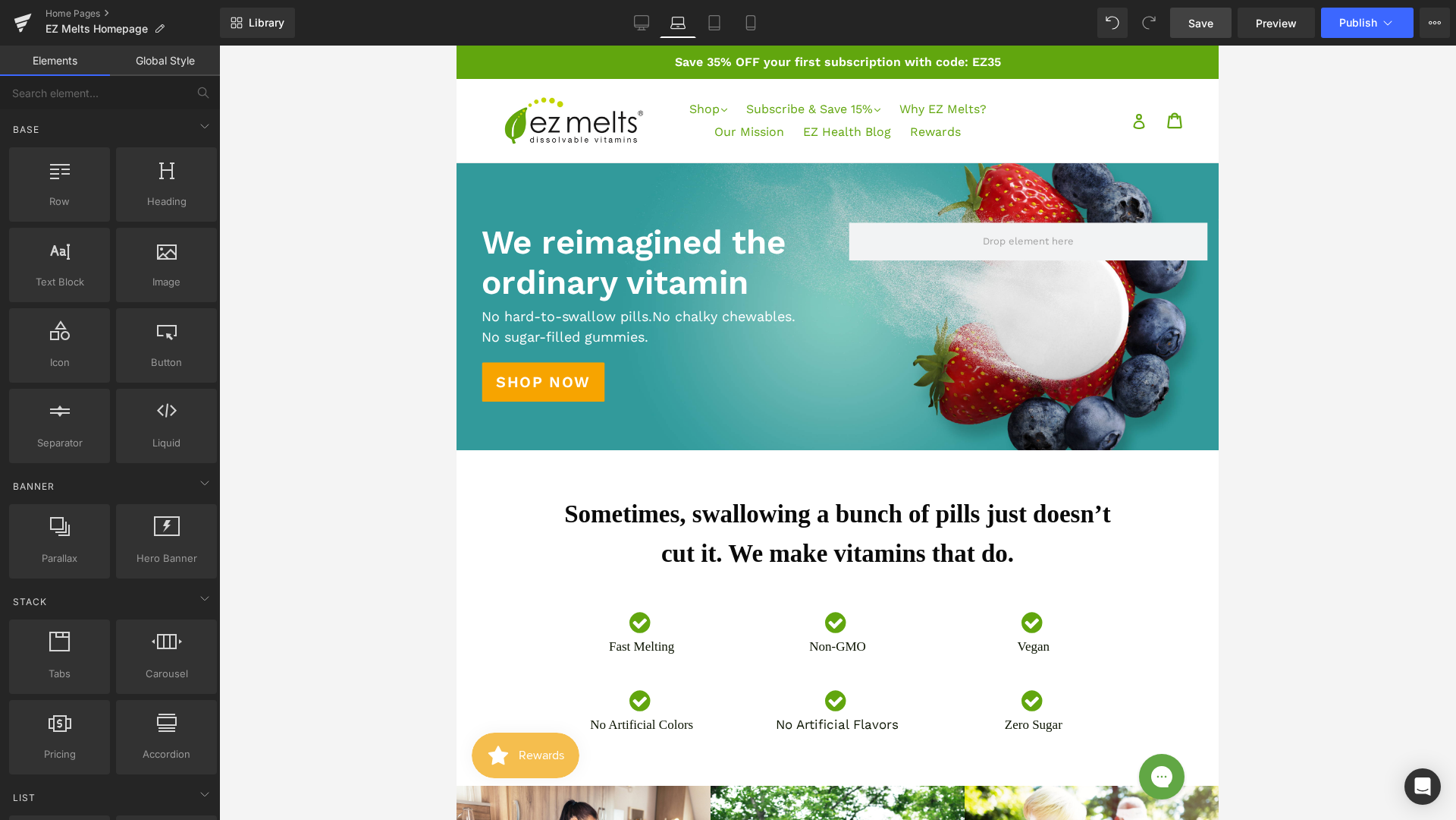
drag, startPoint x: 1185, startPoint y: 29, endPoint x: 315, endPoint y: 35, distance: 870.0
click at [1185, 29] on link "Save" at bounding box center [1201, 23] width 61 height 30
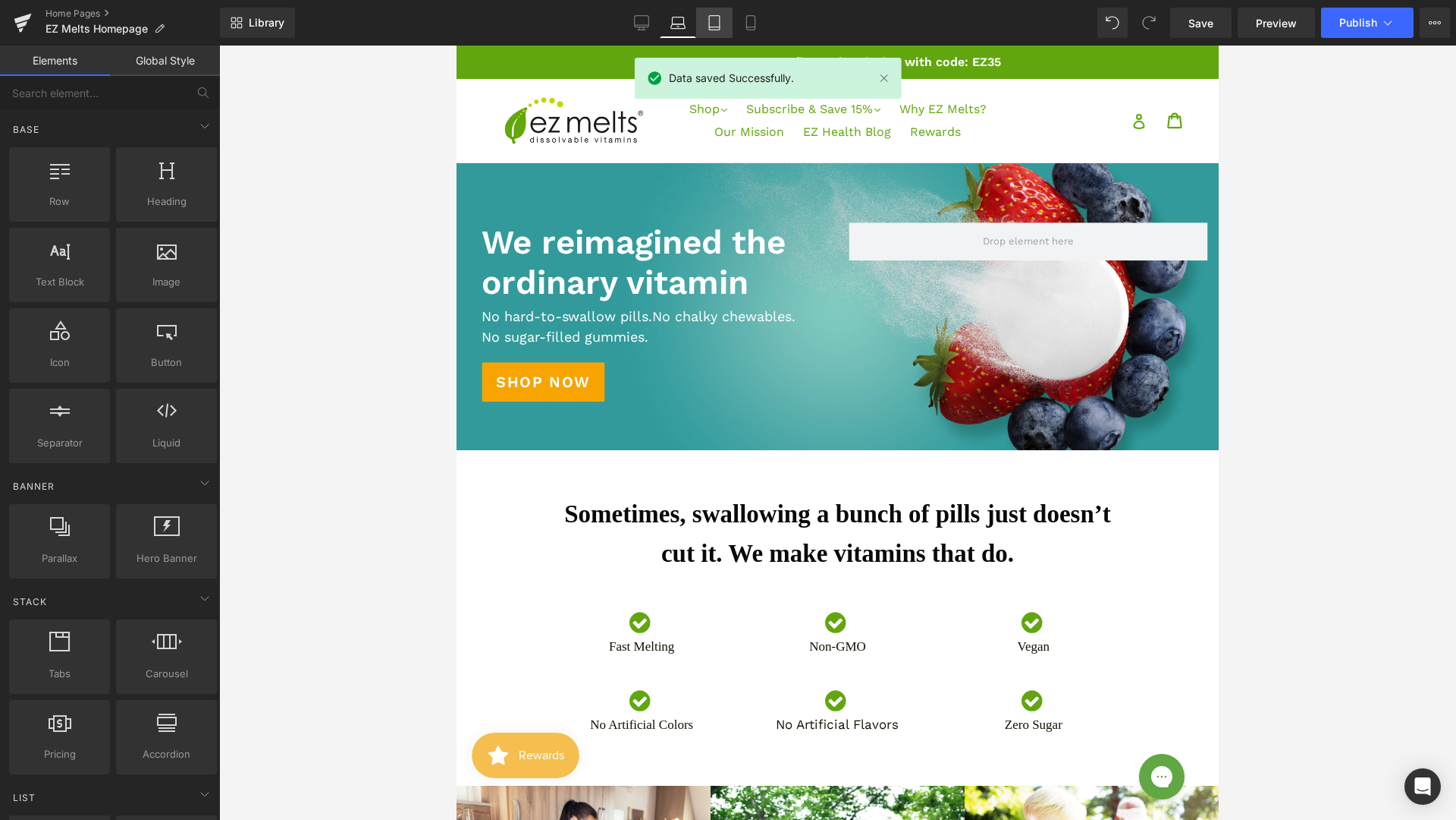
click at [713, 22] on icon at bounding box center [714, 23] width 15 height 15
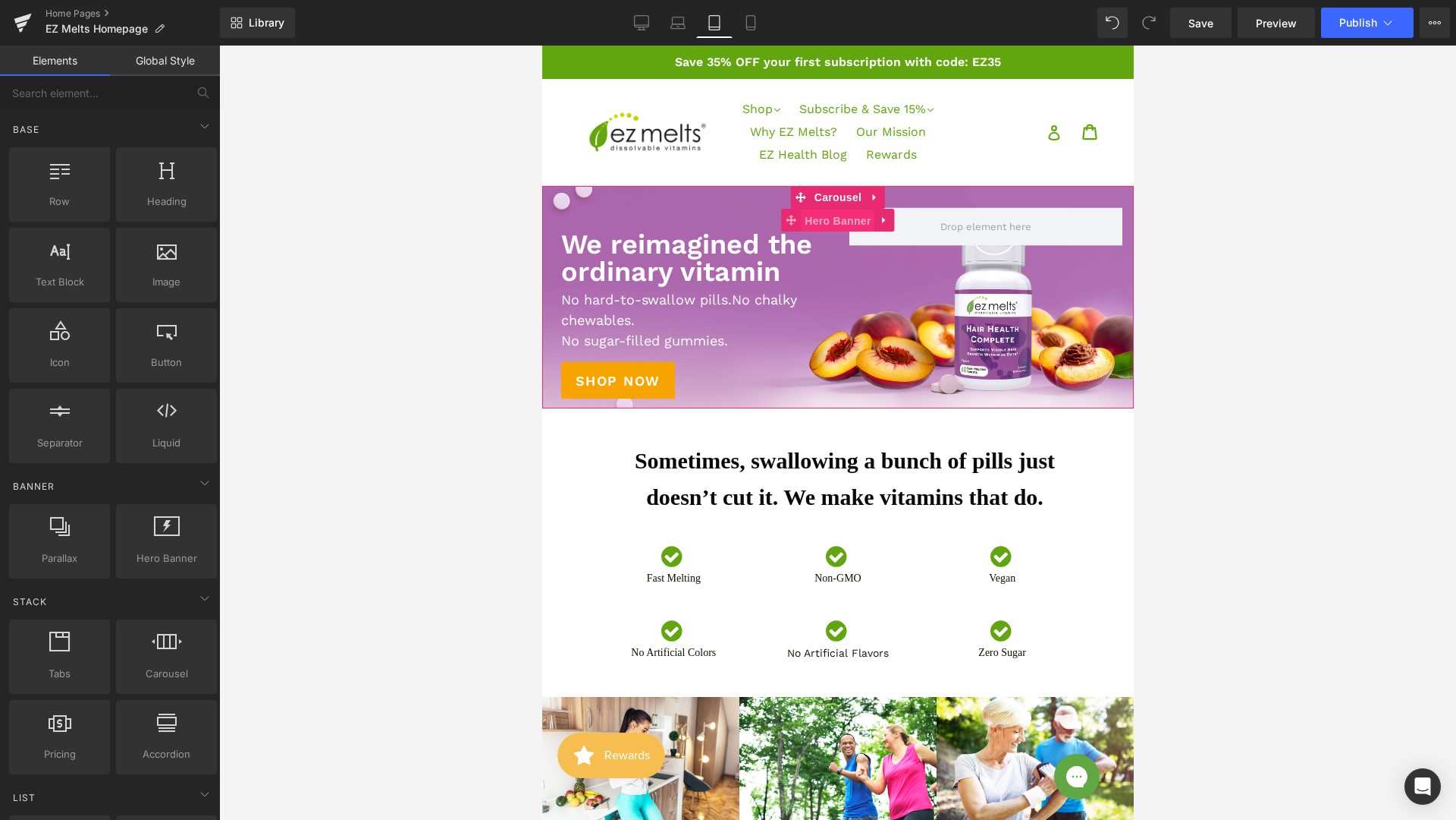
click at [833, 228] on span "Hero Banner" at bounding box center [836, 221] width 73 height 23
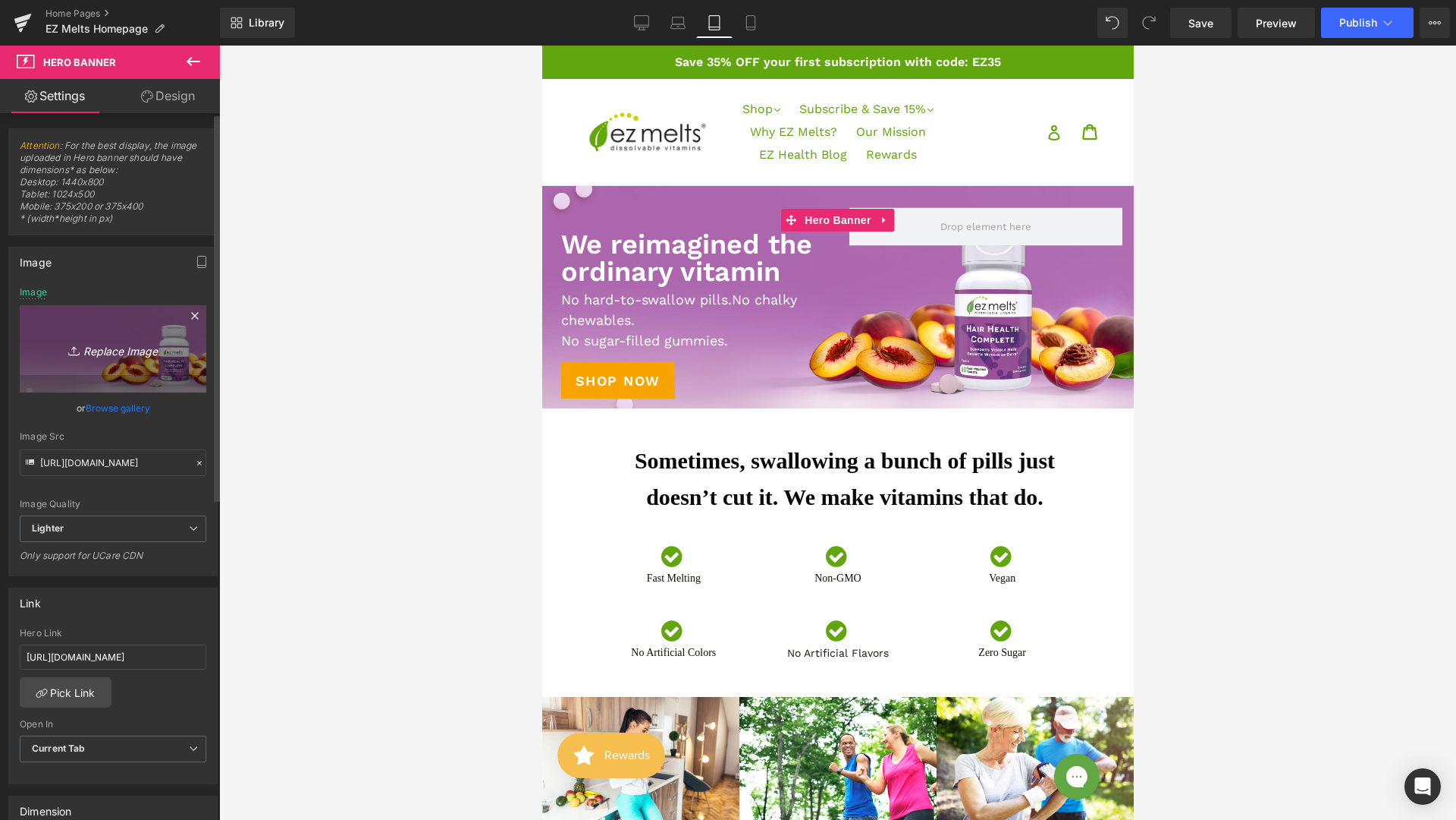
click at [108, 349] on icon "Replace Image" at bounding box center [113, 348] width 121 height 19
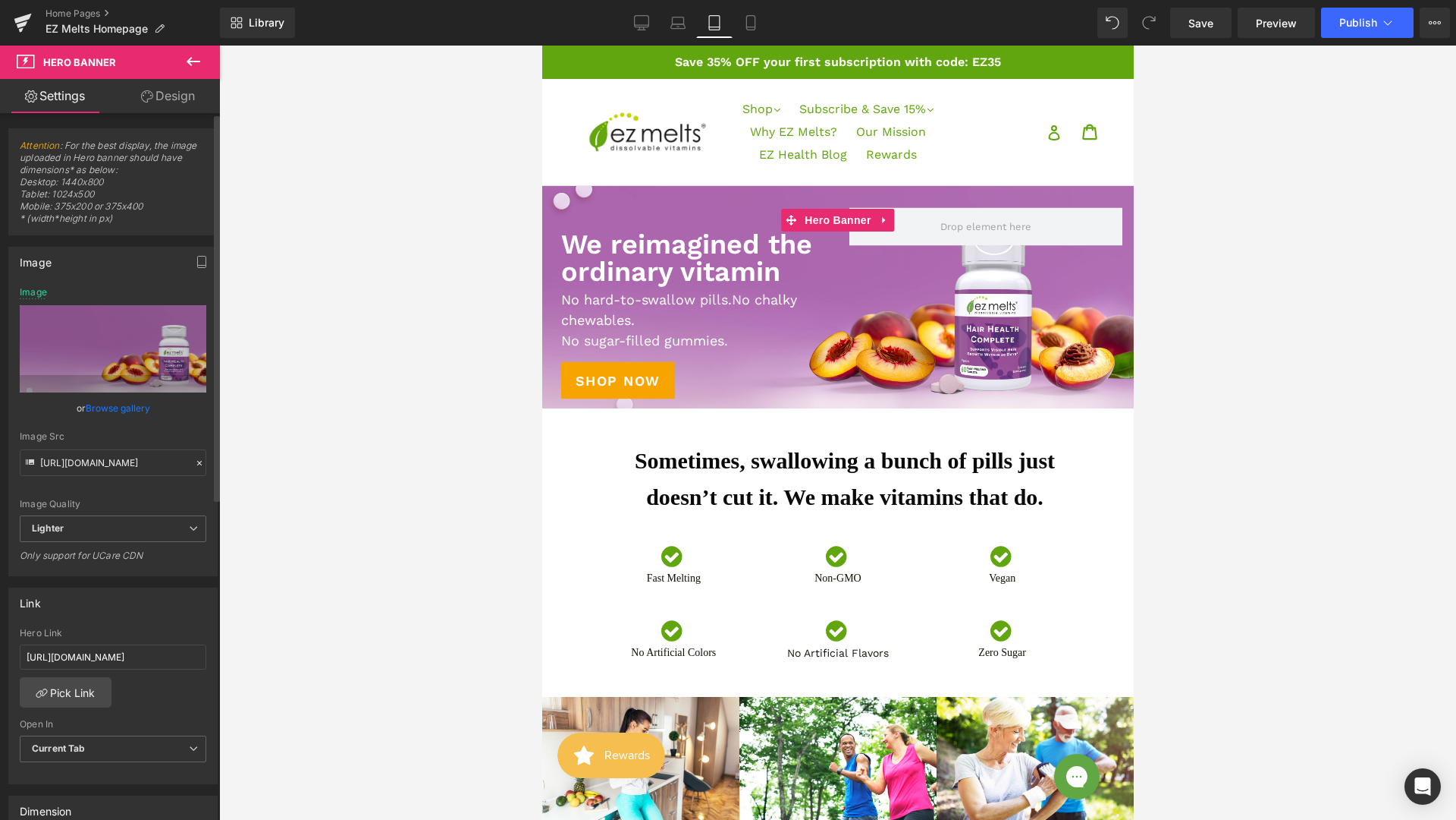
click at [125, 411] on link "Browse gallery" at bounding box center [117, 408] width 65 height 26
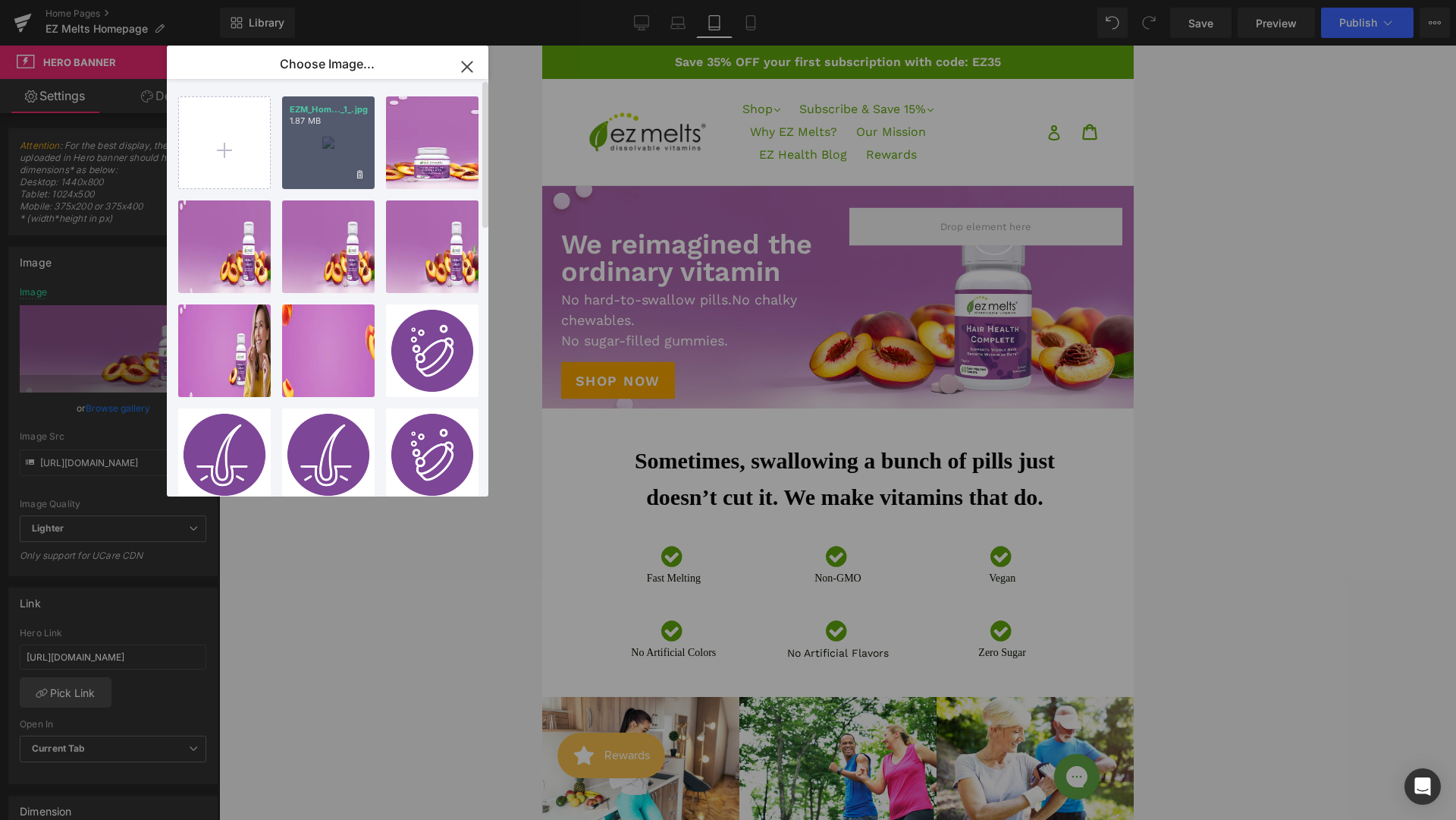
click at [330, 154] on div "EZM_Hom..._1_.jpg 1.87 MB" at bounding box center [329, 143] width 93 height 93
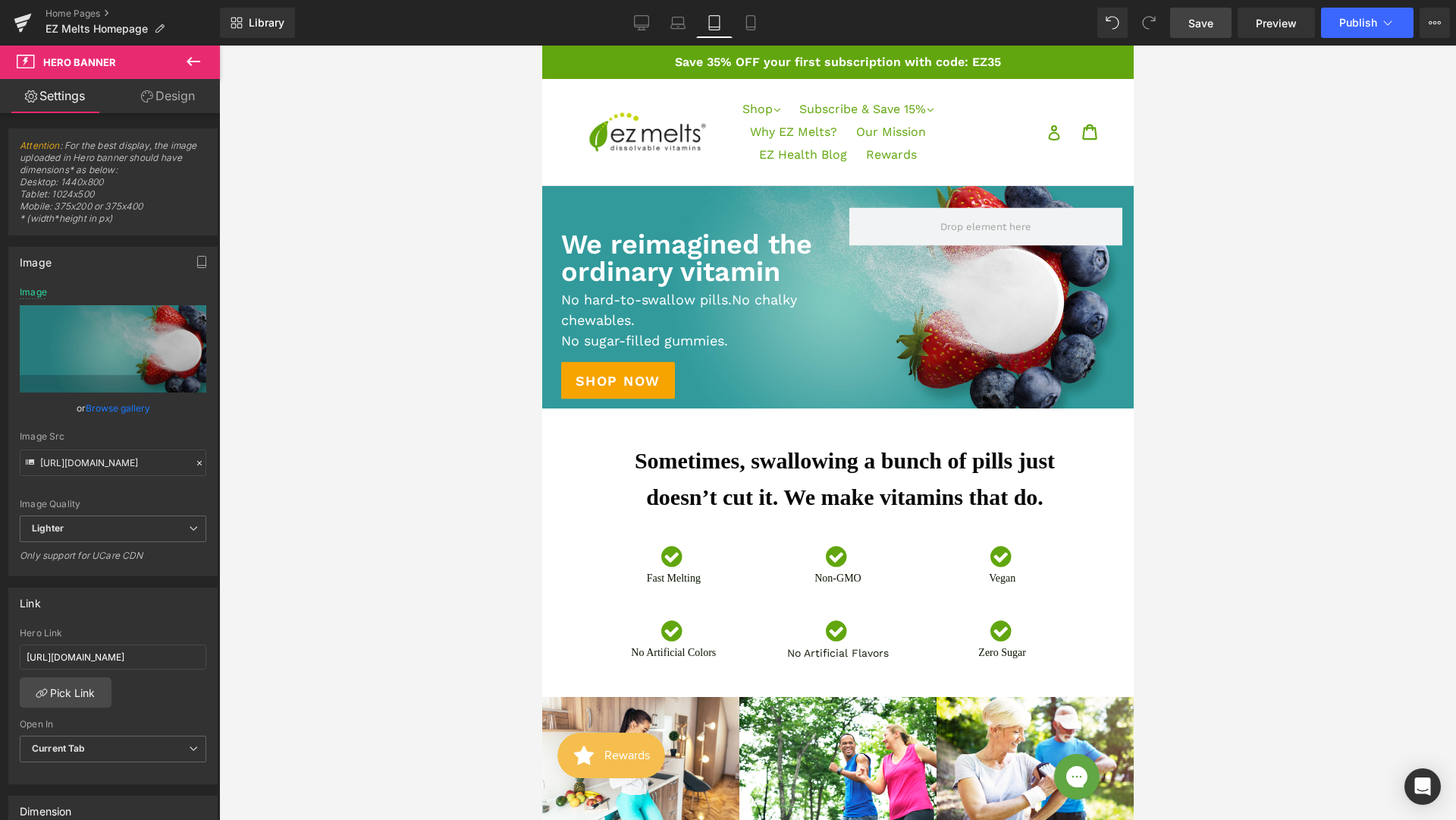
click at [1178, 25] on link "Save" at bounding box center [1201, 23] width 61 height 30
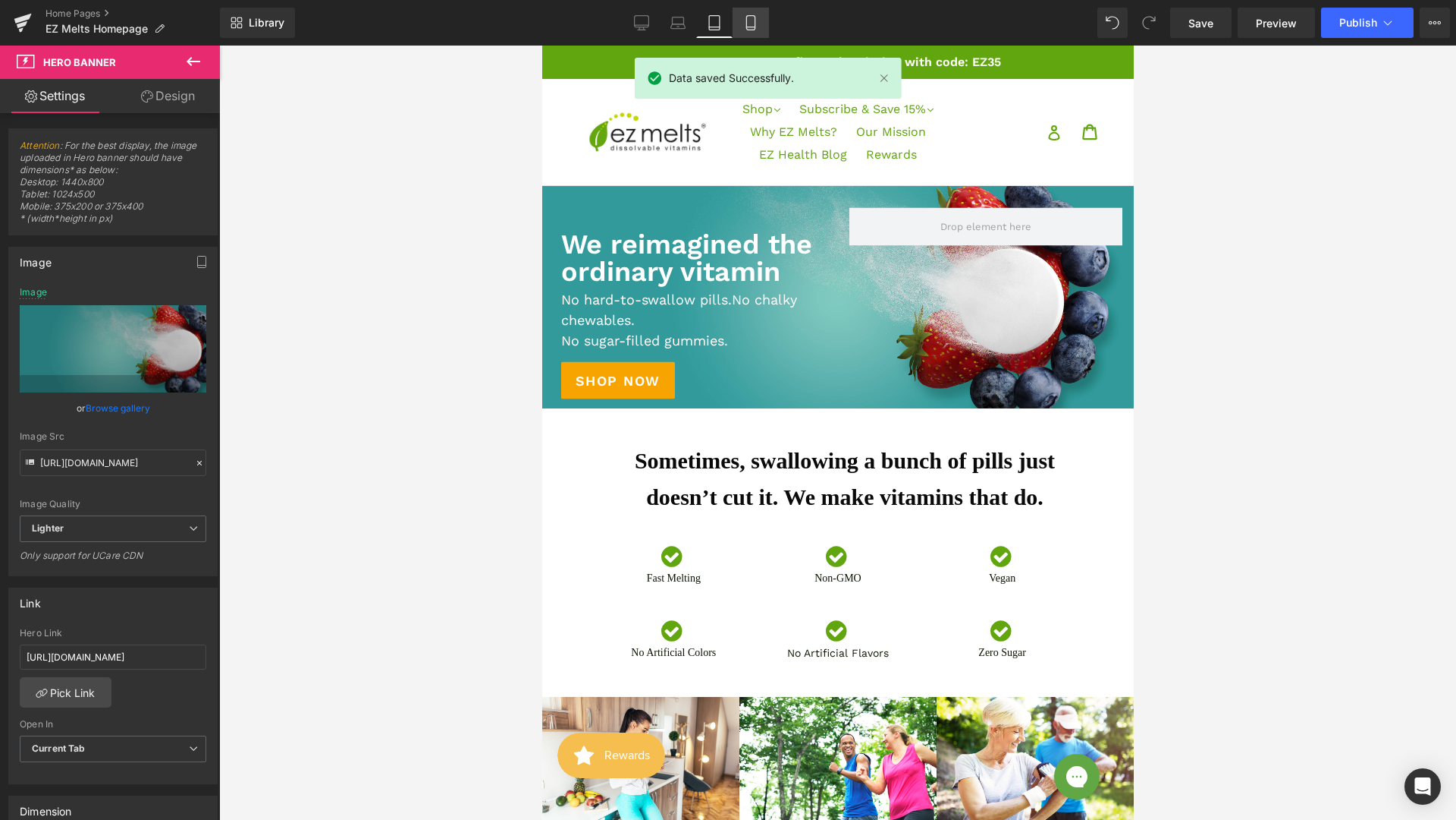
click at [749, 22] on icon at bounding box center [751, 23] width 15 height 15
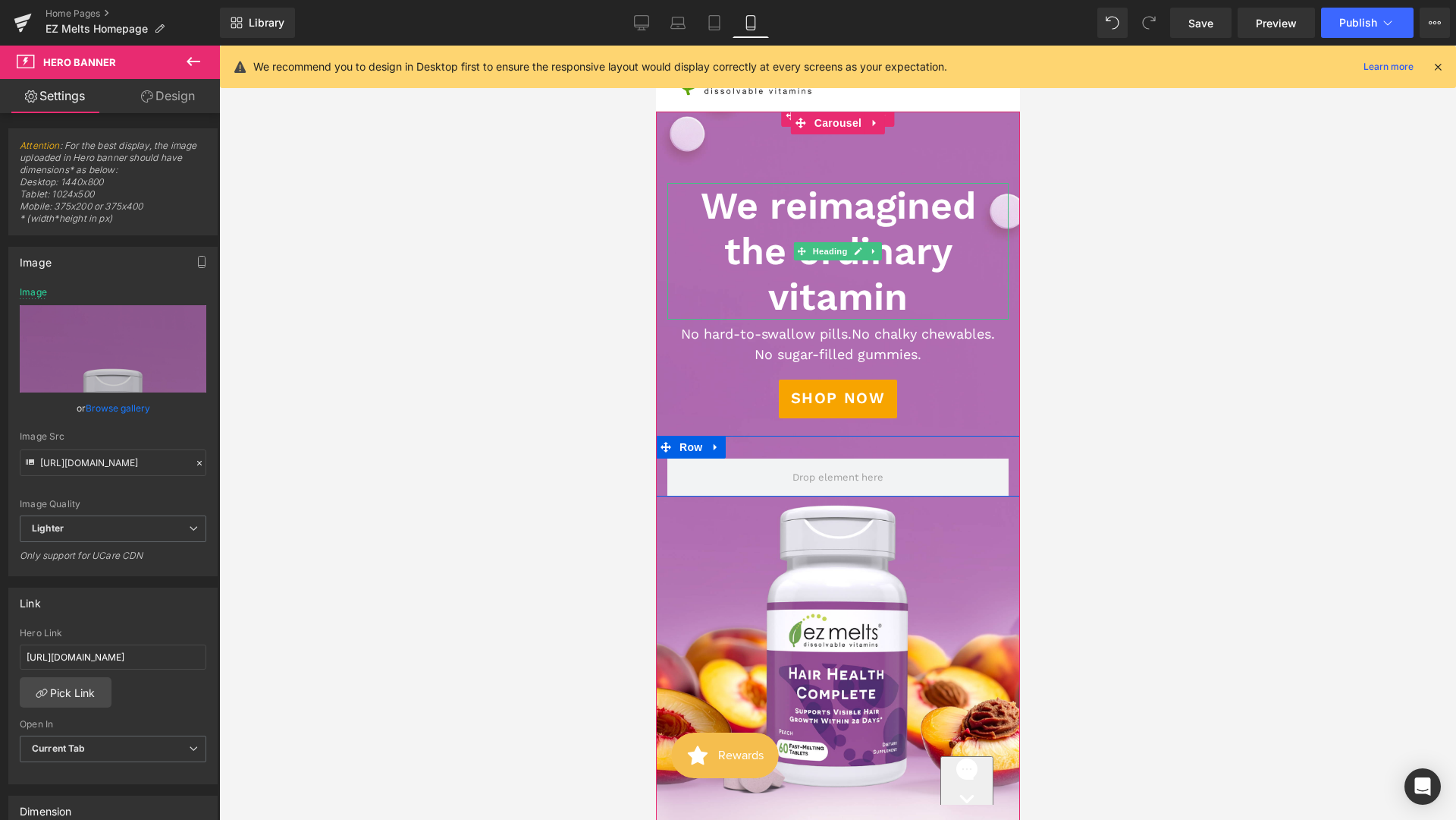
scroll to position [48, 0]
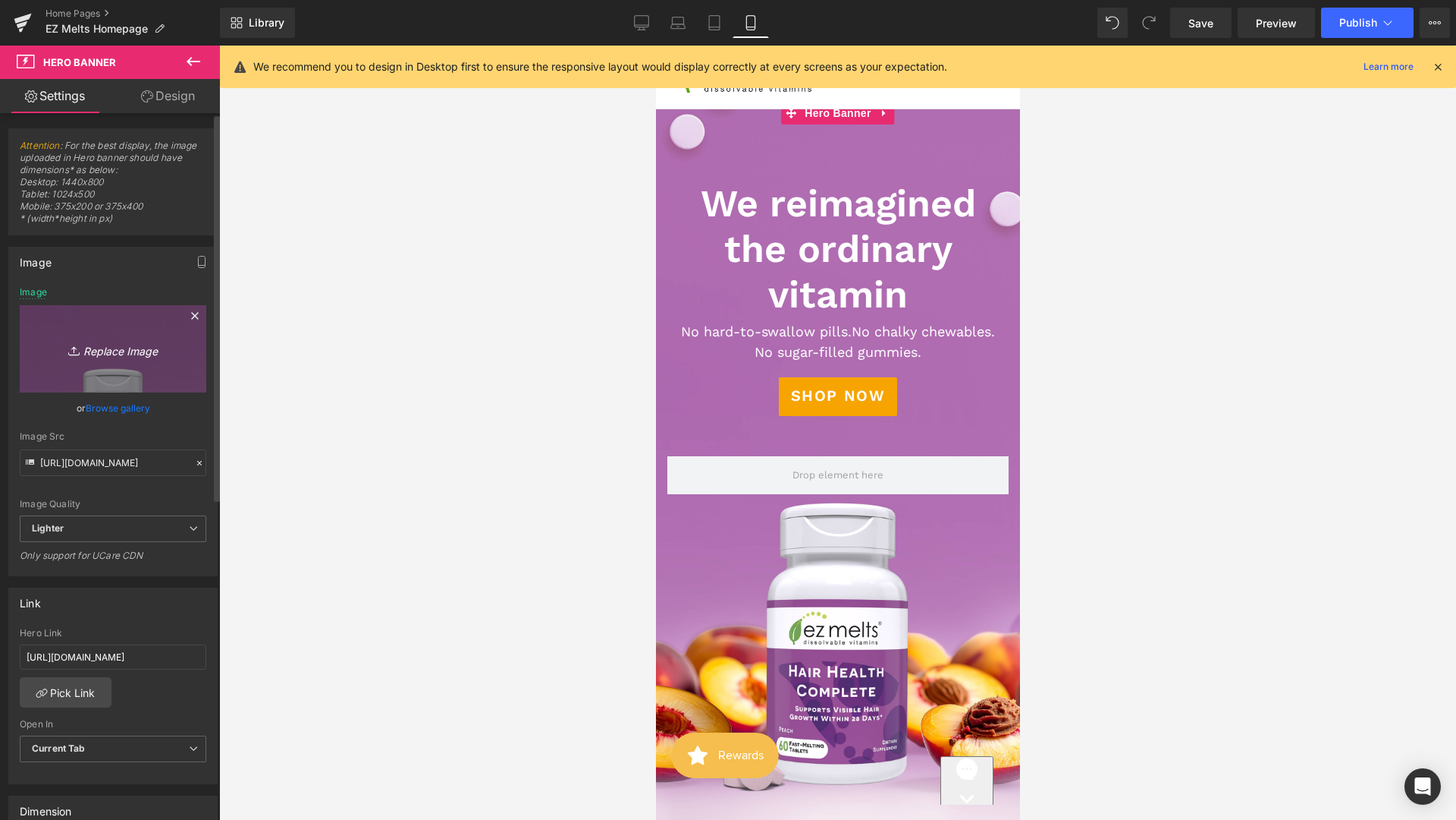
click at [117, 357] on icon "Replace Image" at bounding box center [113, 348] width 121 height 19
type input "C:\fakepath\EZM_Homepage_MobileBanner_7.2025-01 (1).jpg"
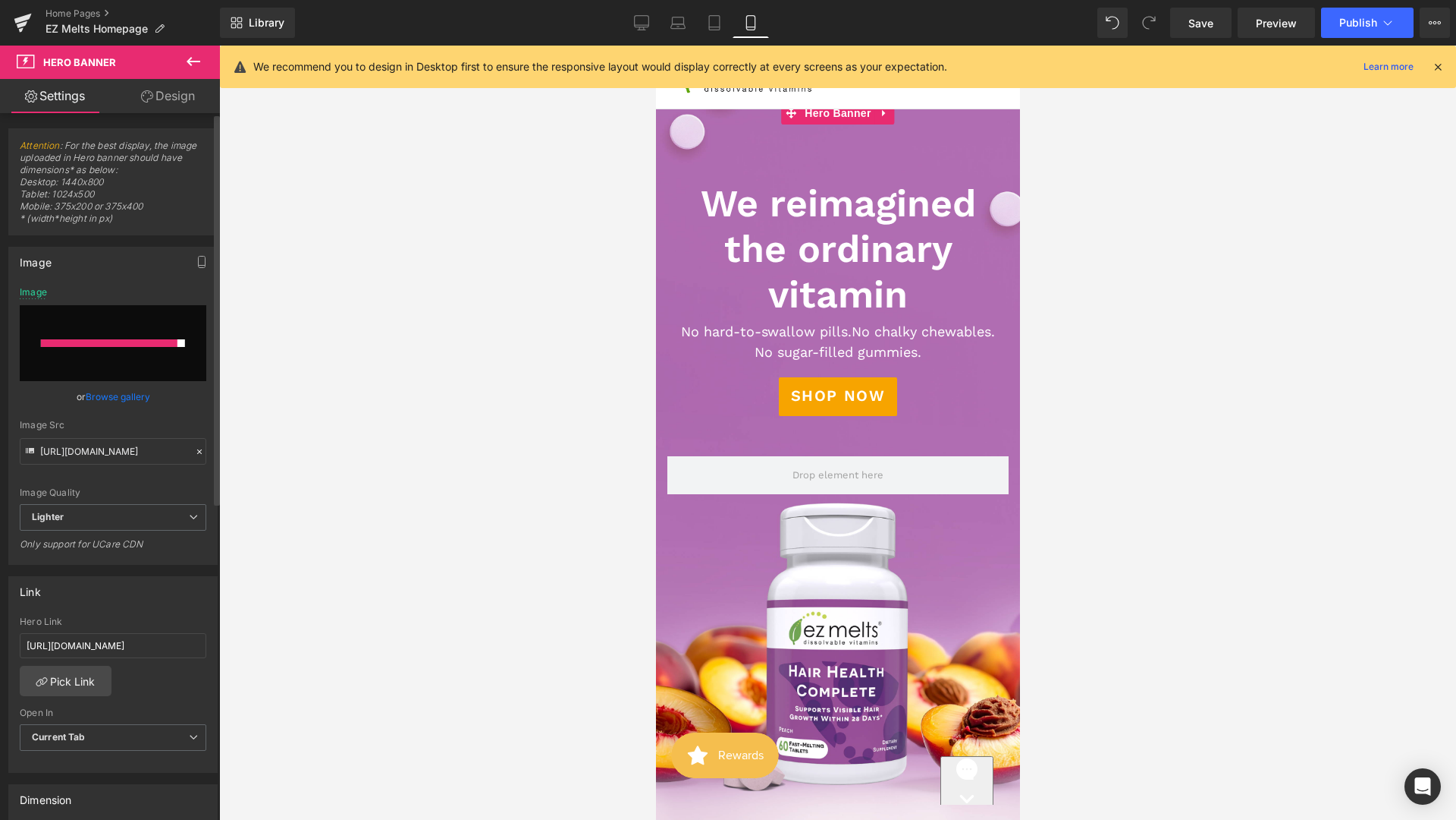
click at [129, 399] on link "Browse gallery" at bounding box center [117, 396] width 65 height 26
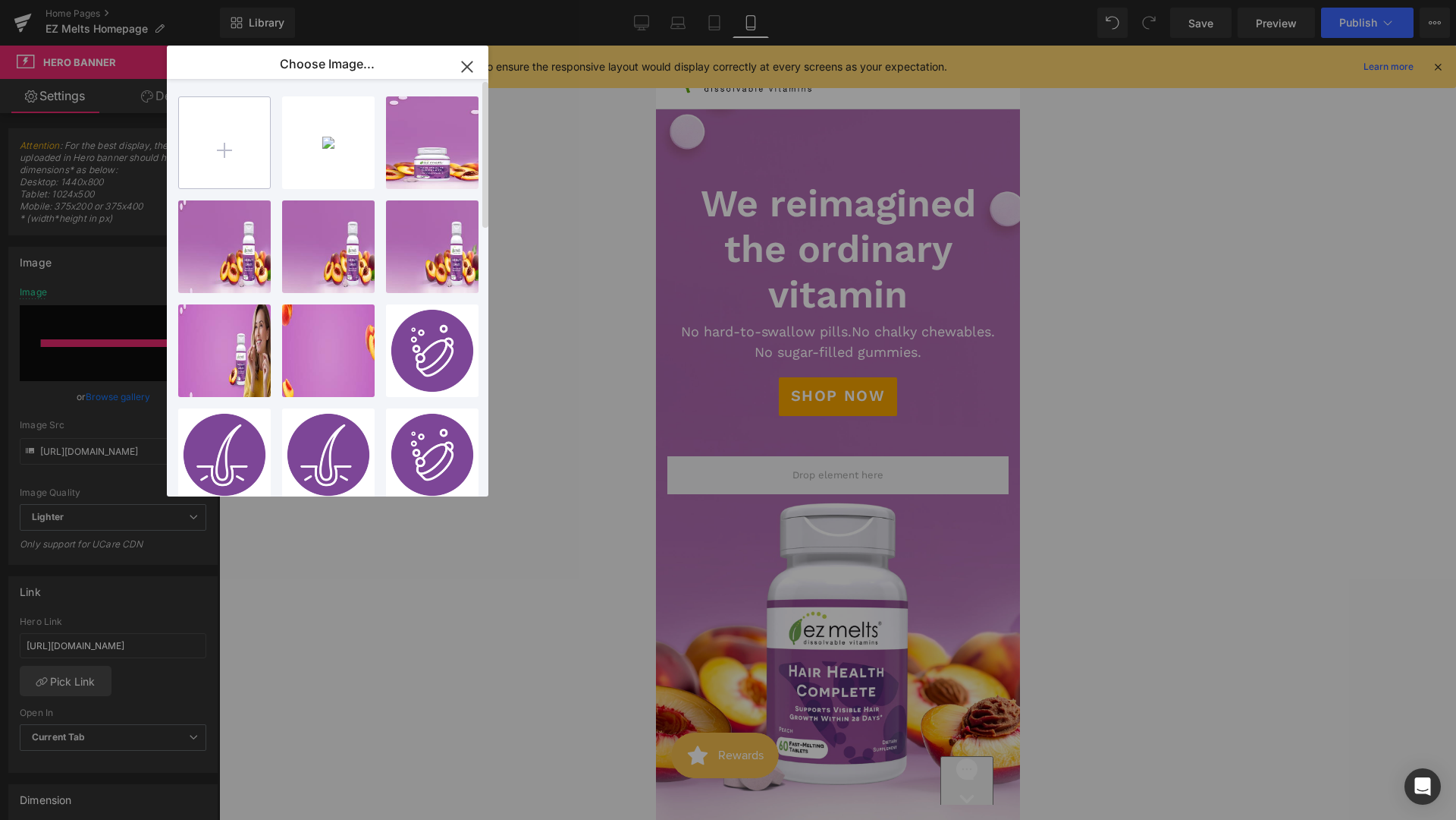
click at [214, 168] on input "file" at bounding box center [224, 142] width 91 height 91
type input "C:\fakepath\EZM_Homepage_MobileBanner_7.2025-01 (1).jpg"
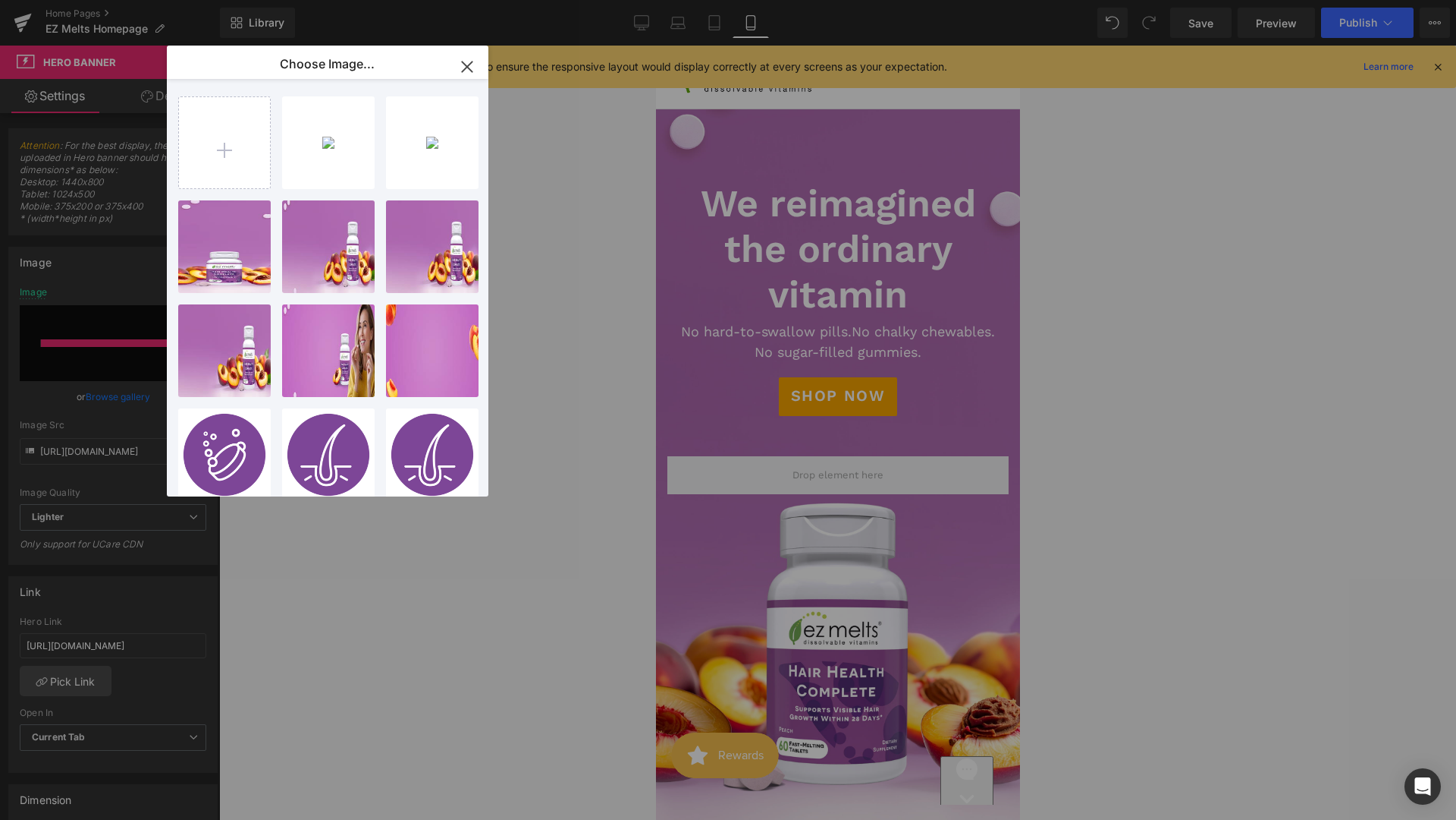
click at [0, 0] on div "EZM_Hom..._1_.jpg 1.08 MB" at bounding box center [0, 0] width 0 height 0
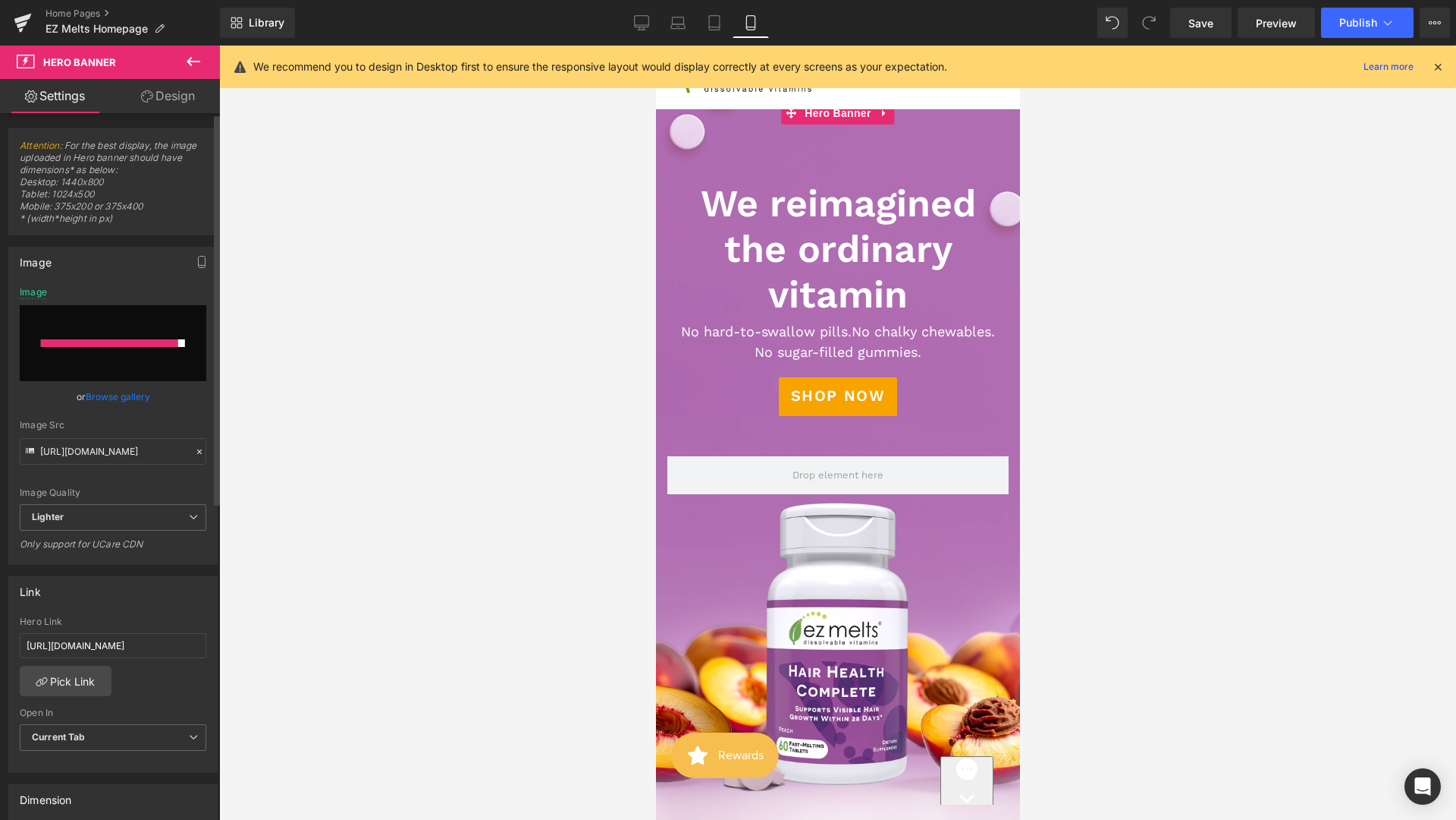
click at [125, 394] on link "Browse gallery" at bounding box center [117, 396] width 65 height 26
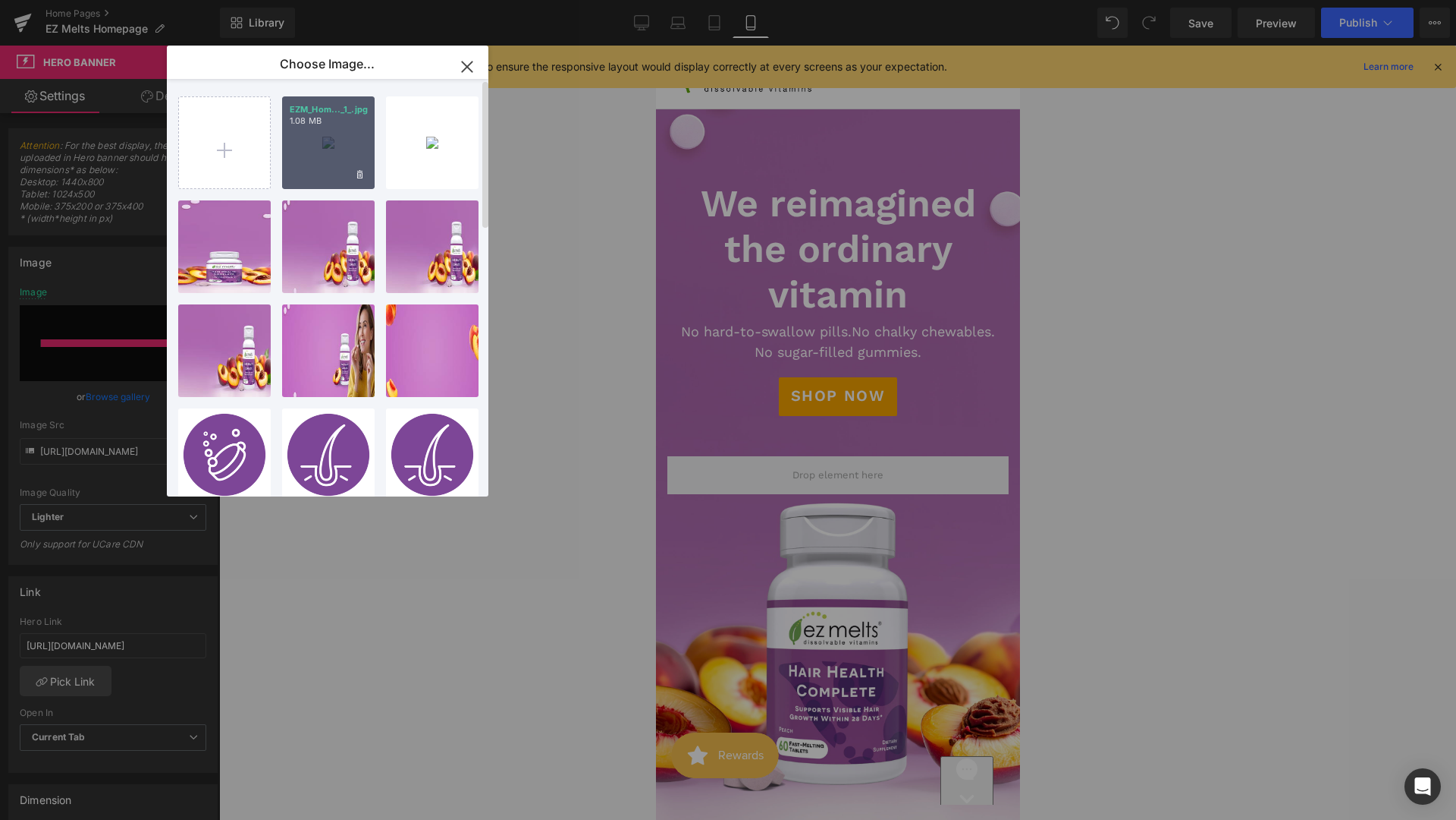
click at [317, 139] on div "EZM_Hom..._1_.jpg 1.08 MB" at bounding box center [329, 143] width 93 height 93
click at [317, 139] on div at bounding box center [837, 432] width 1237 height 774
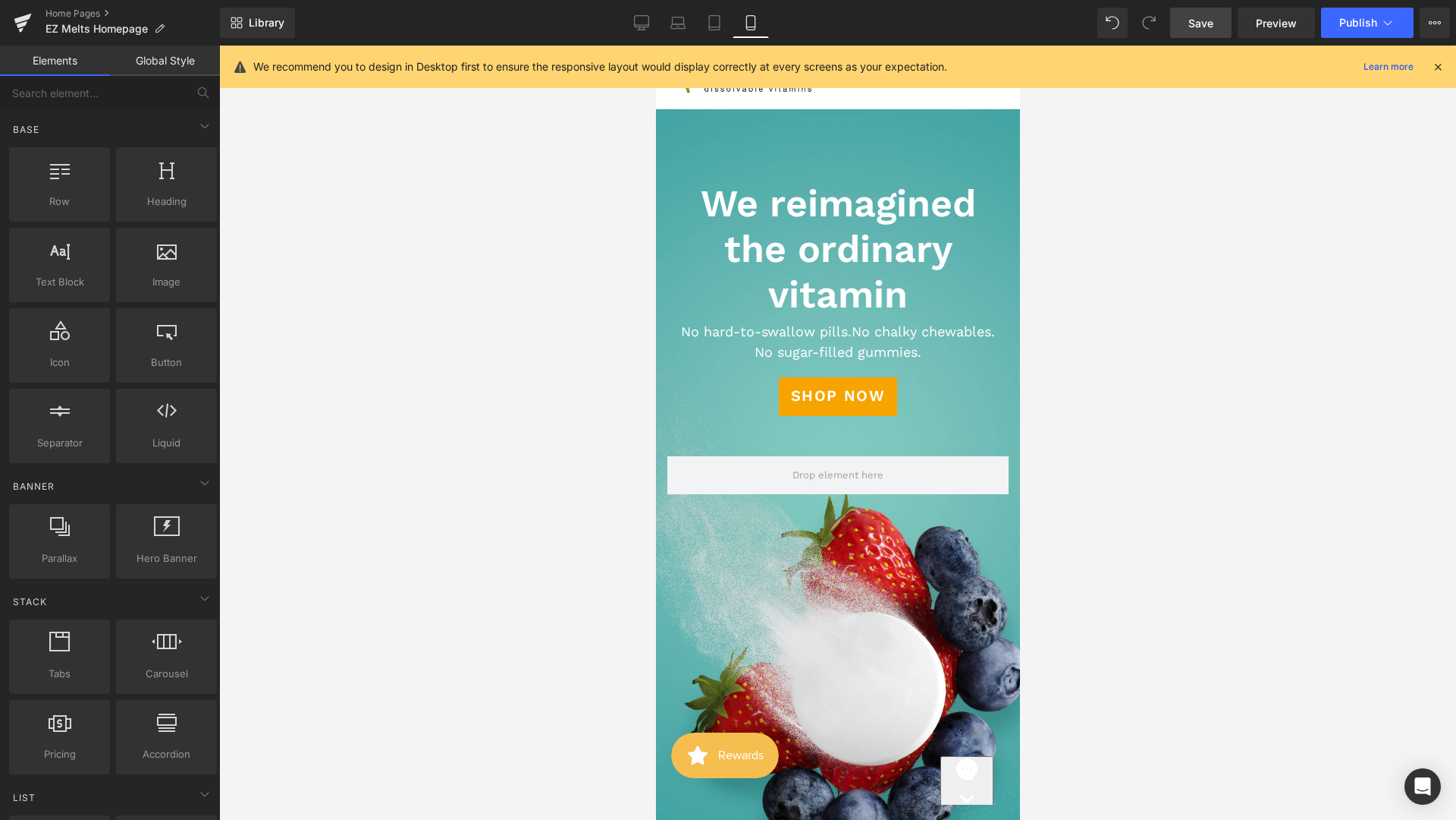
click at [1194, 18] on span "Save" at bounding box center [1201, 23] width 25 height 16
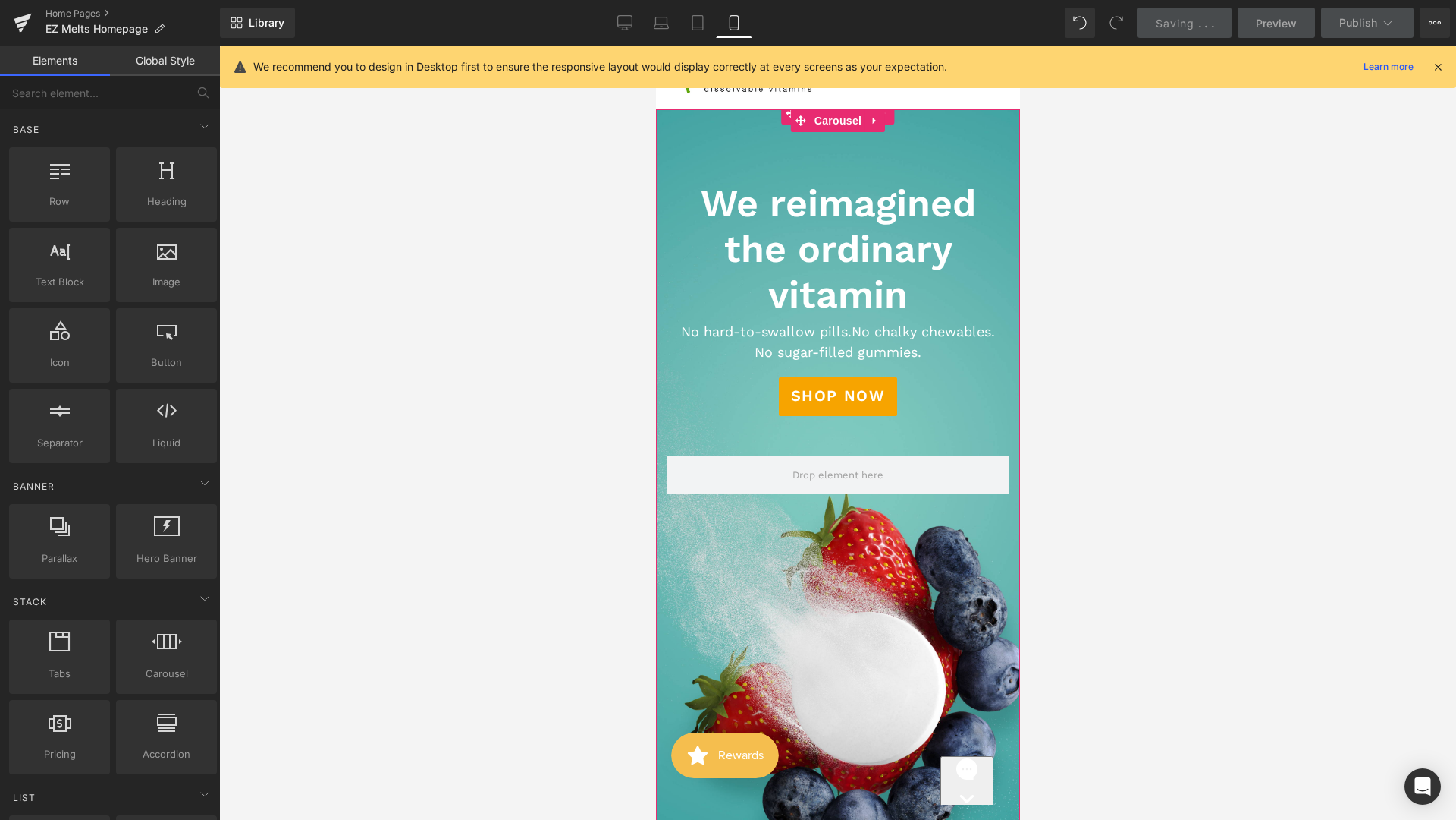
click at [934, 422] on div at bounding box center [837, 464] width 364 height 770
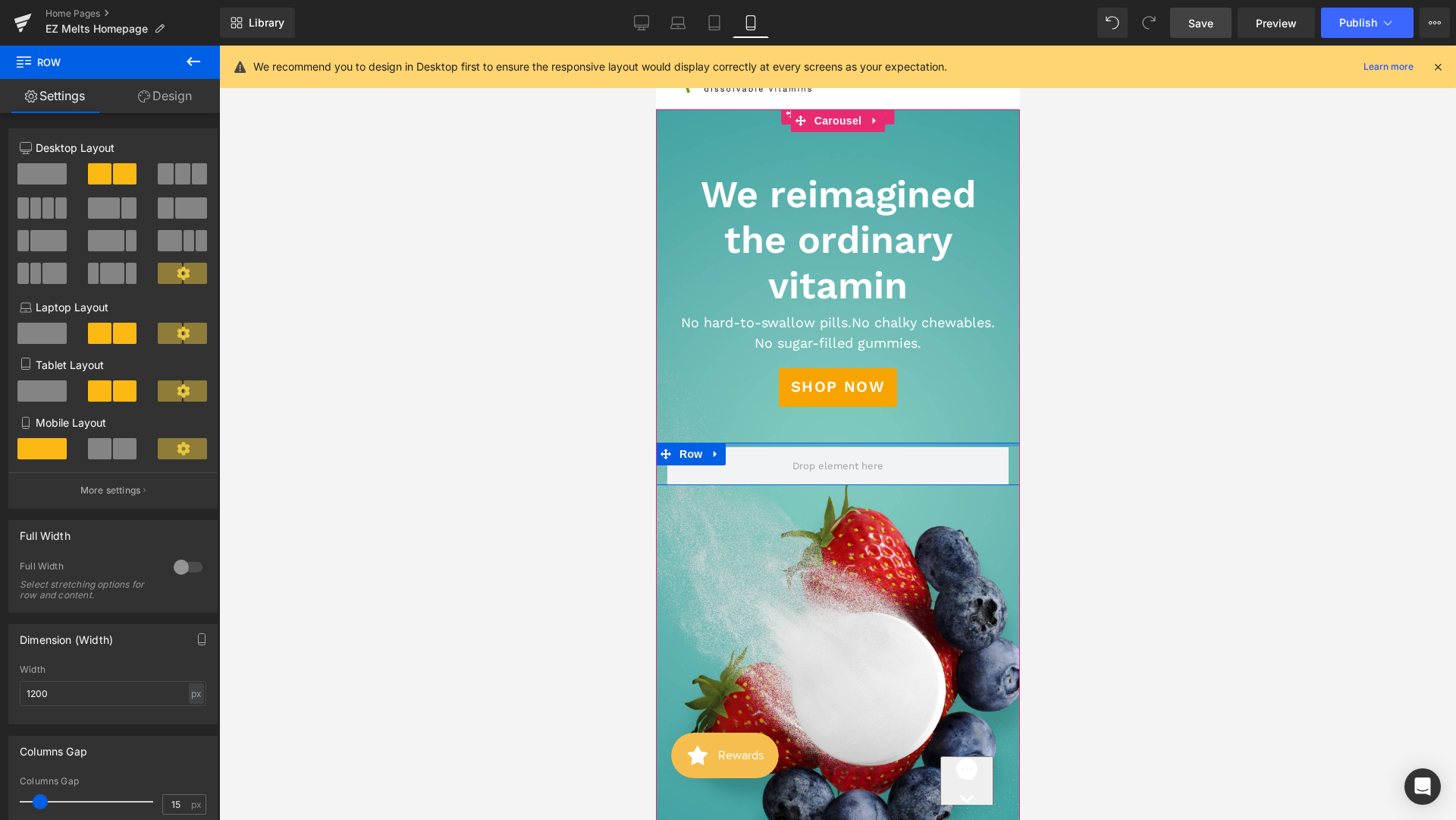
drag, startPoint x: 918, startPoint y: 438, endPoint x: 917, endPoint y: 420, distance: 18.0
click at [917, 420] on div "We reimagined the ordinary vitamin Heading Text Block No hard-to-swallow pills.…" at bounding box center [837, 464] width 364 height 770
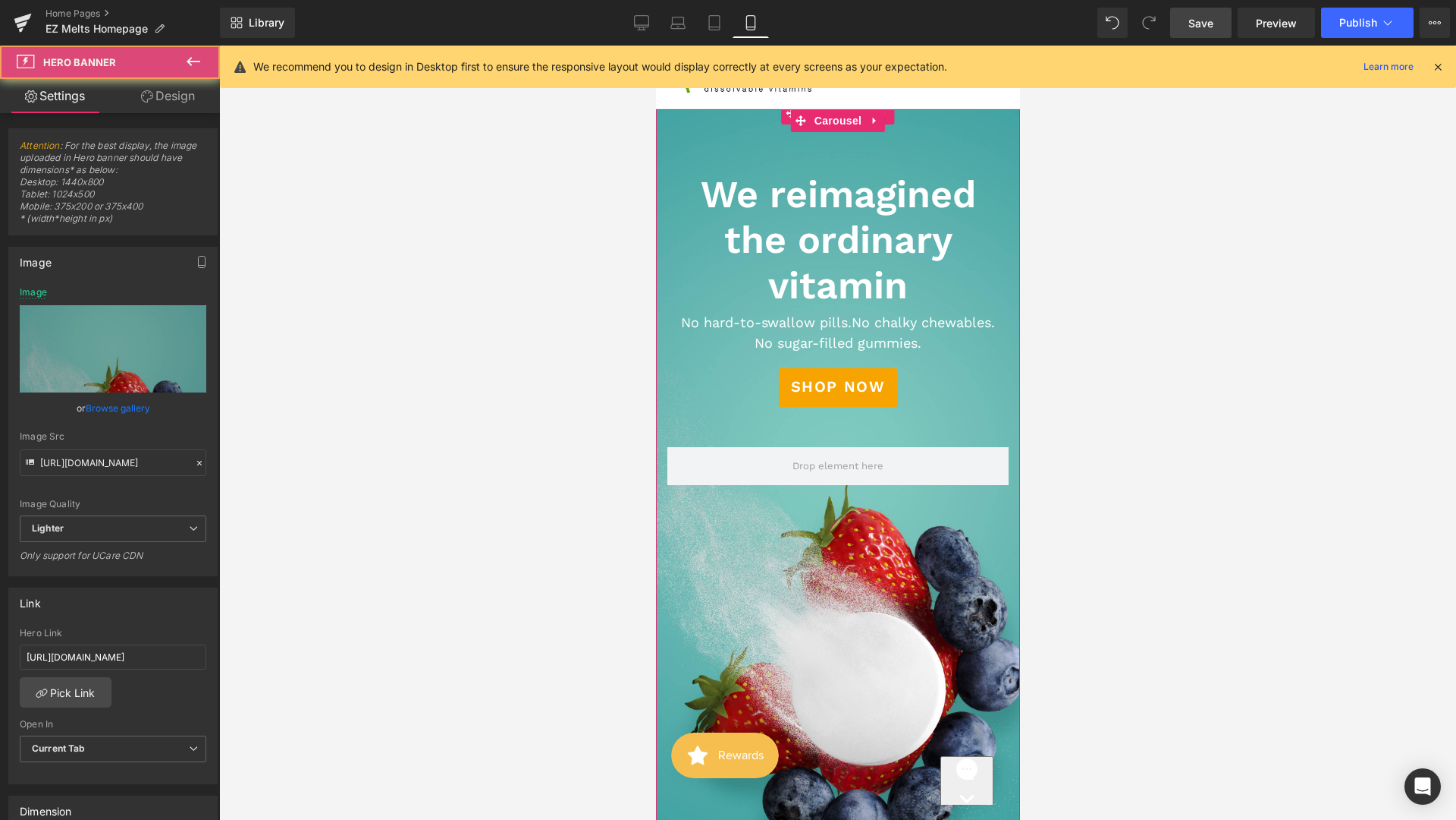
click at [907, 498] on div at bounding box center [837, 464] width 364 height 770
click at [155, 105] on link "Design" at bounding box center [167, 96] width 110 height 34
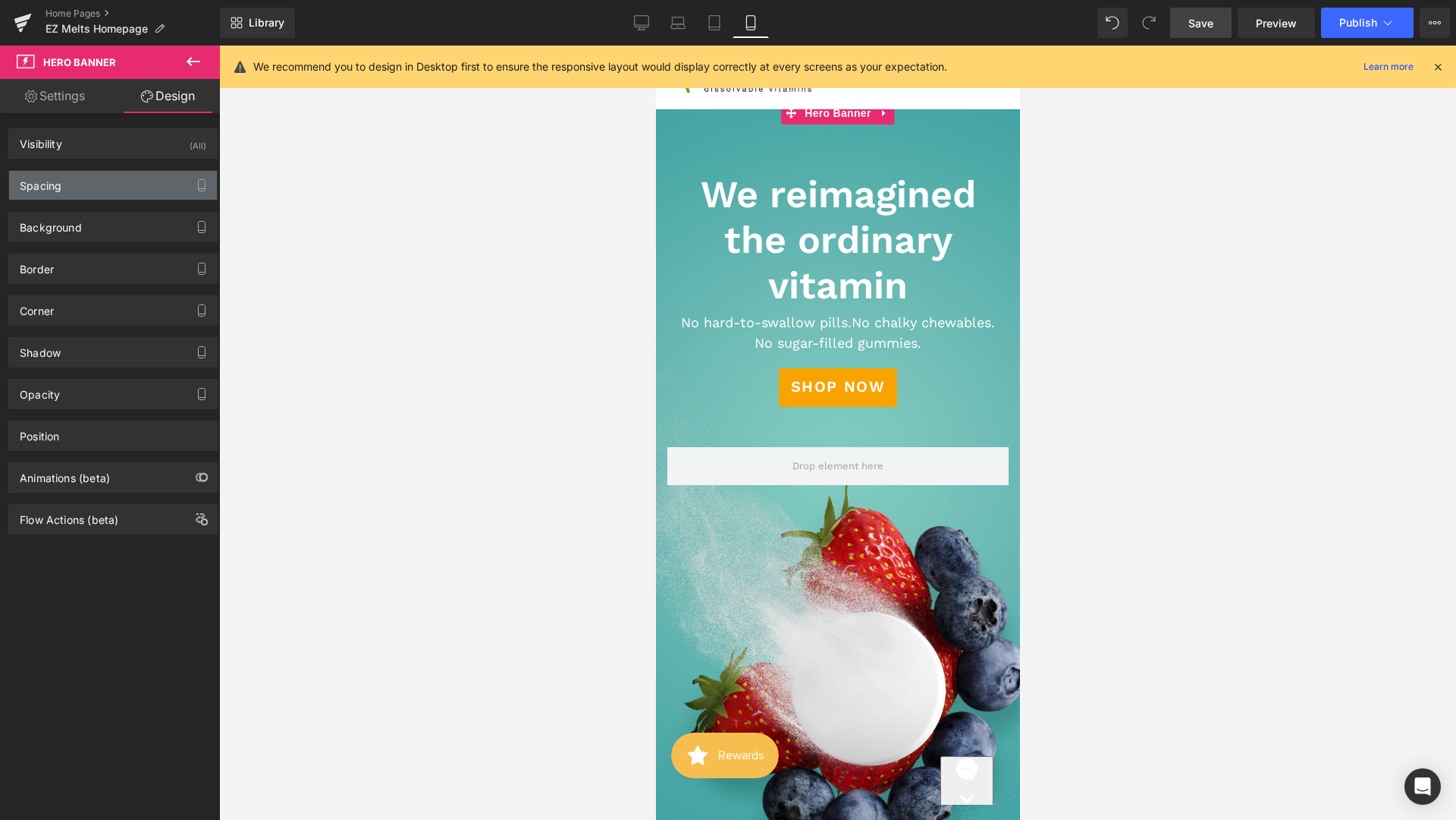
click at [102, 195] on div "Spacing" at bounding box center [113, 185] width 207 height 29
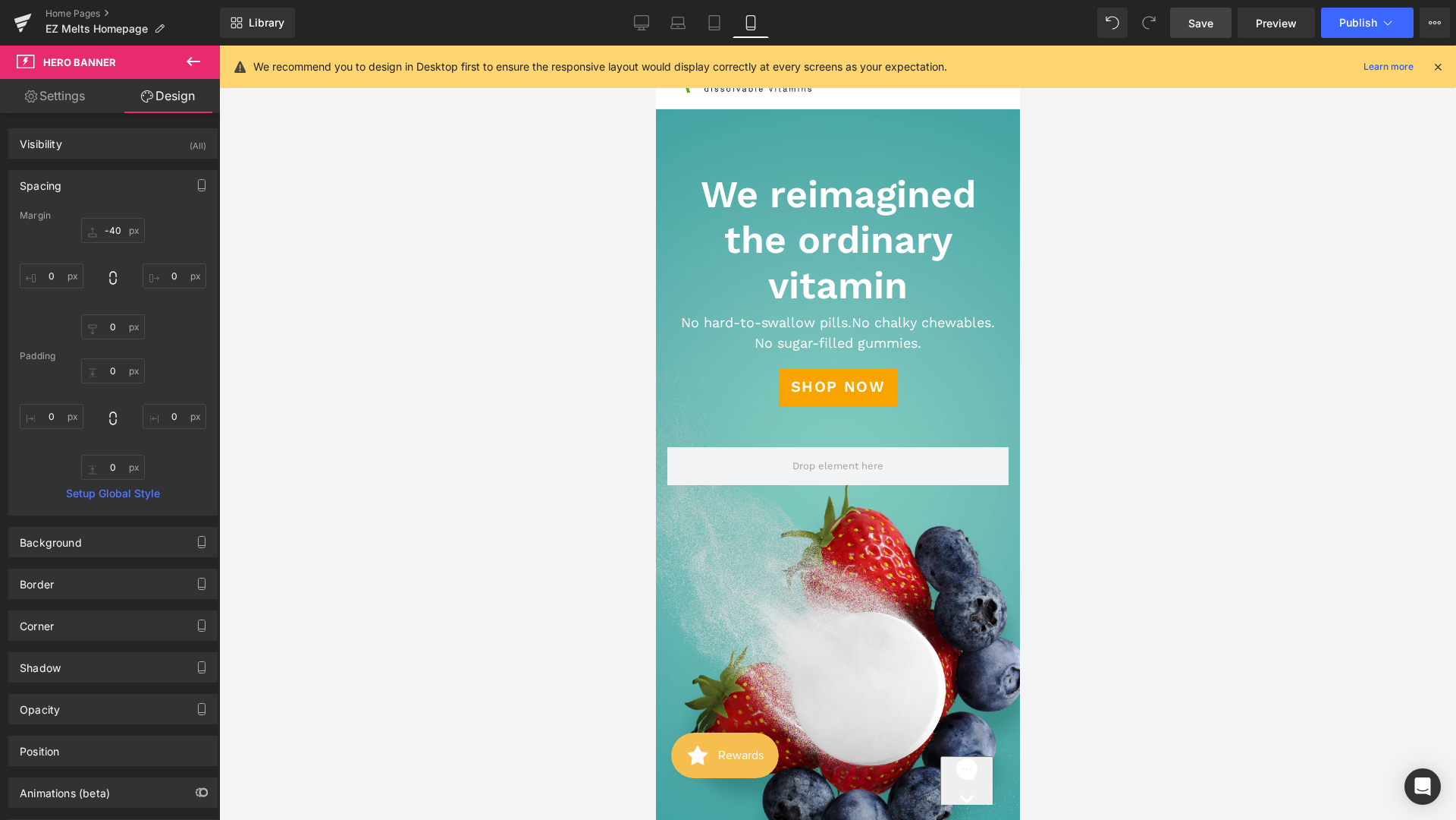
click at [1094, 301] on div at bounding box center [837, 432] width 1237 height 774
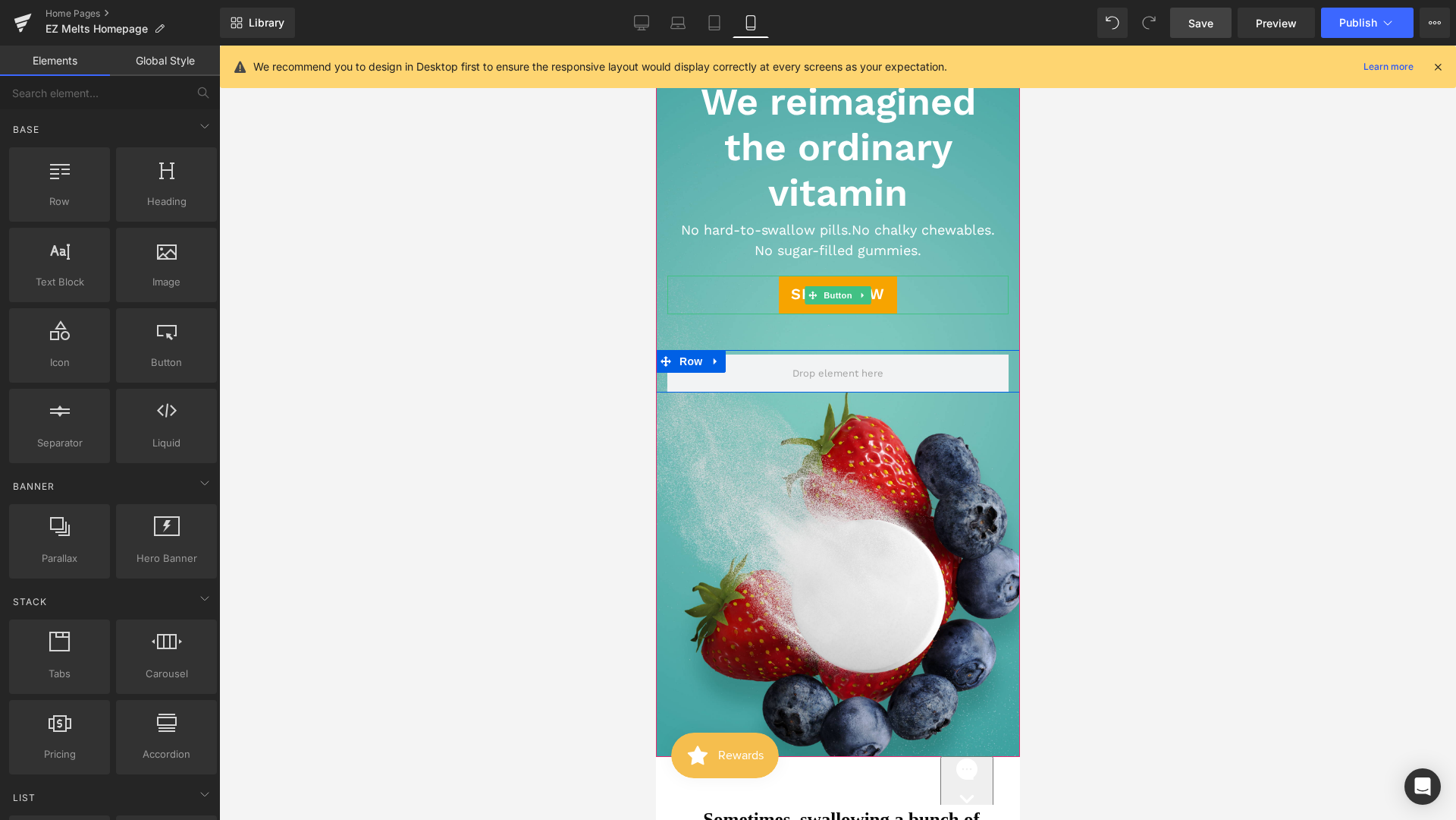
scroll to position [0, 0]
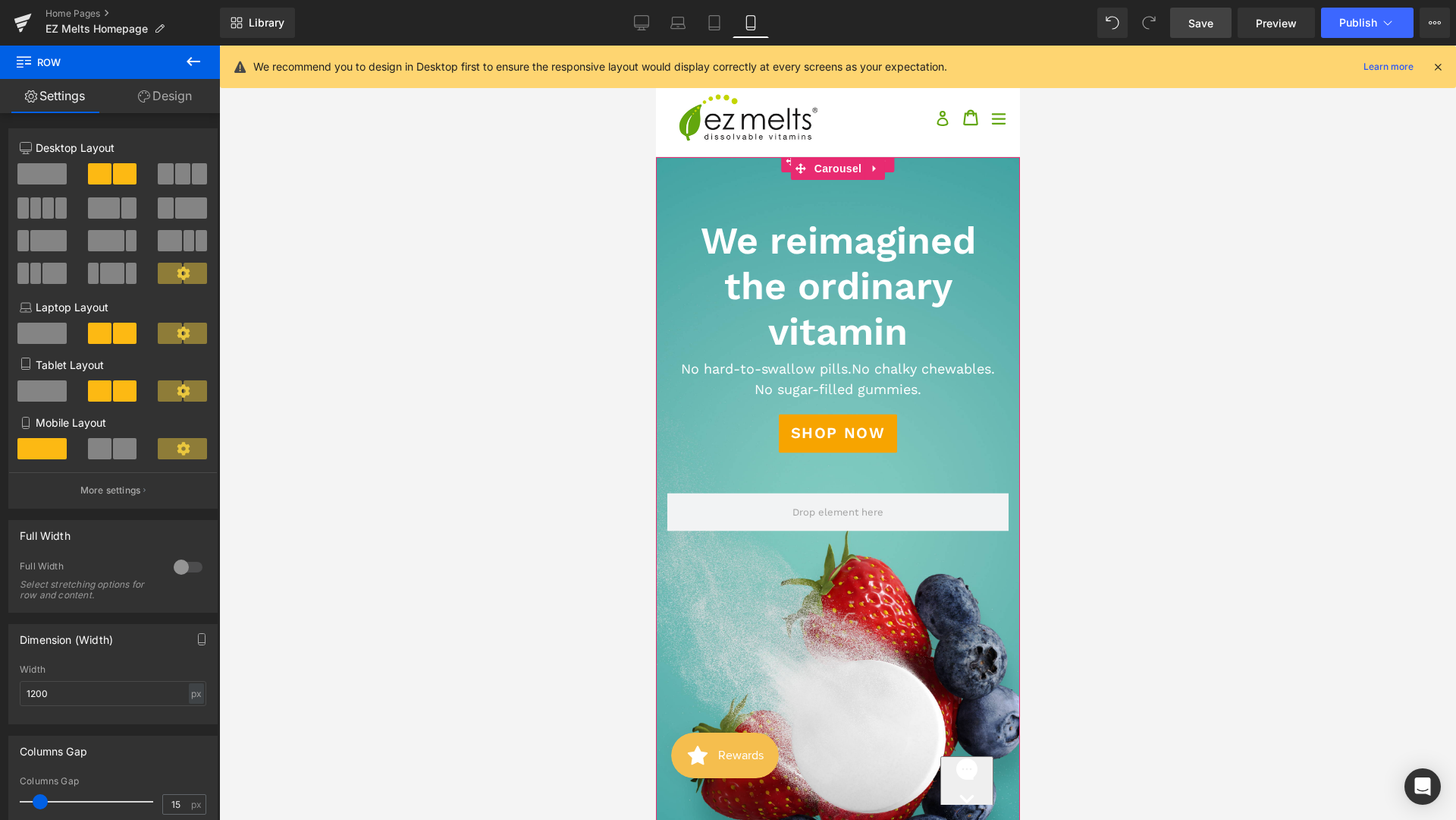
drag, startPoint x: 871, startPoint y: 492, endPoint x: 881, endPoint y: 572, distance: 80.6
click at [881, 573] on div "We reimagined the ordinary vitamin Heading Text Block No hard-to-swallow pills.…" at bounding box center [837, 512] width 364 height 770
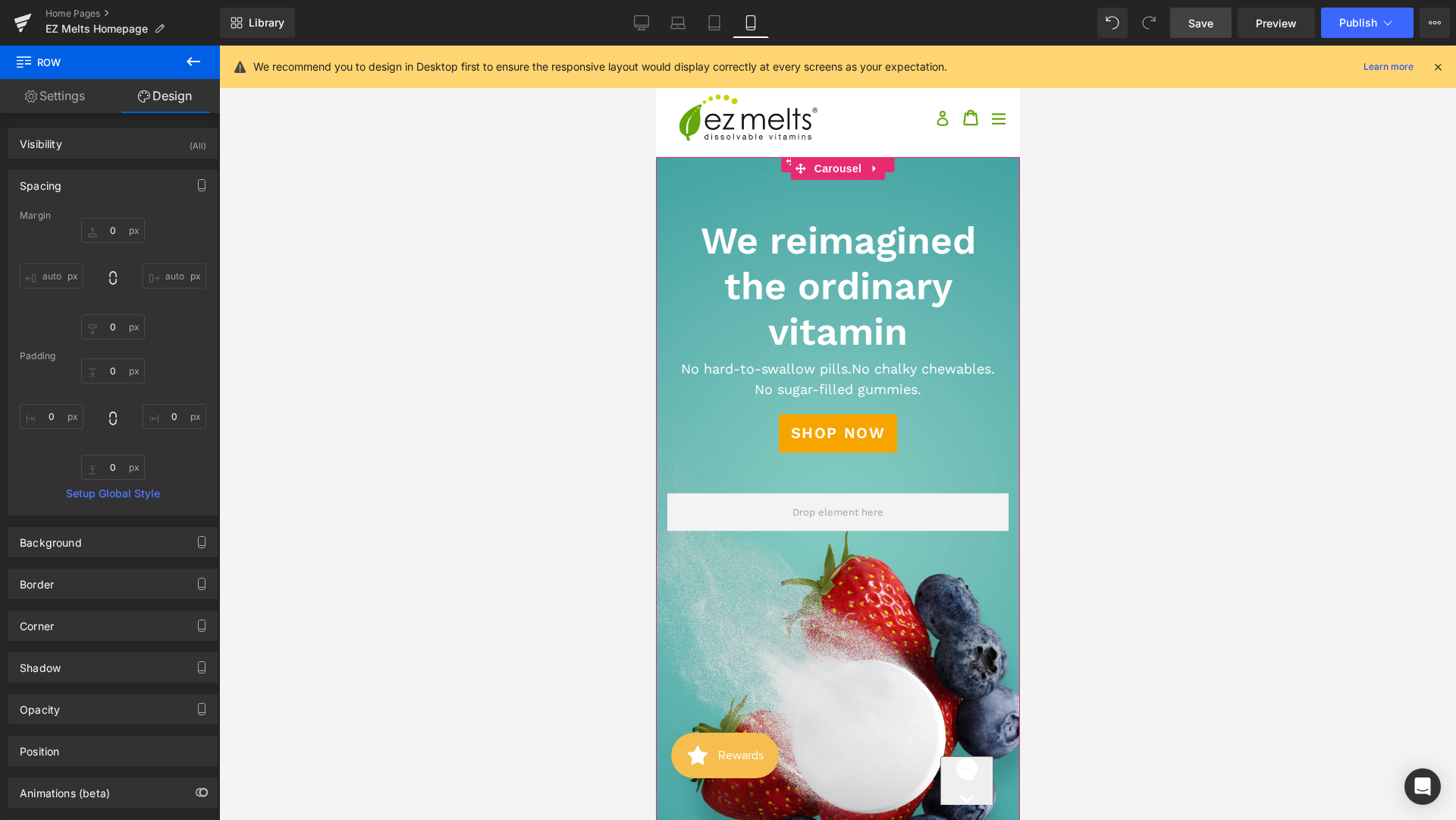
drag, startPoint x: 883, startPoint y: 531, endPoint x: 883, endPoint y: 487, distance: 44.0
click at [883, 487] on div "We reimagined the ordinary vitamin Heading Text Block No hard-to-swallow pills.…" at bounding box center [837, 512] width 364 height 770
drag, startPoint x: 880, startPoint y: 493, endPoint x: 881, endPoint y: 469, distance: 24.0
click at [881, 469] on div "We reimagined the ordinary vitamin Heading Text Block No hard-to-swallow pills.…" at bounding box center [837, 512] width 364 height 770
click at [866, 495] on div at bounding box center [837, 494] width 364 height 4
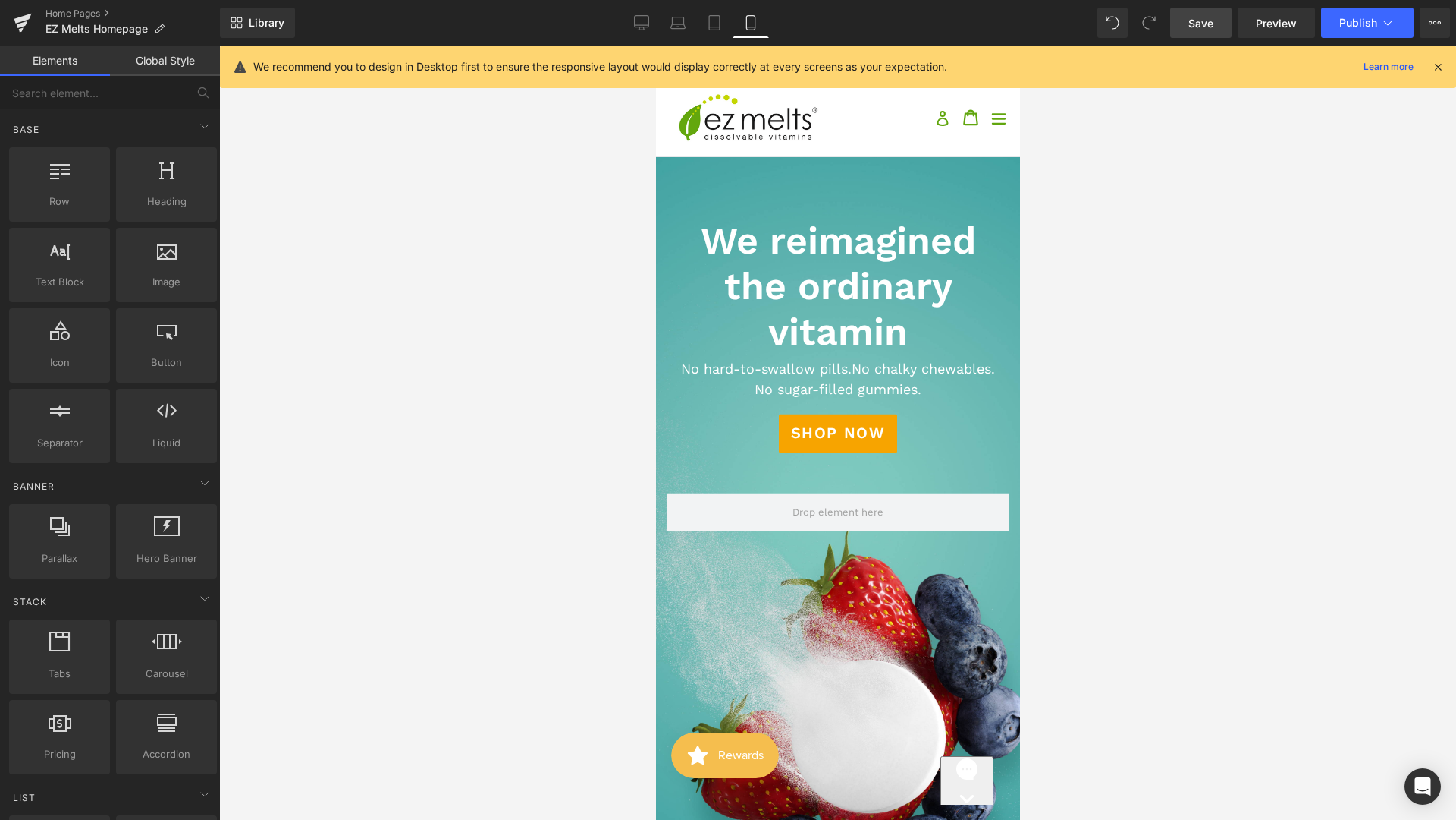
click at [1110, 450] on div at bounding box center [837, 432] width 1237 height 774
click at [1199, 28] on span "Save" at bounding box center [1201, 23] width 25 height 16
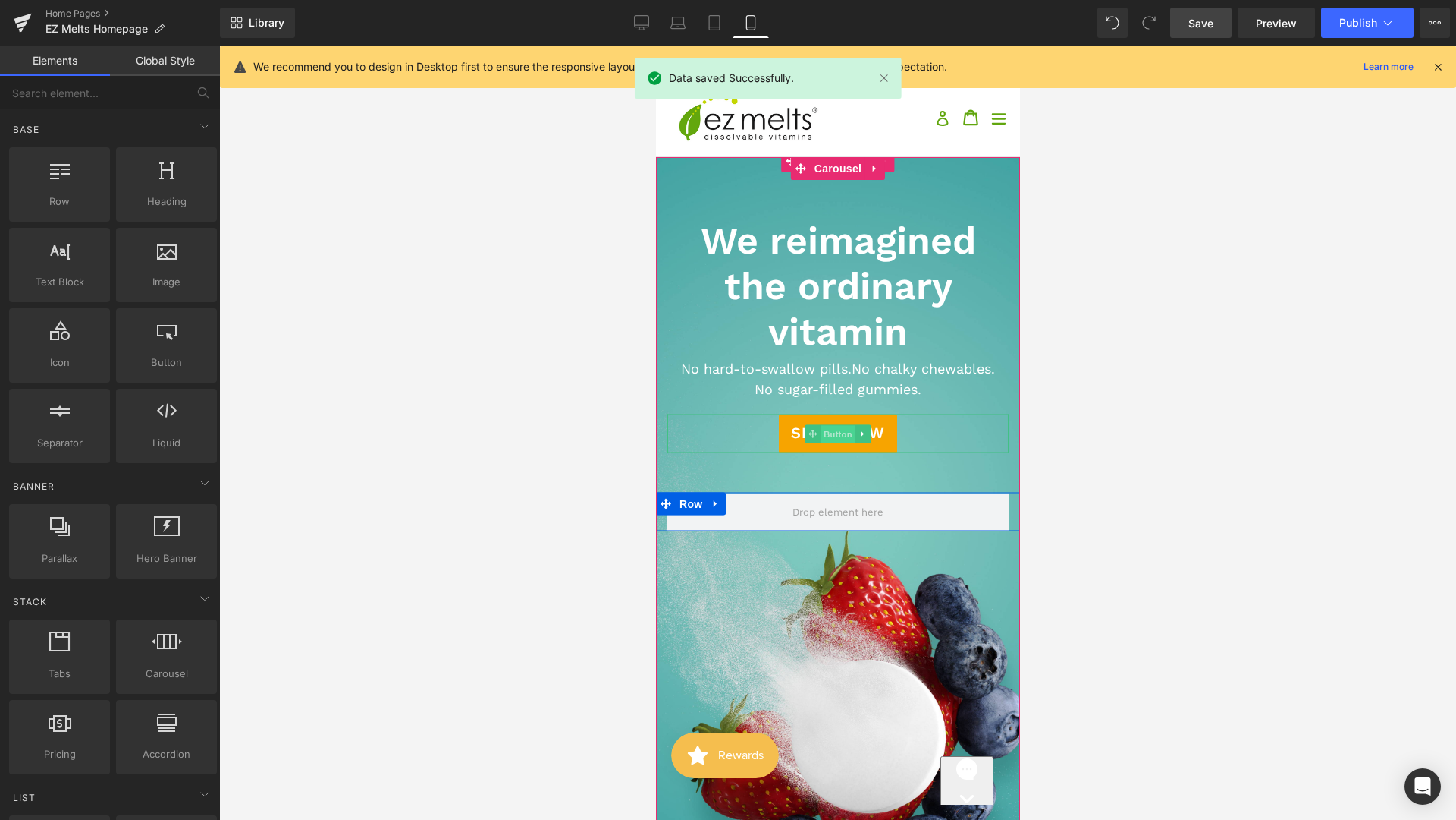
click at [851, 427] on span "Button" at bounding box center [836, 433] width 35 height 18
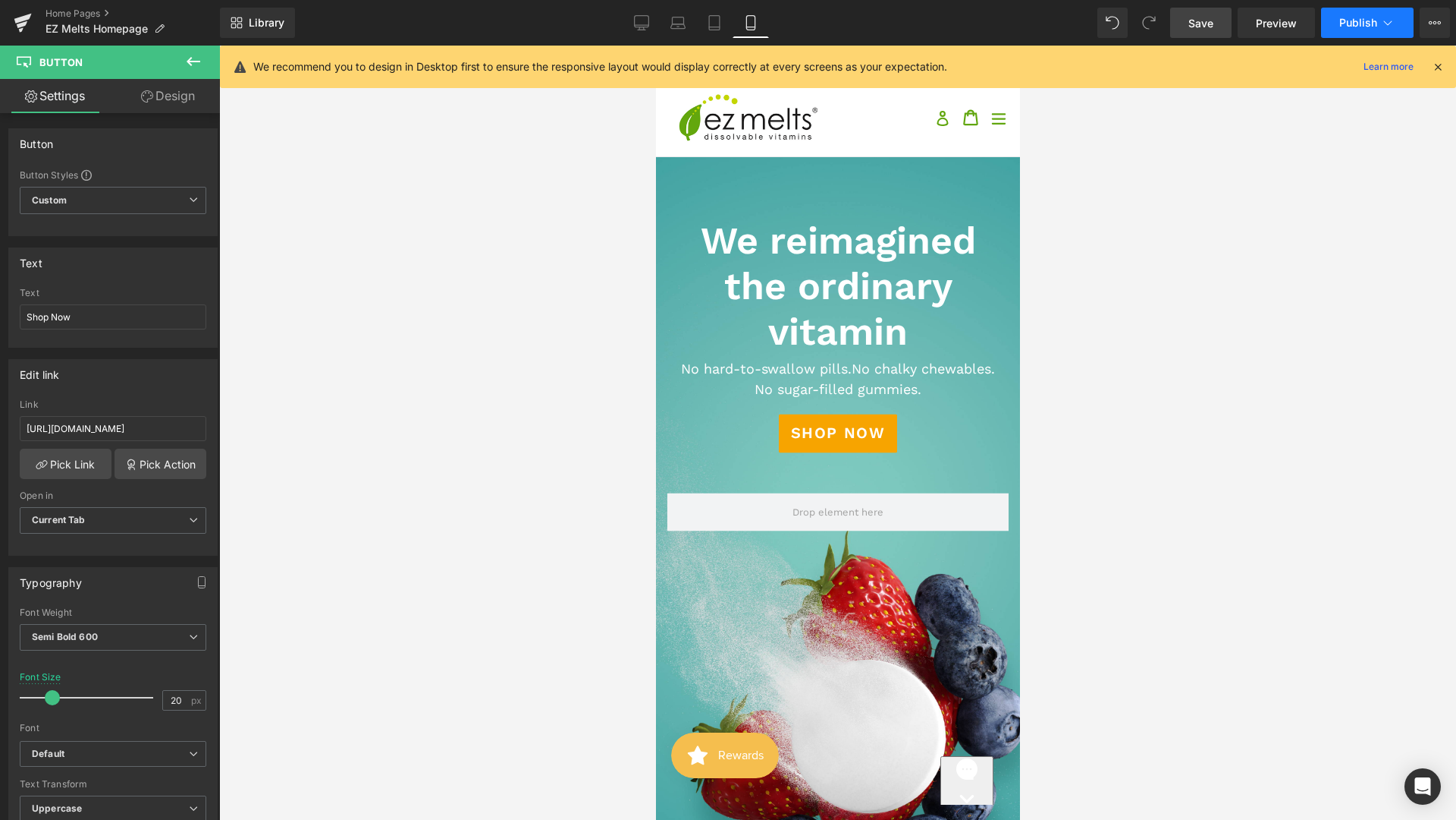
click at [1345, 25] on span "Publish" at bounding box center [1358, 23] width 38 height 12
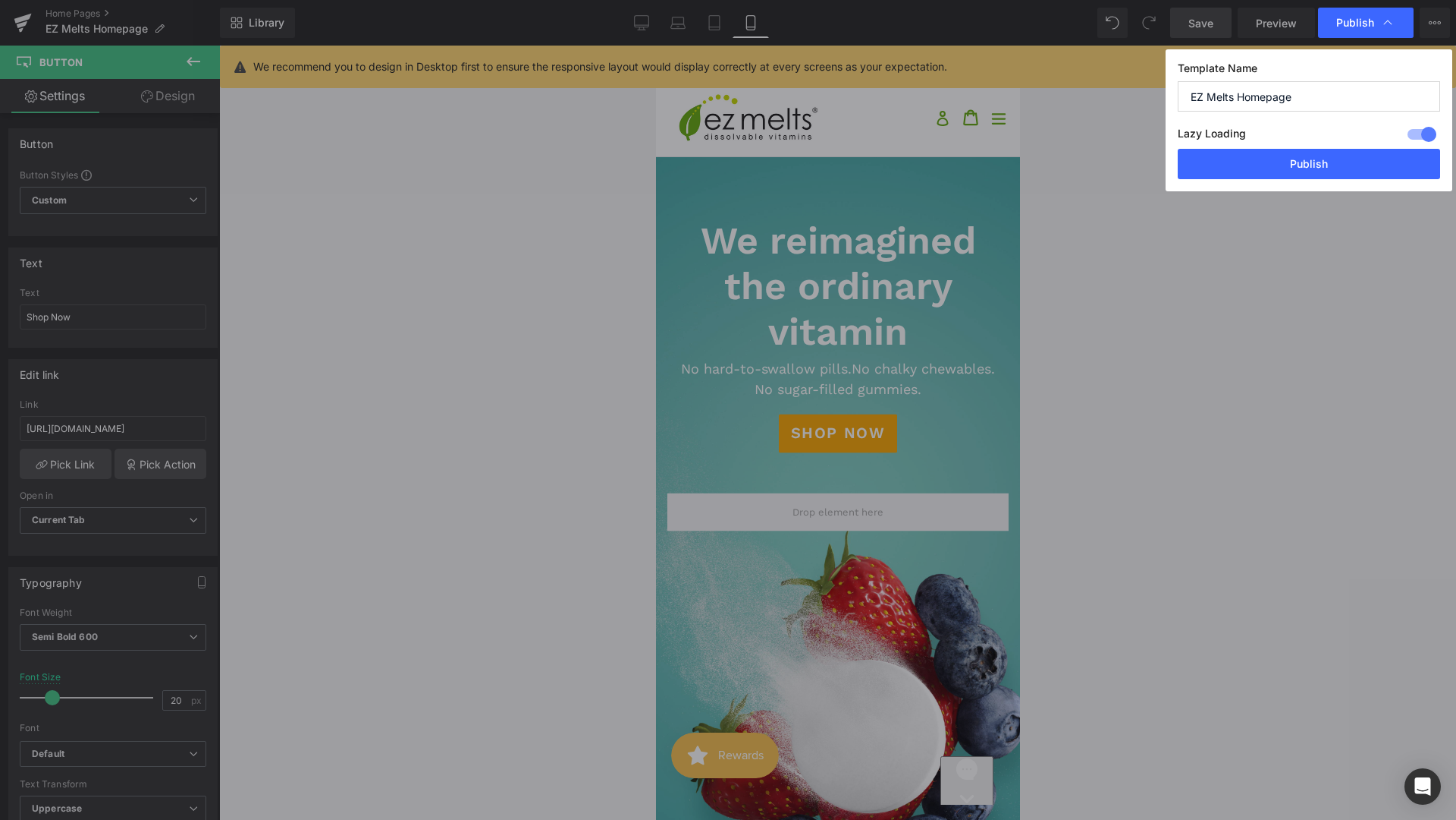
click at [1275, 164] on button "Publish" at bounding box center [1310, 163] width 263 height 30
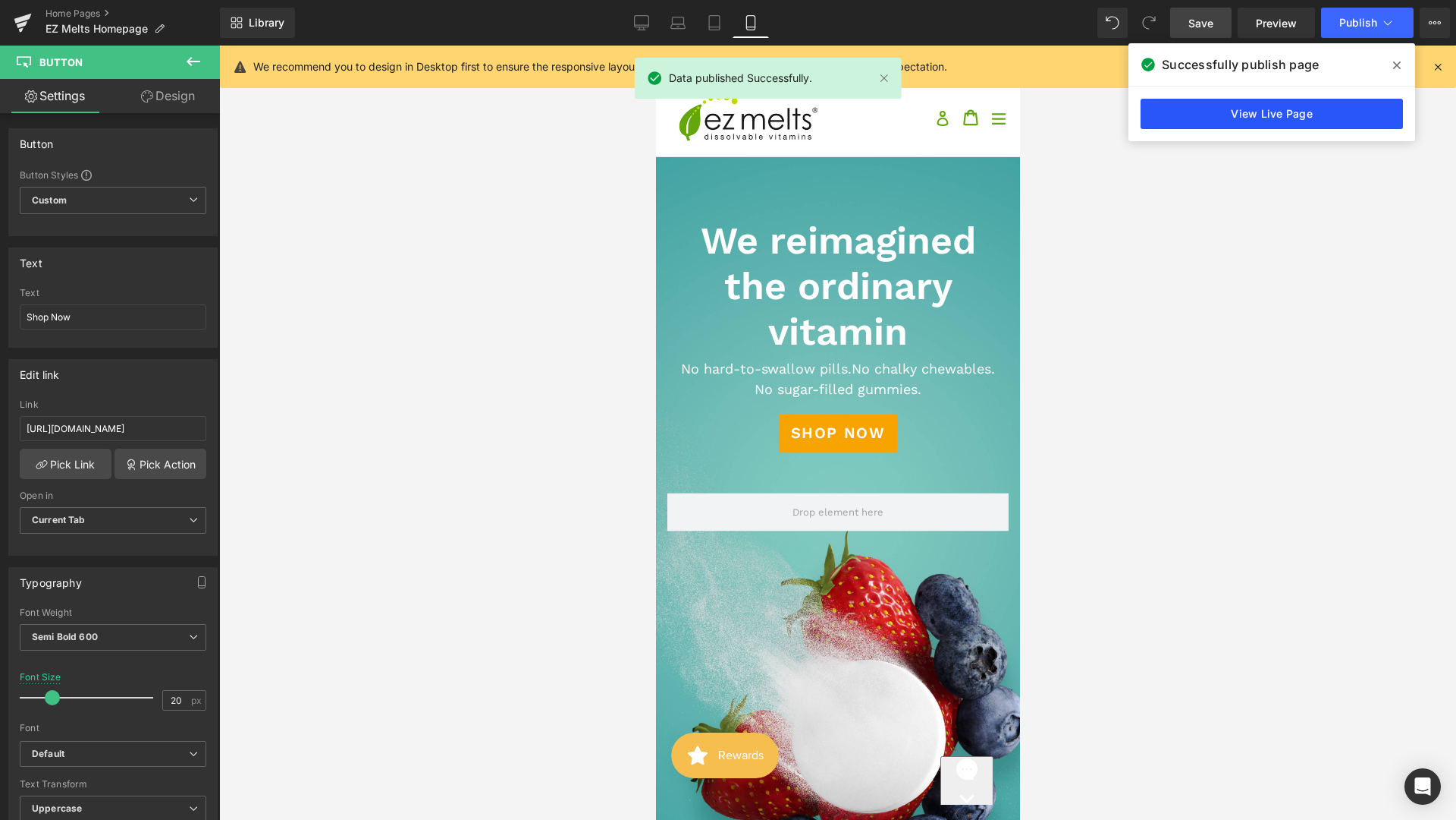
click at [1250, 122] on link "View Live Page" at bounding box center [1272, 114] width 263 height 30
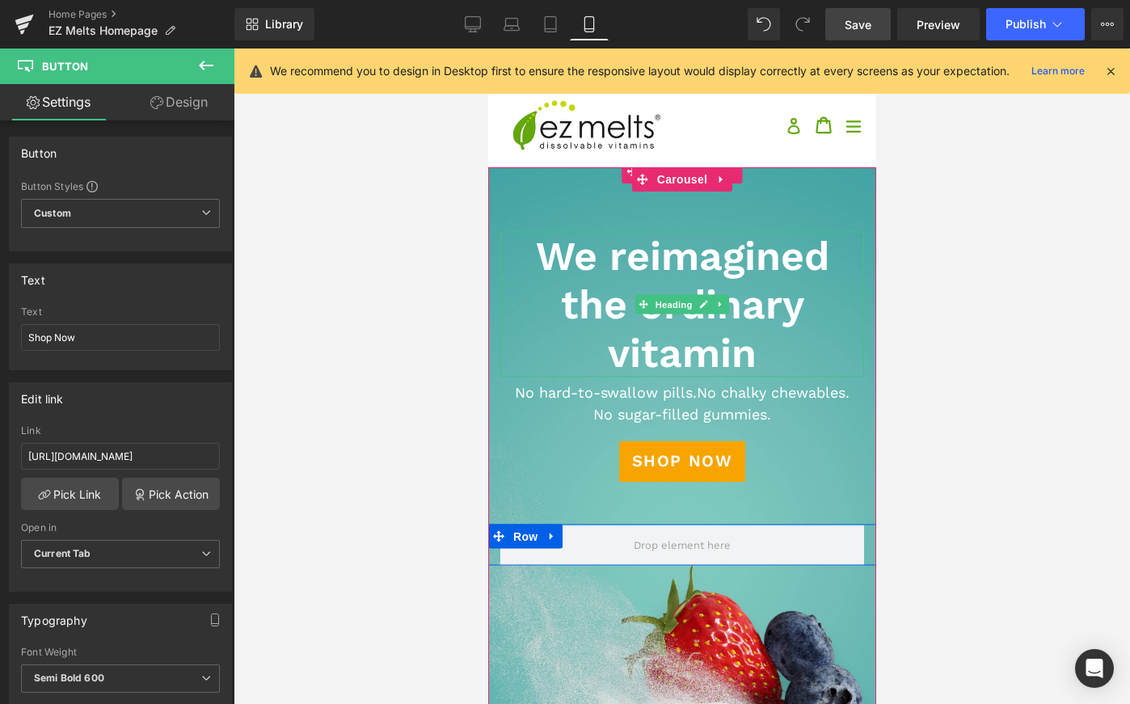
click at [720, 276] on h1 "We reimagined the ordinary vitamin" at bounding box center [681, 304] width 364 height 145
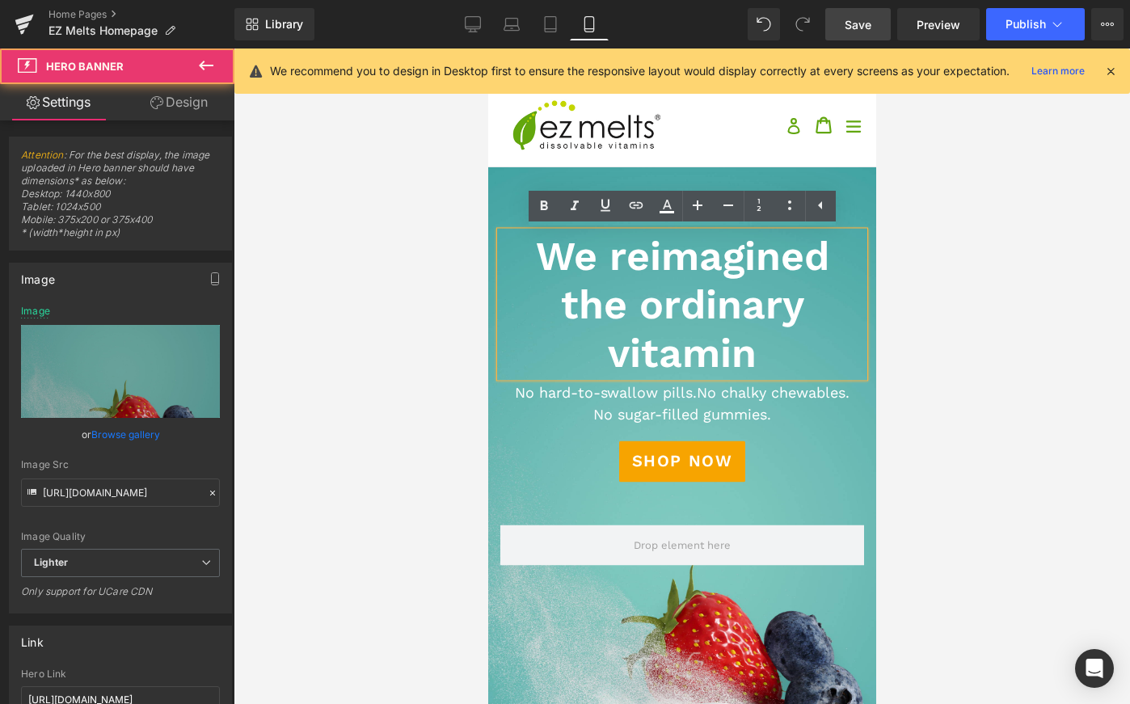
click at [706, 428] on div at bounding box center [681, 545] width 388 height 820
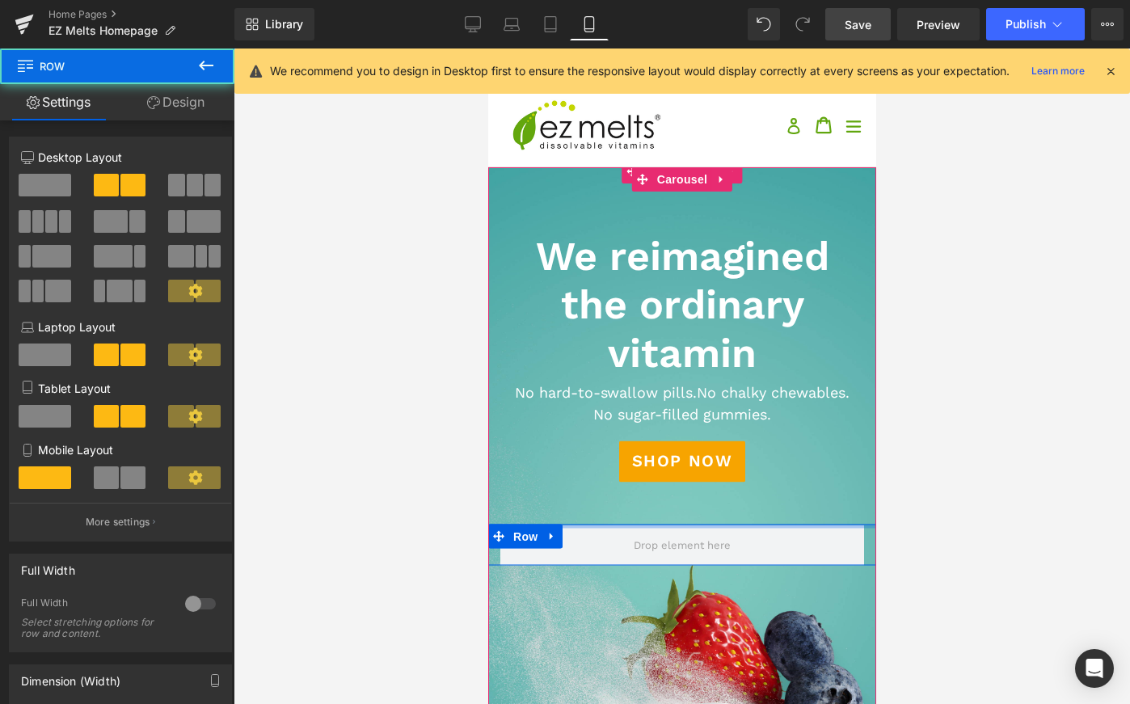
drag, startPoint x: 709, startPoint y: 525, endPoint x: 707, endPoint y: 494, distance: 30.7
click at [707, 490] on div "We reimagined the ordinary vitamin Heading Text Block No hard-to-swallow pills.…" at bounding box center [681, 545] width 388 height 820
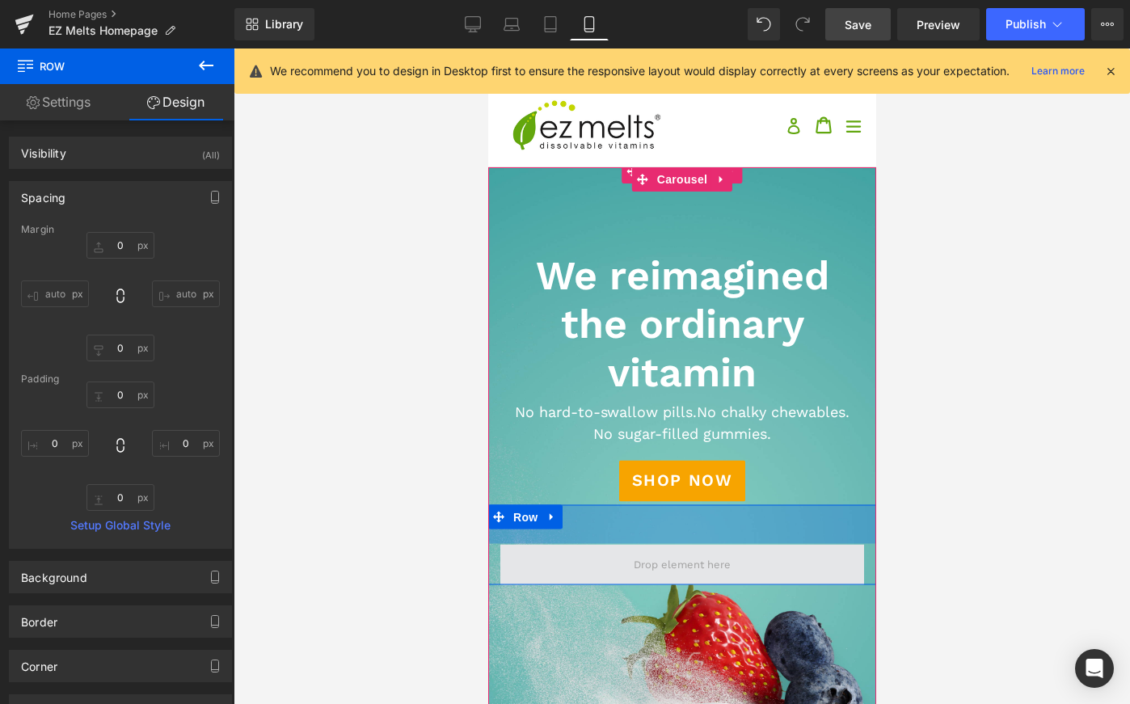
drag, startPoint x: 700, startPoint y: 526, endPoint x: 700, endPoint y: 565, distance: 38.8
click at [700, 565] on div "We reimagined the ordinary vitamin Heading Text Block No hard-to-swallow pills.…" at bounding box center [681, 545] width 388 height 80
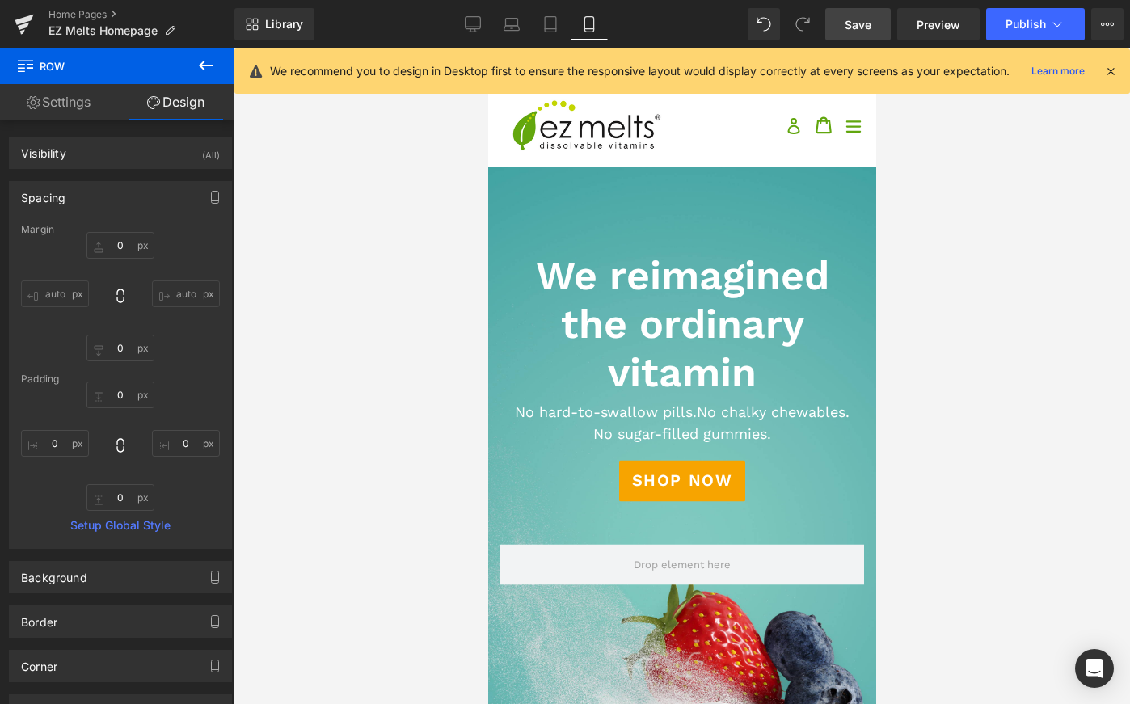
click at [852, 37] on link "Save" at bounding box center [857, 24] width 65 height 32
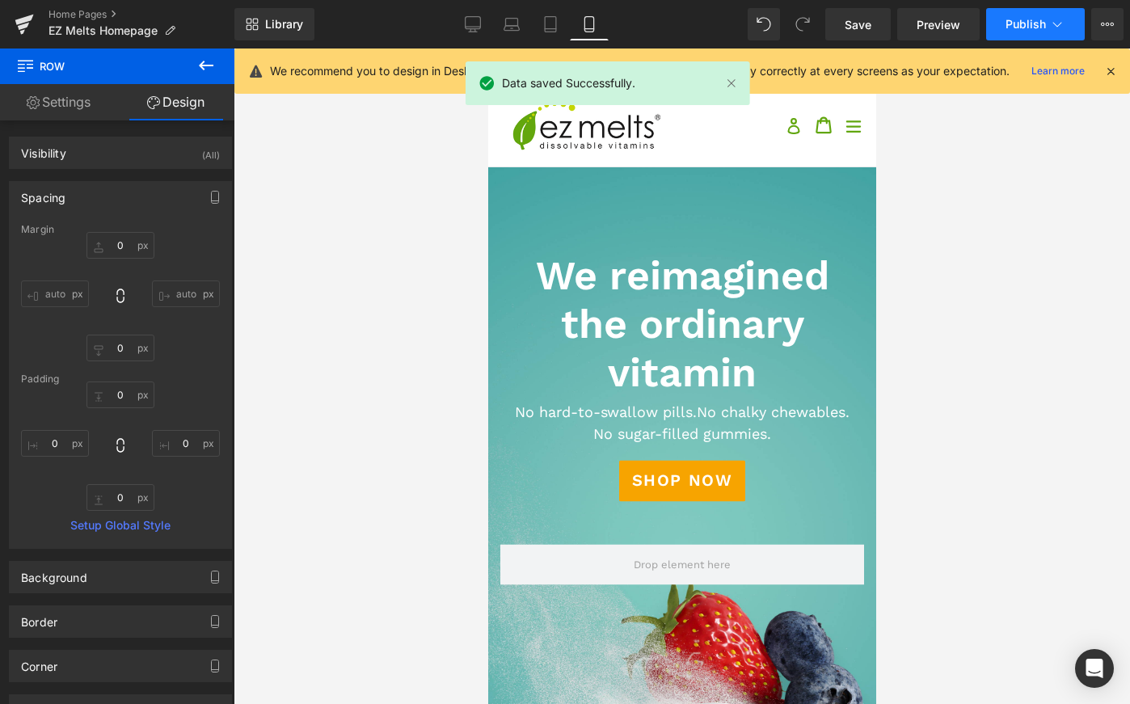
click at [1009, 27] on span "Publish" at bounding box center [1025, 24] width 40 height 13
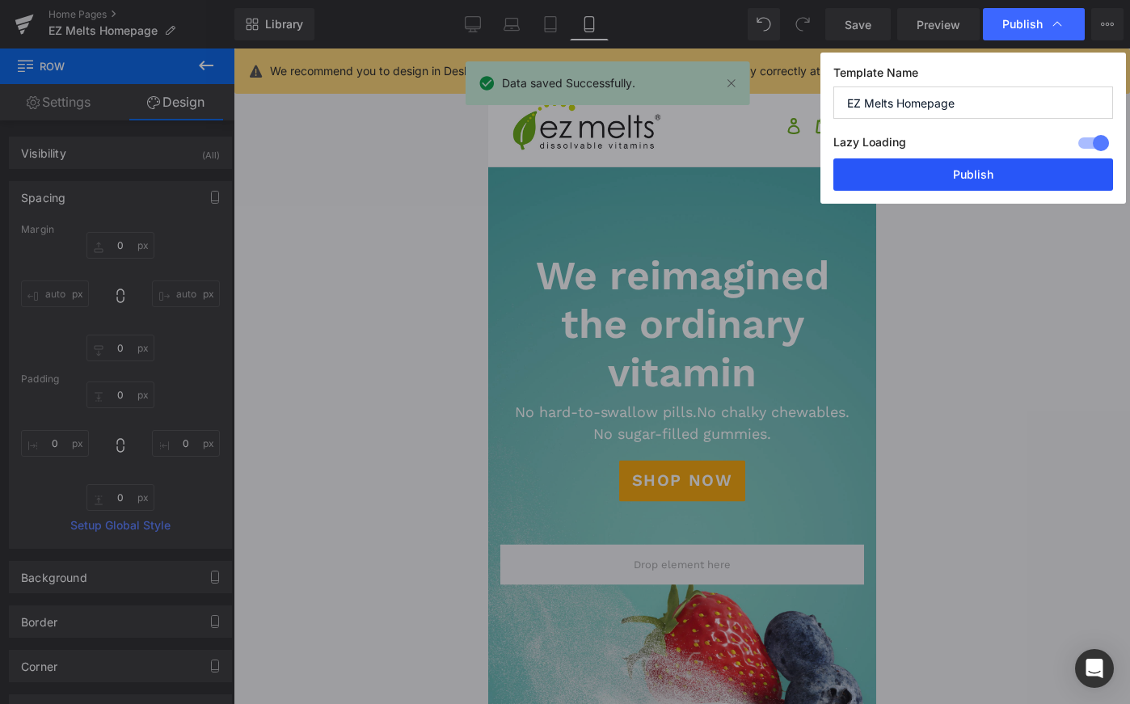
click at [978, 187] on button "Publish" at bounding box center [973, 174] width 280 height 32
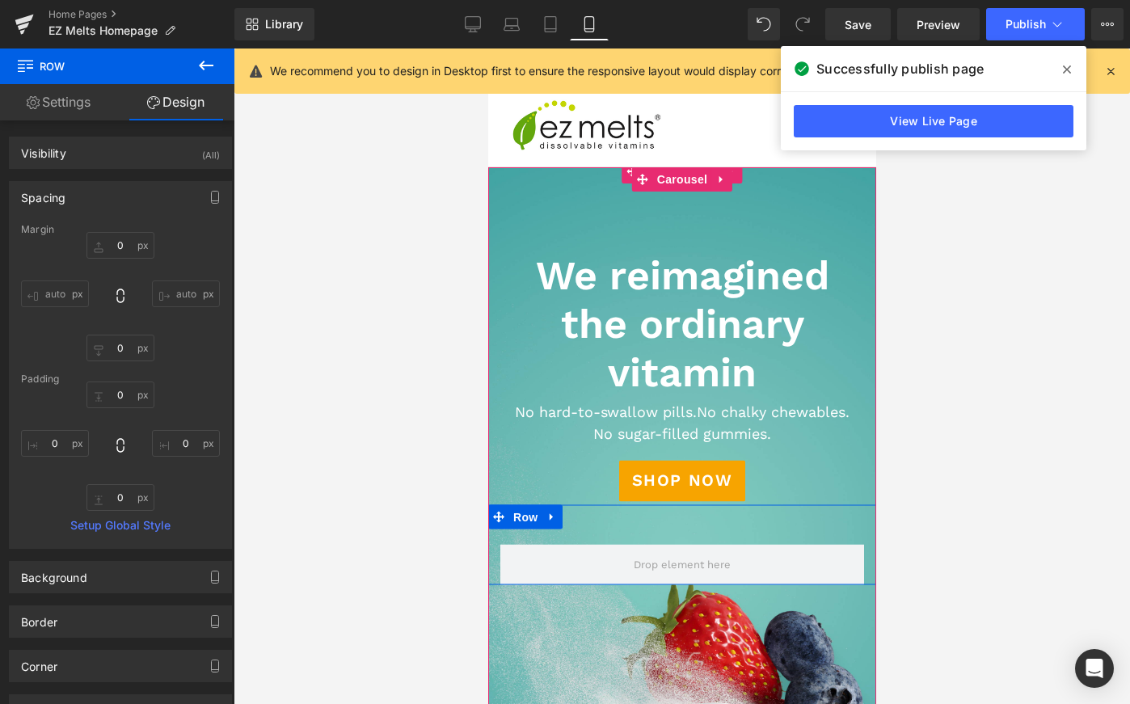
click at [672, 419] on span "Text Block" at bounding box center [672, 422] width 53 height 19
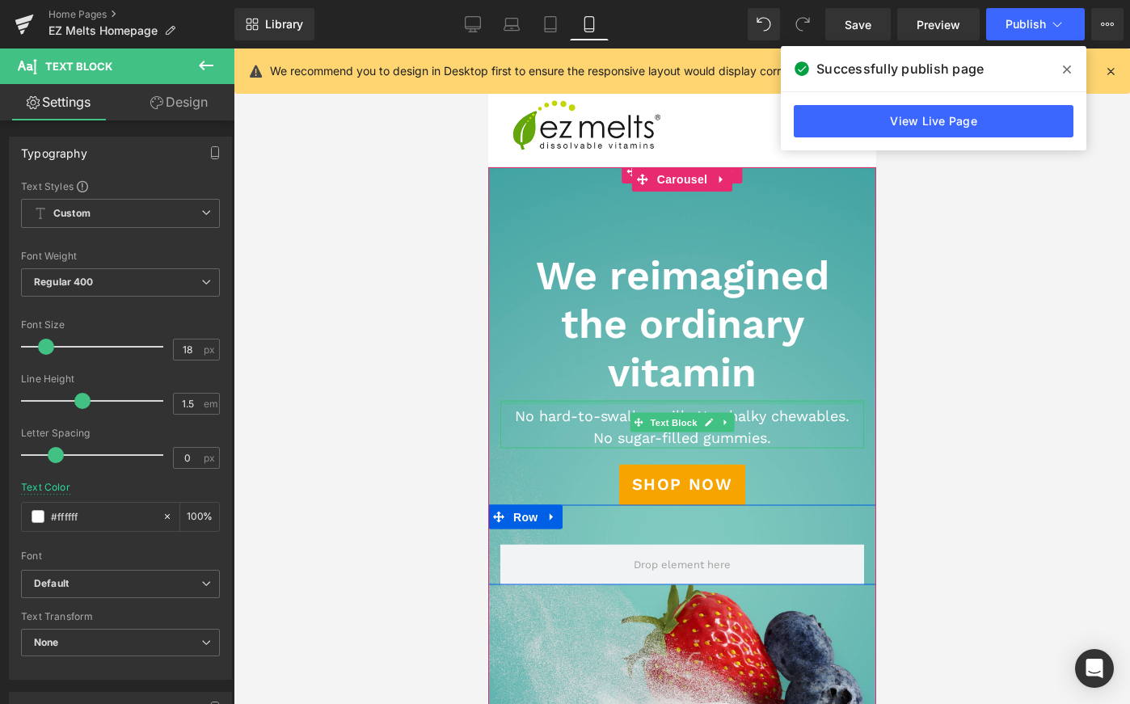
click at [671, 407] on div "No hard-to-swallow pills. No chalky chewables. No sugar-filled gummies. Text Bl…" at bounding box center [681, 425] width 364 height 48
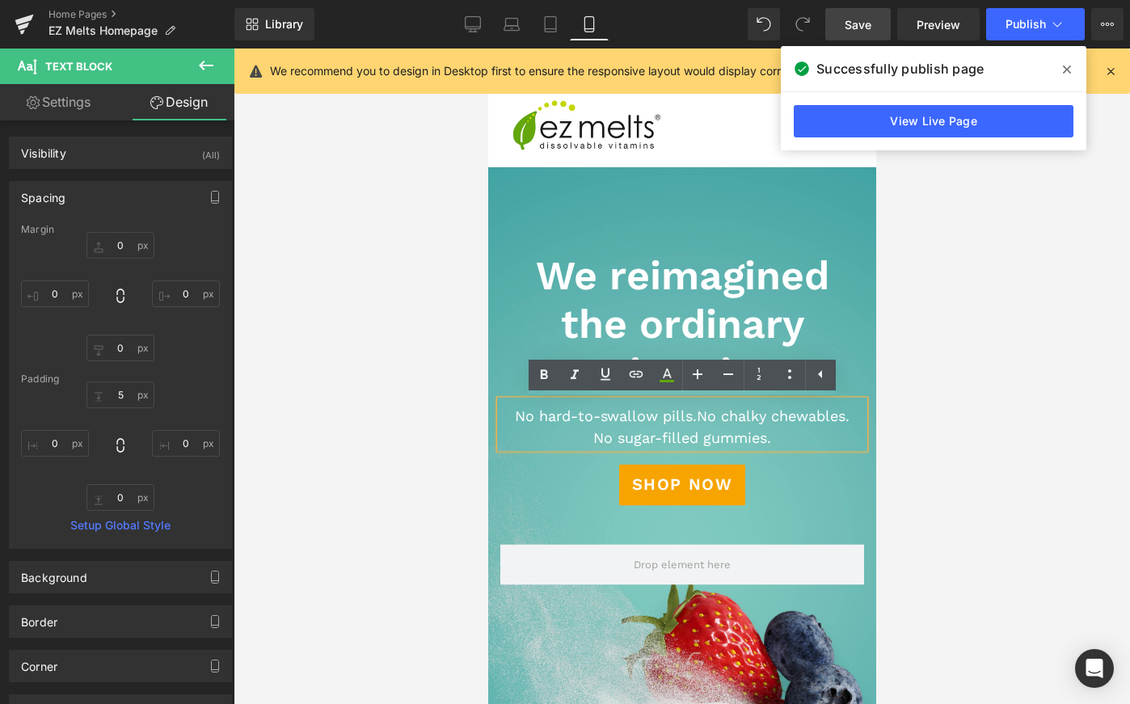
click at [853, 29] on span "Save" at bounding box center [857, 24] width 27 height 17
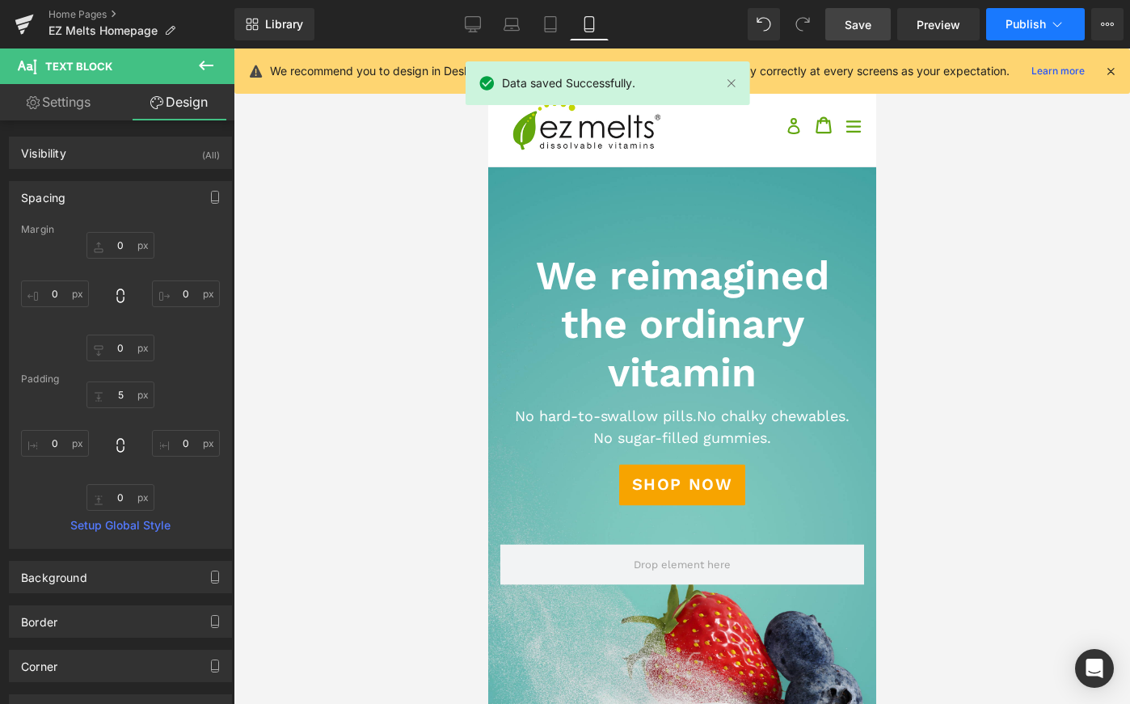
click at [1022, 23] on span "Publish" at bounding box center [1025, 24] width 40 height 13
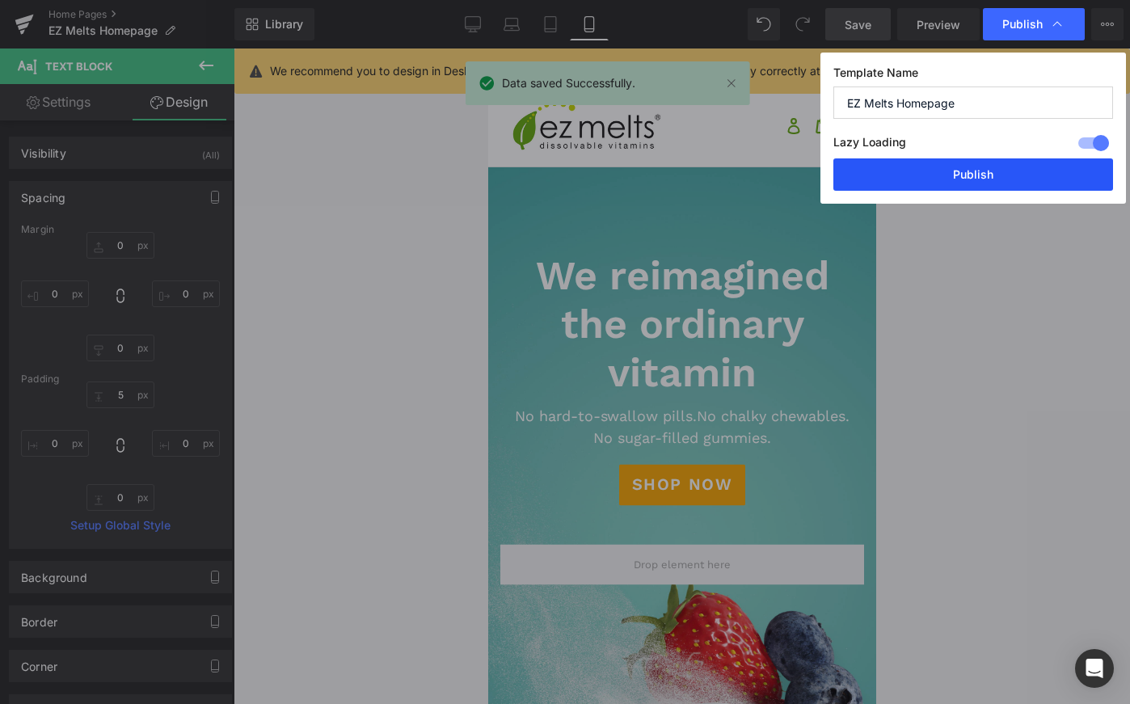
click at [965, 174] on button "Publish" at bounding box center [973, 174] width 280 height 32
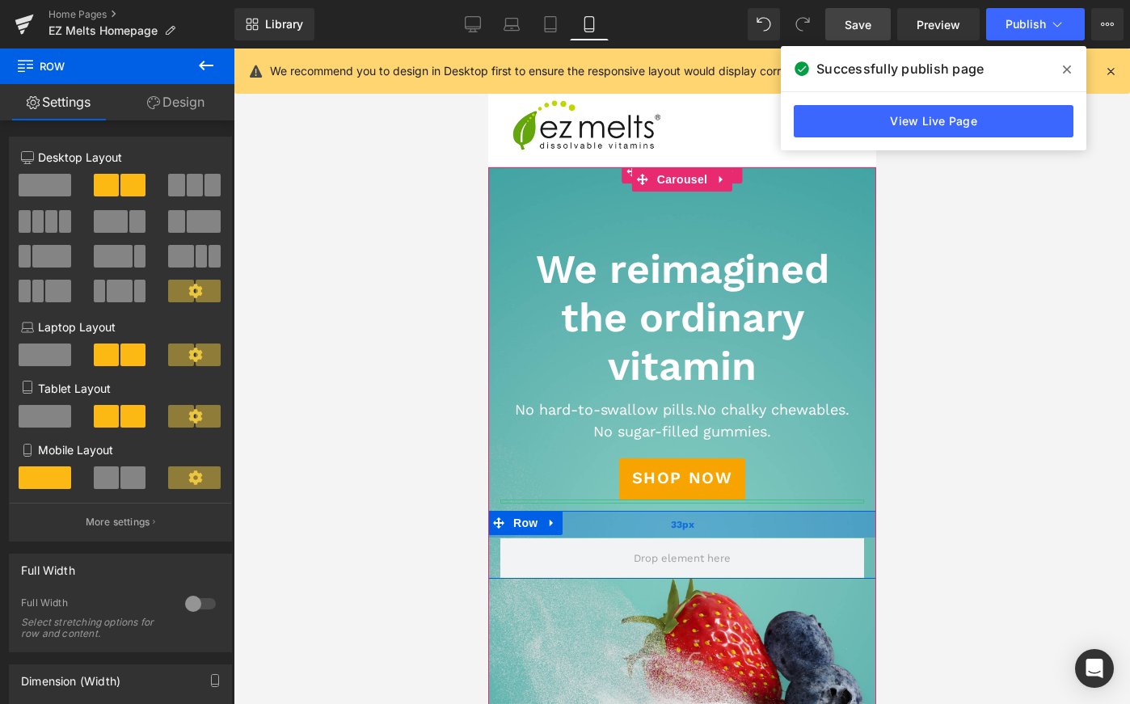
drag, startPoint x: 693, startPoint y: 539, endPoint x: 692, endPoint y: 527, distance: 12.1
click at [692, 527] on div "33px" at bounding box center [681, 524] width 388 height 27
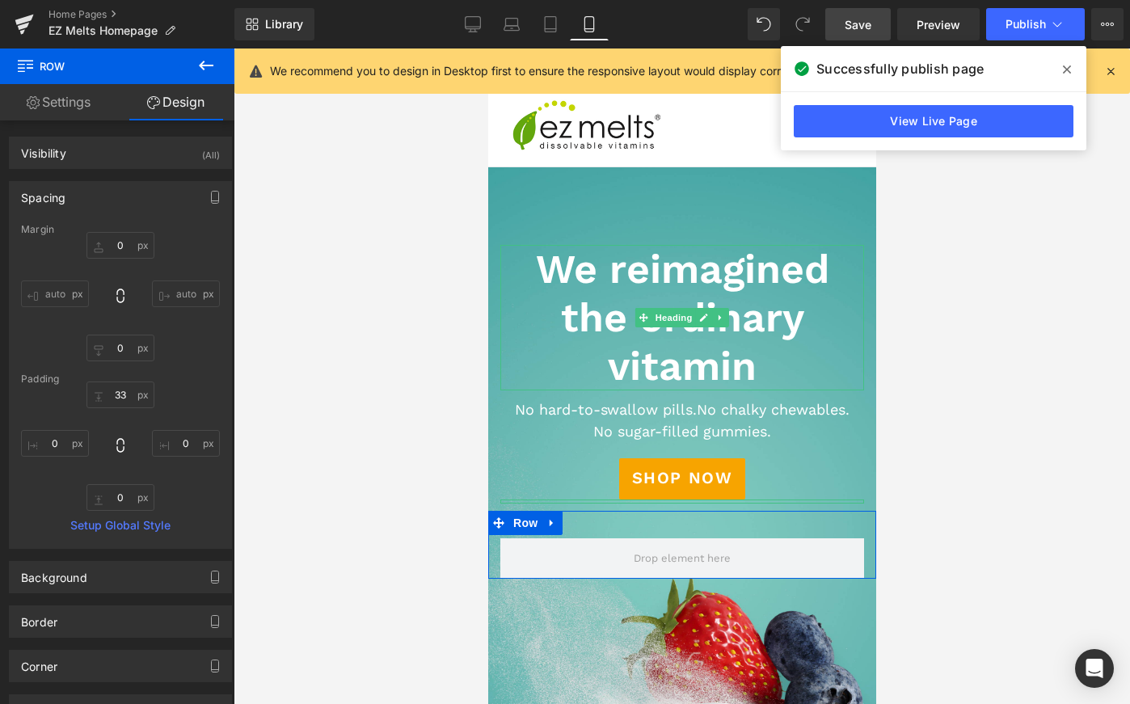
click at [849, 36] on link "Save" at bounding box center [857, 24] width 65 height 32
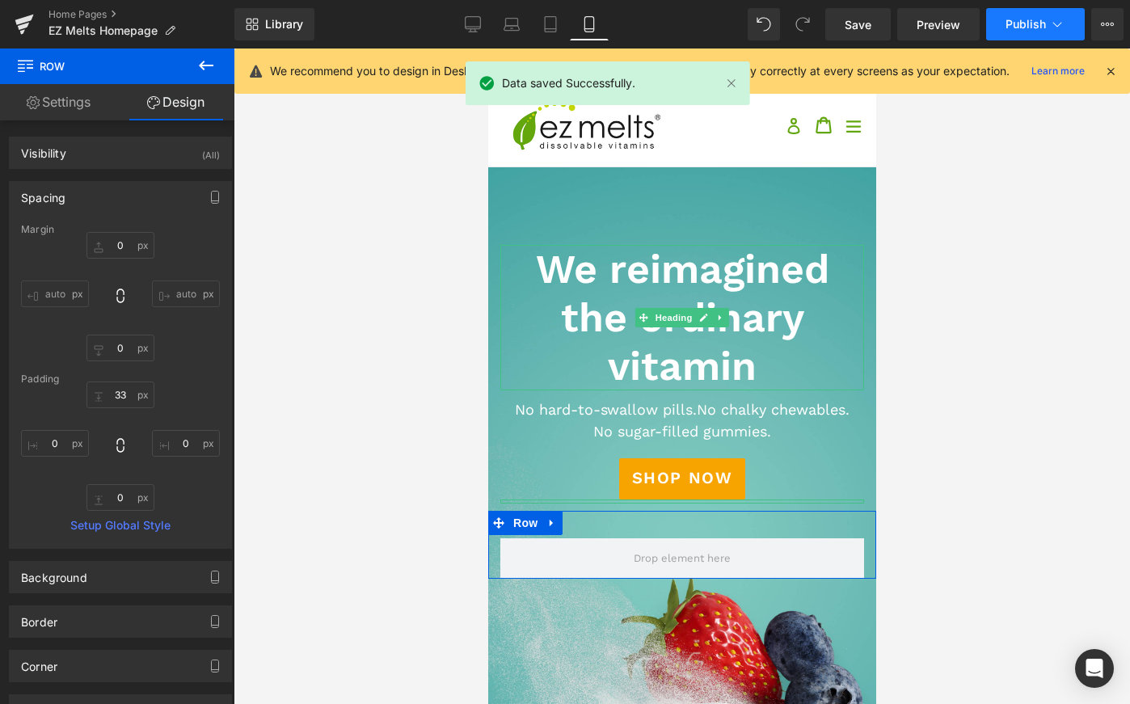
click at [1020, 26] on span "Publish" at bounding box center [1025, 24] width 40 height 13
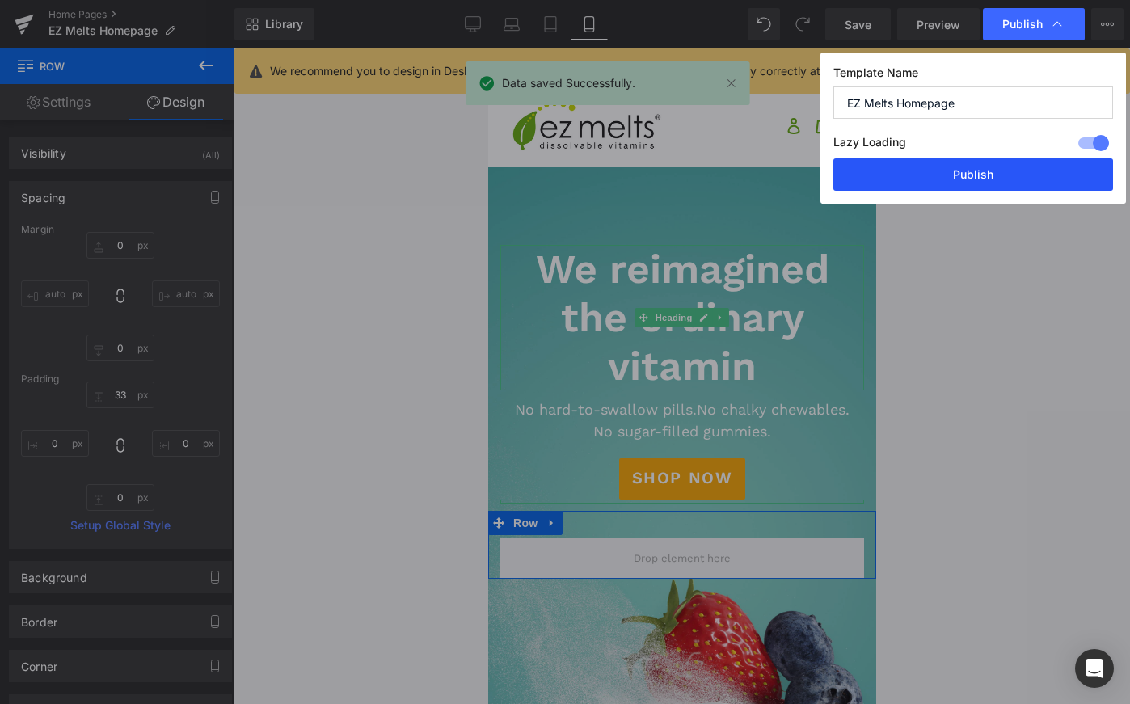
click at [974, 182] on button "Publish" at bounding box center [973, 174] width 280 height 32
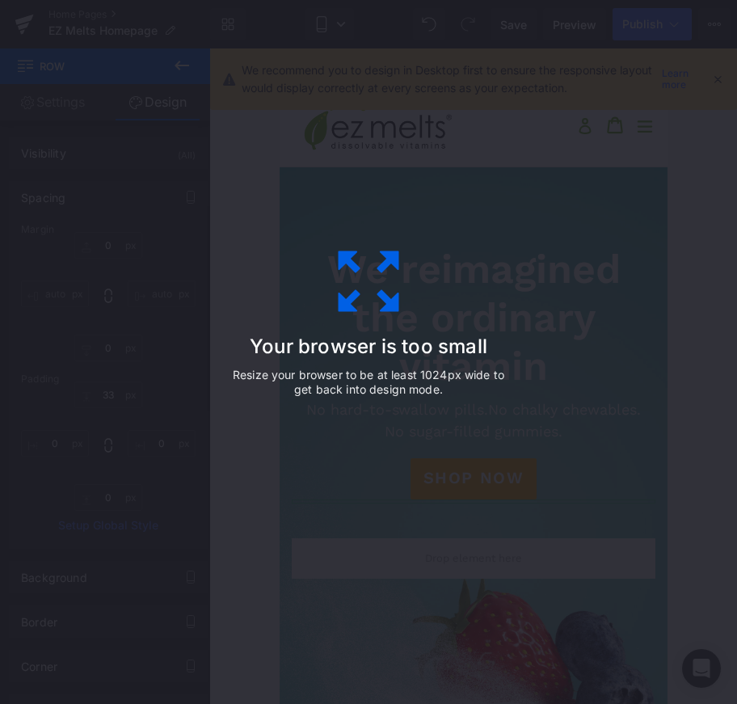
click at [412, 242] on div "Your browser is too small Resize your browser to be at least 1024px wide to get…" at bounding box center [369, 352] width 364 height 323
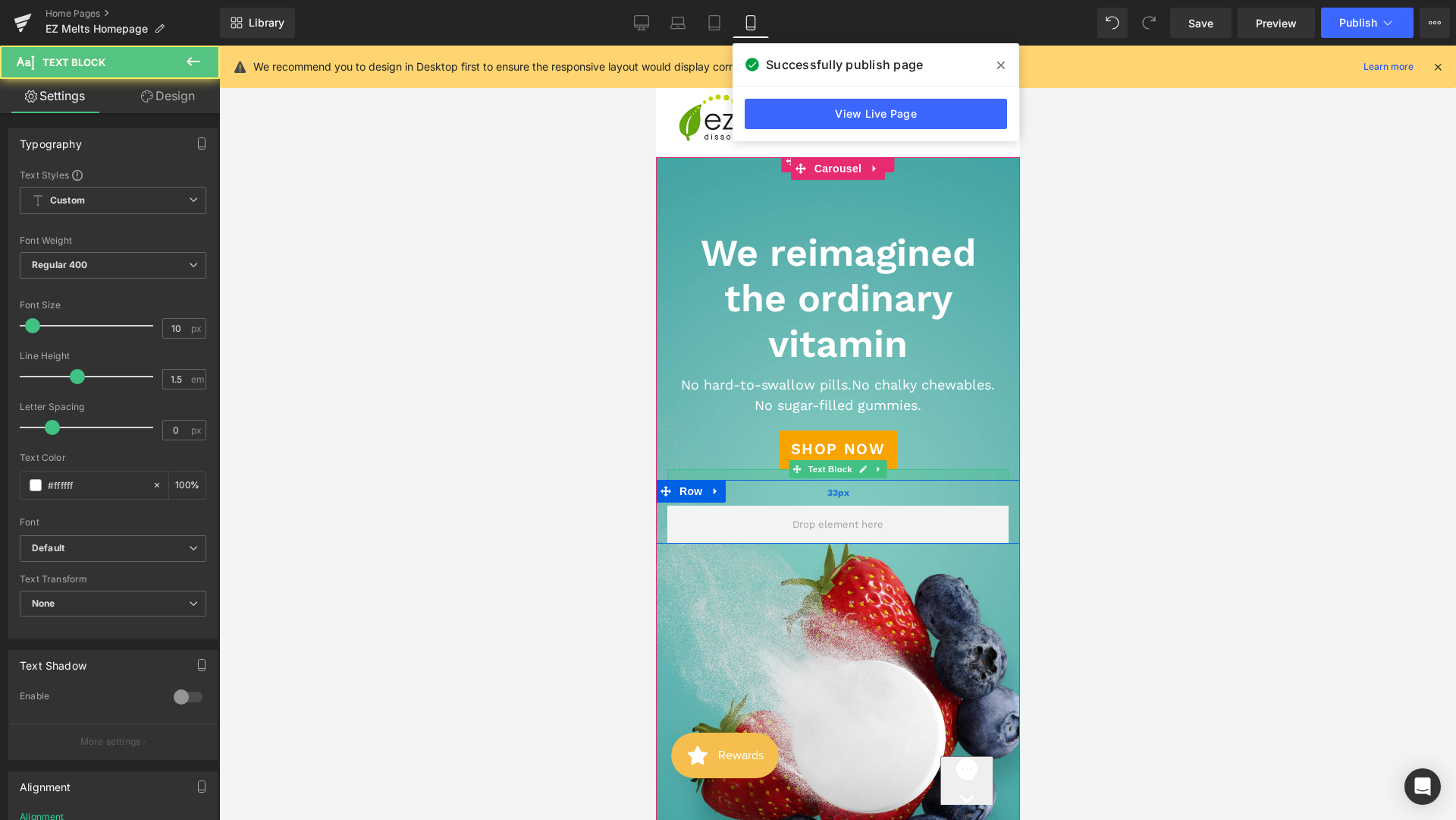
drag, startPoint x: 937, startPoint y: 469, endPoint x: 936, endPoint y: 487, distance: 18.0
click at [937, 487] on div "We reimagined the ordinary vitamin Heading Text Block No hard-to-swallow pills.…" at bounding box center [837, 512] width 364 height 64
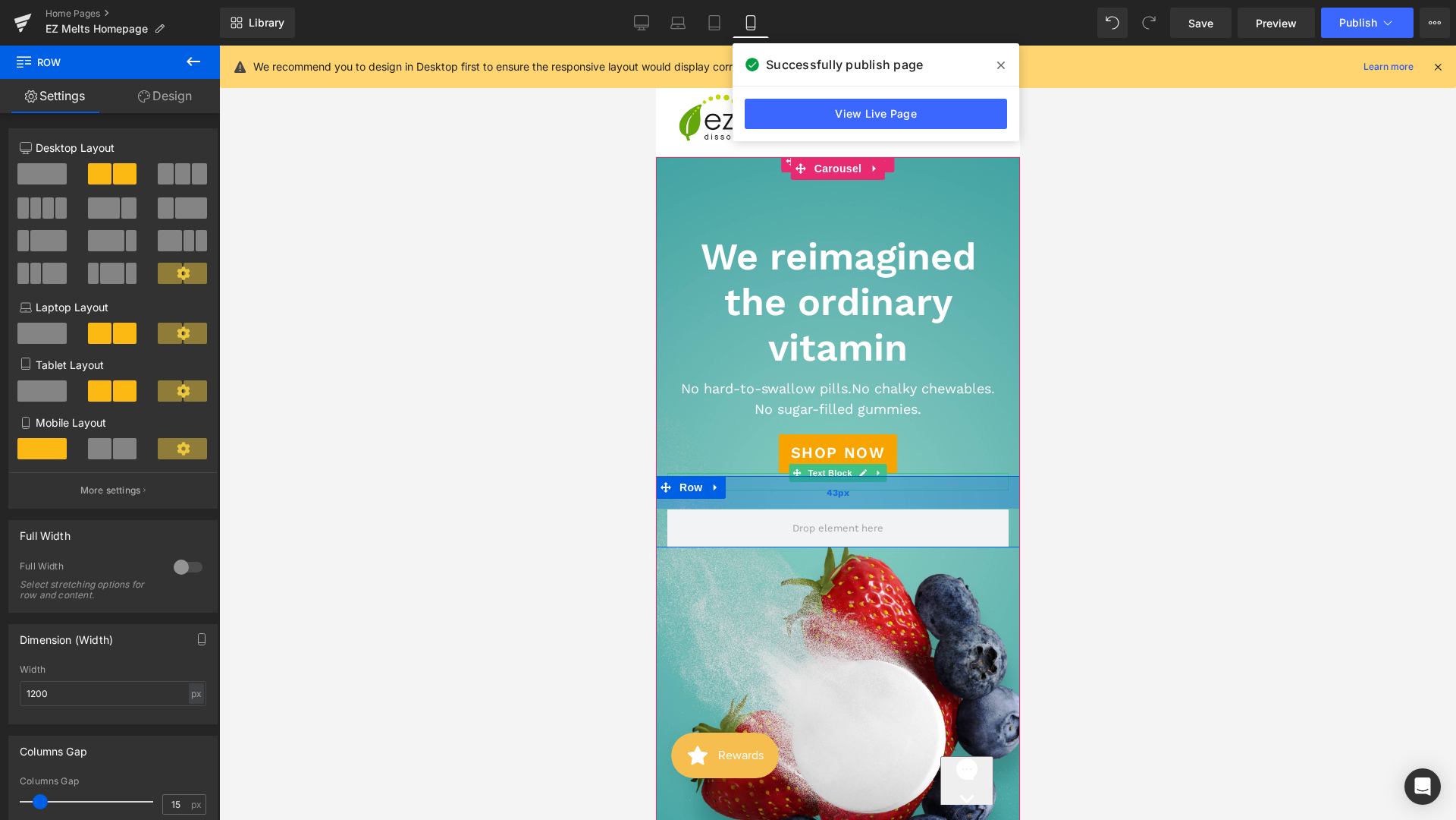
drag, startPoint x: 936, startPoint y: 482, endPoint x: 934, endPoint y: 489, distance: 7.3
click at [934, 489] on div "43px" at bounding box center [837, 492] width 364 height 33
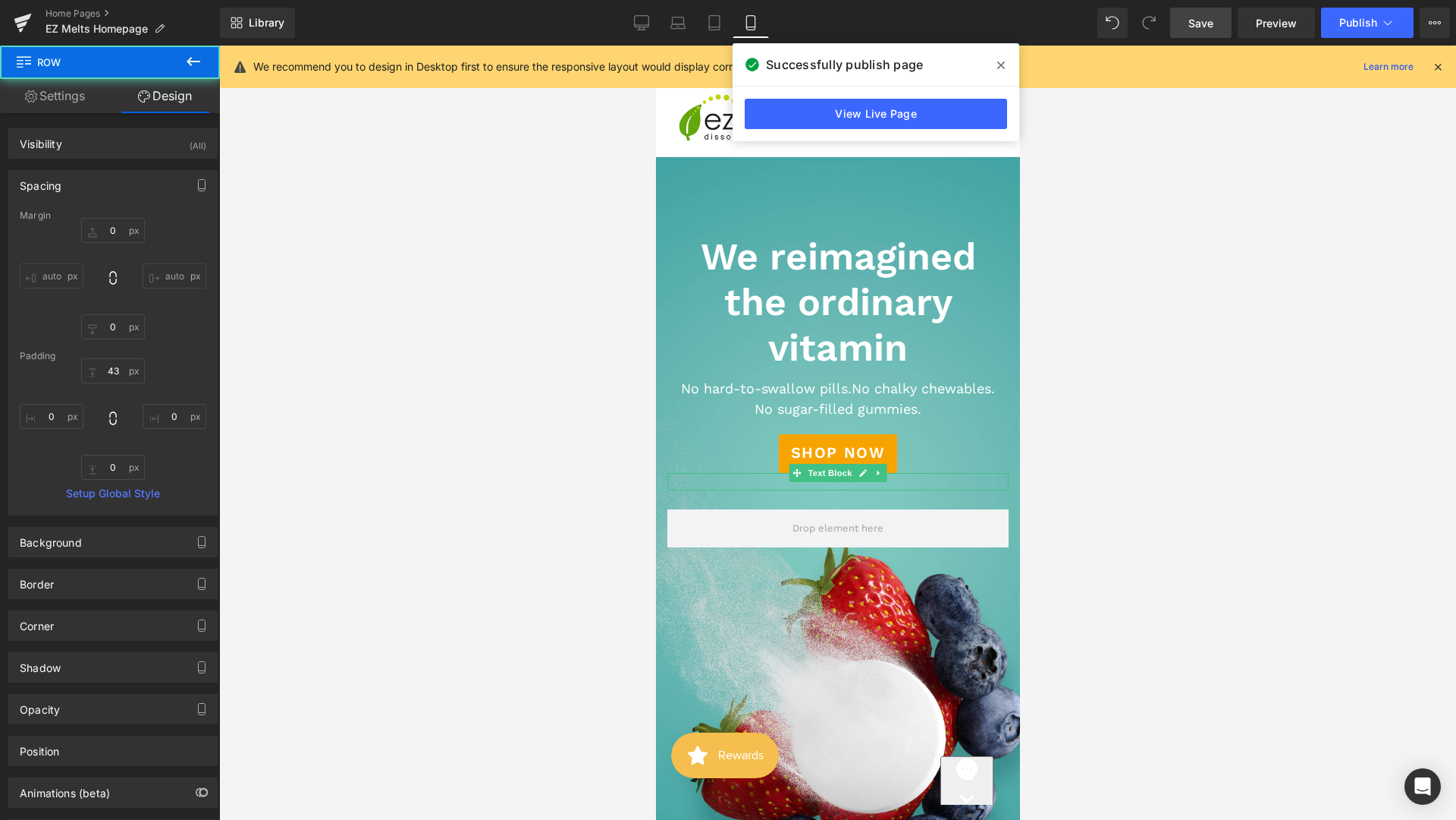
click at [1197, 21] on span "Save" at bounding box center [1201, 23] width 25 height 16
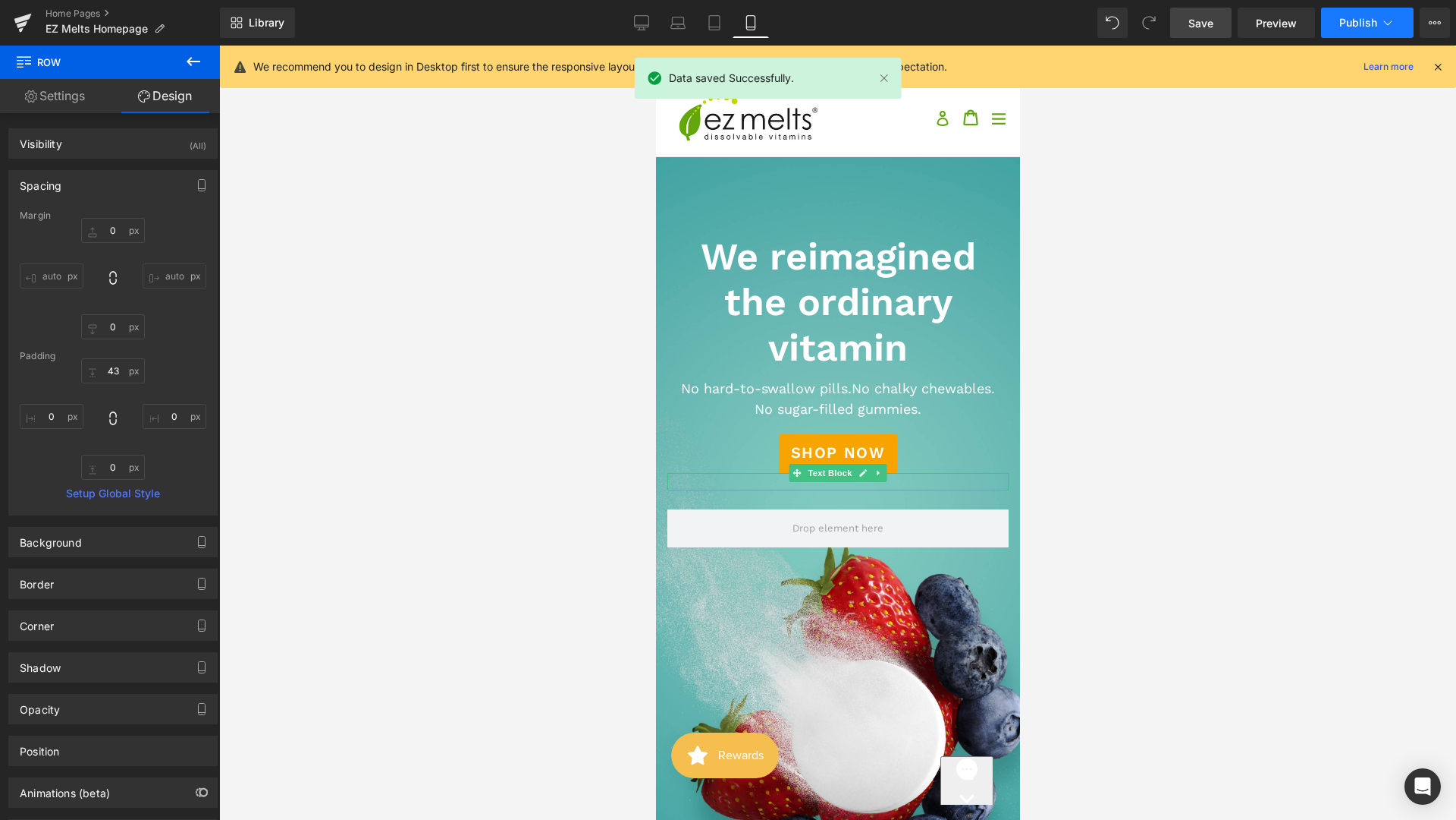
click at [1341, 22] on span "Publish" at bounding box center [1358, 23] width 38 height 12
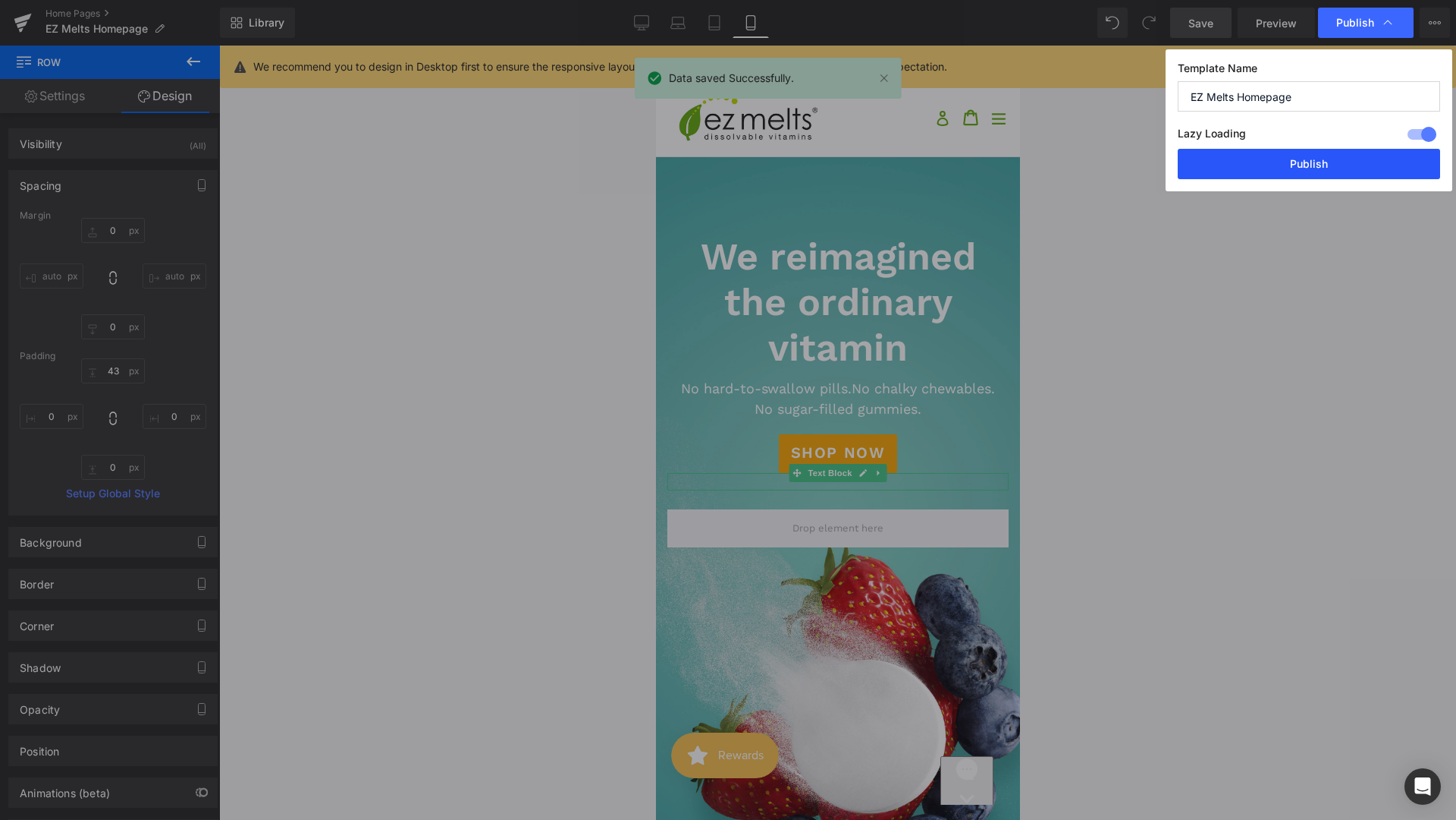
click at [1306, 153] on button "Publish" at bounding box center [1310, 163] width 263 height 30
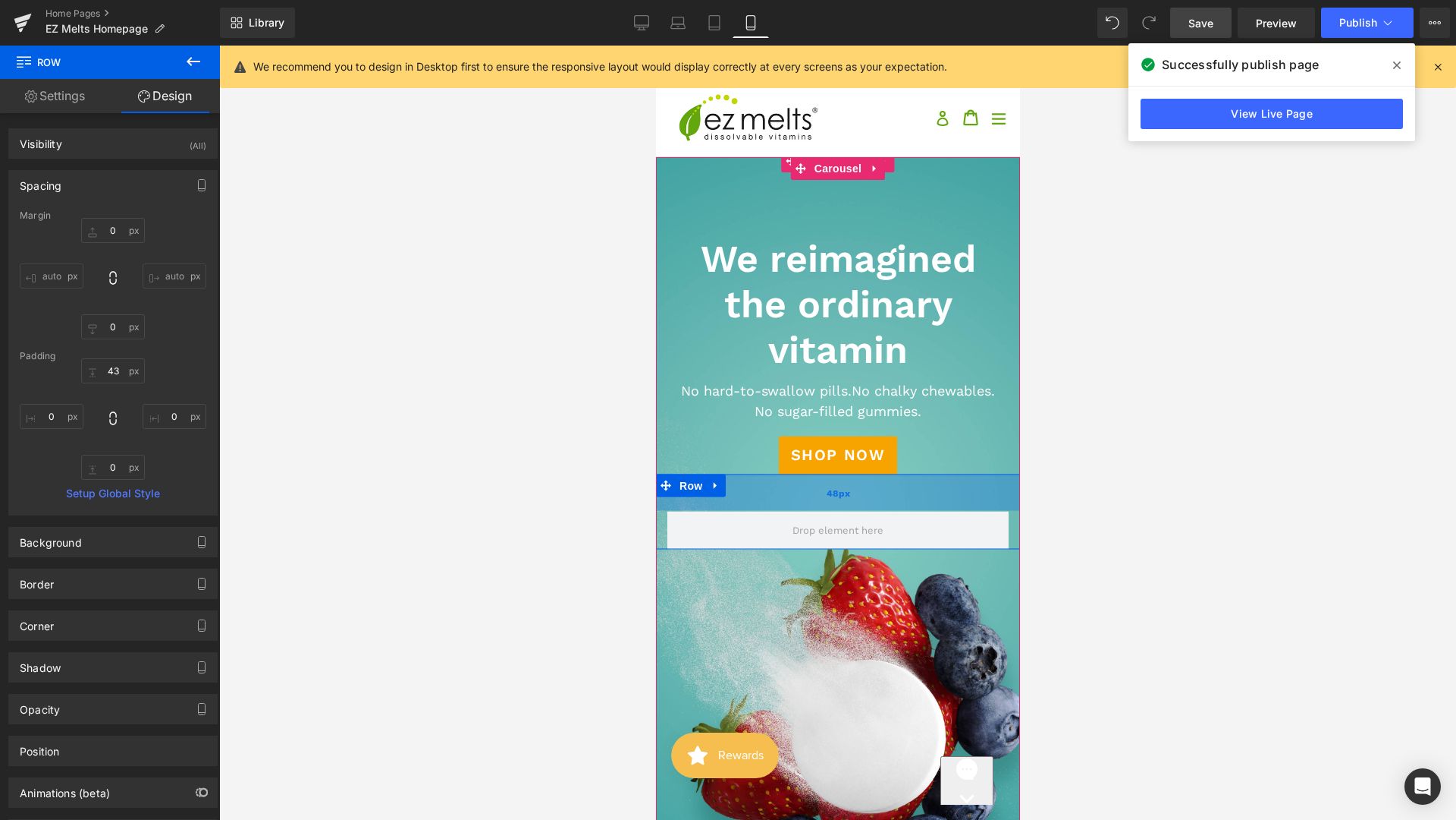
click at [932, 509] on div "48px" at bounding box center [837, 492] width 364 height 37
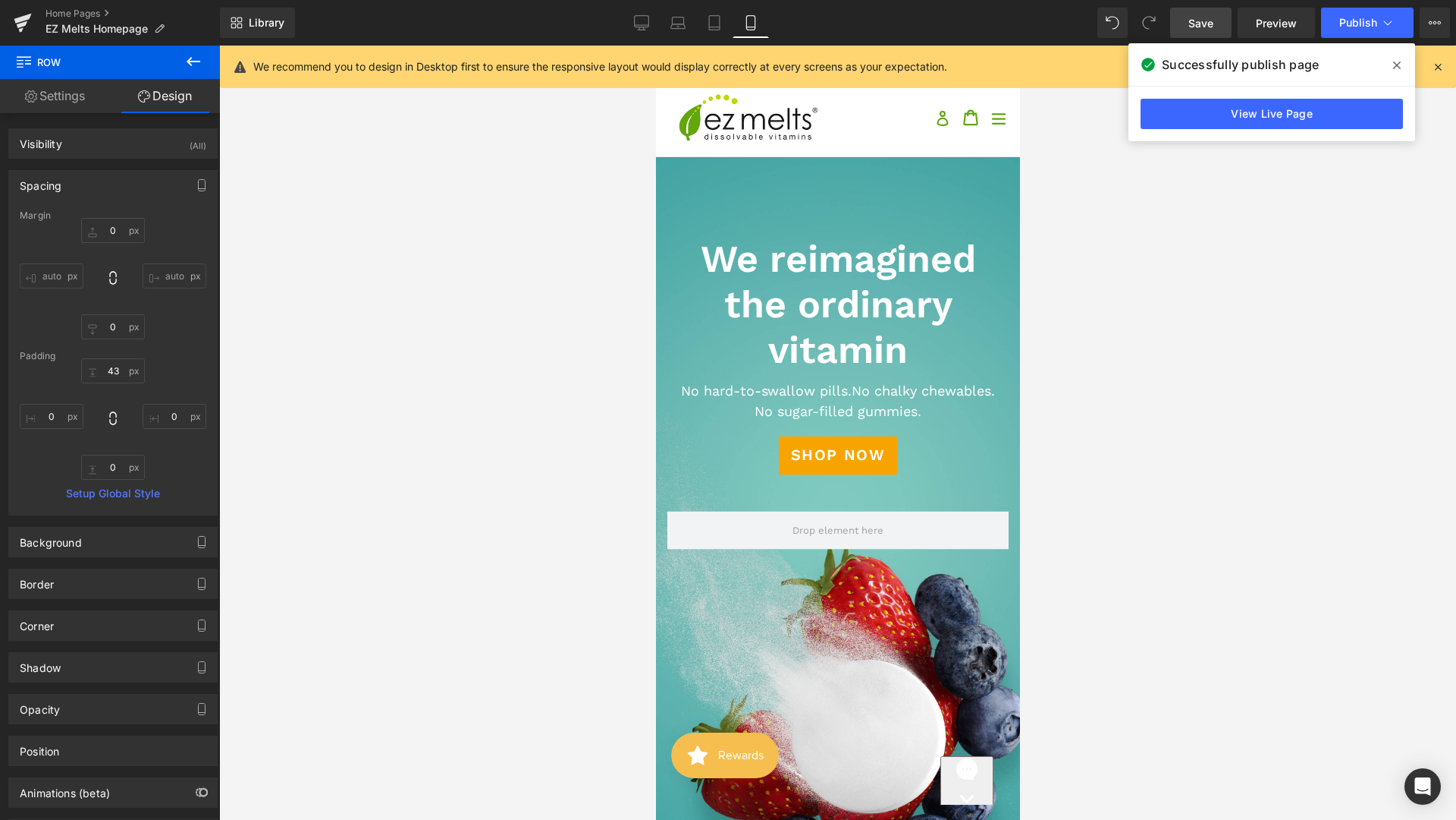
click at [1209, 23] on span "Save" at bounding box center [1201, 23] width 25 height 16
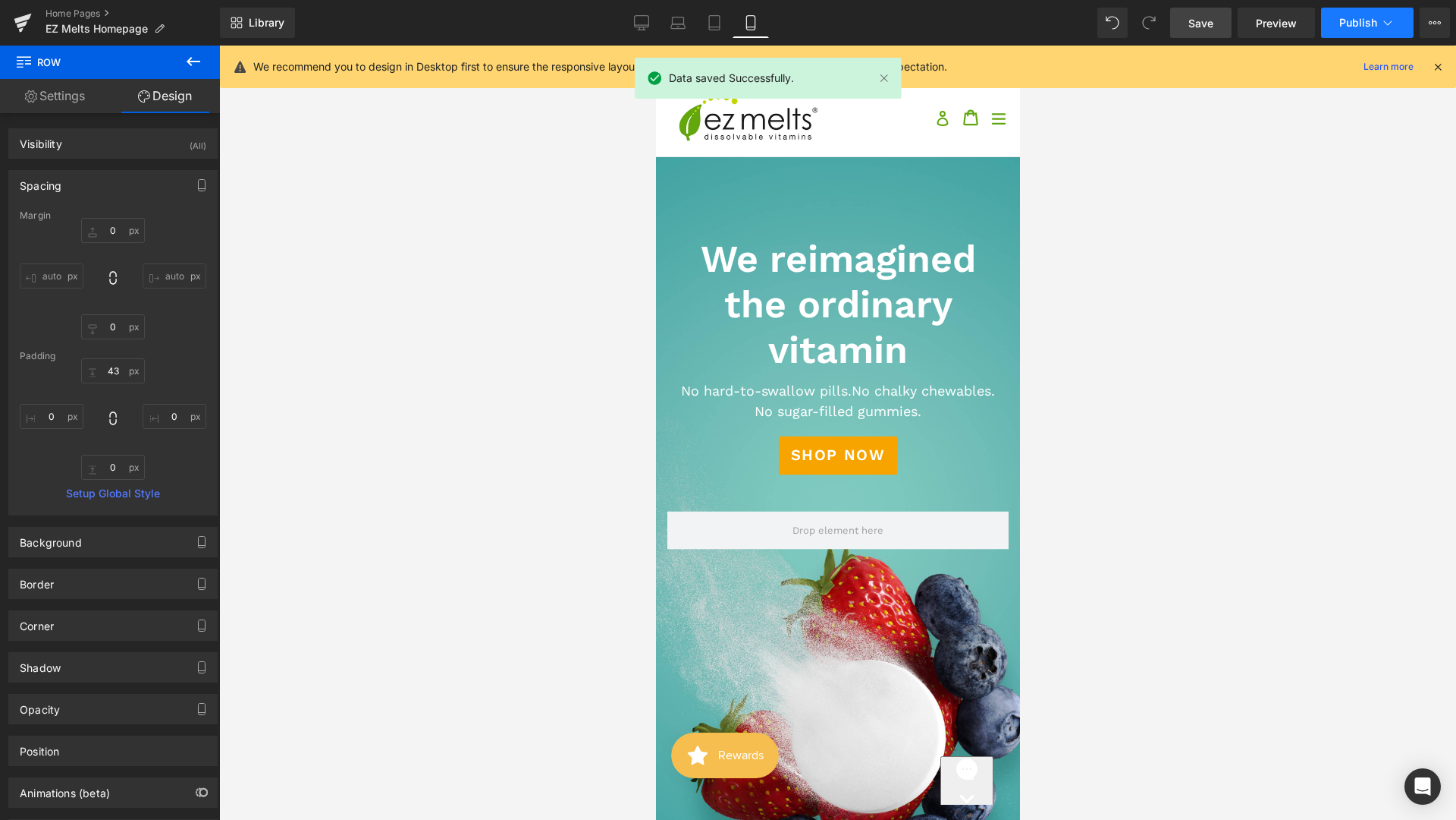
click at [1335, 24] on button "Publish" at bounding box center [1367, 23] width 93 height 30
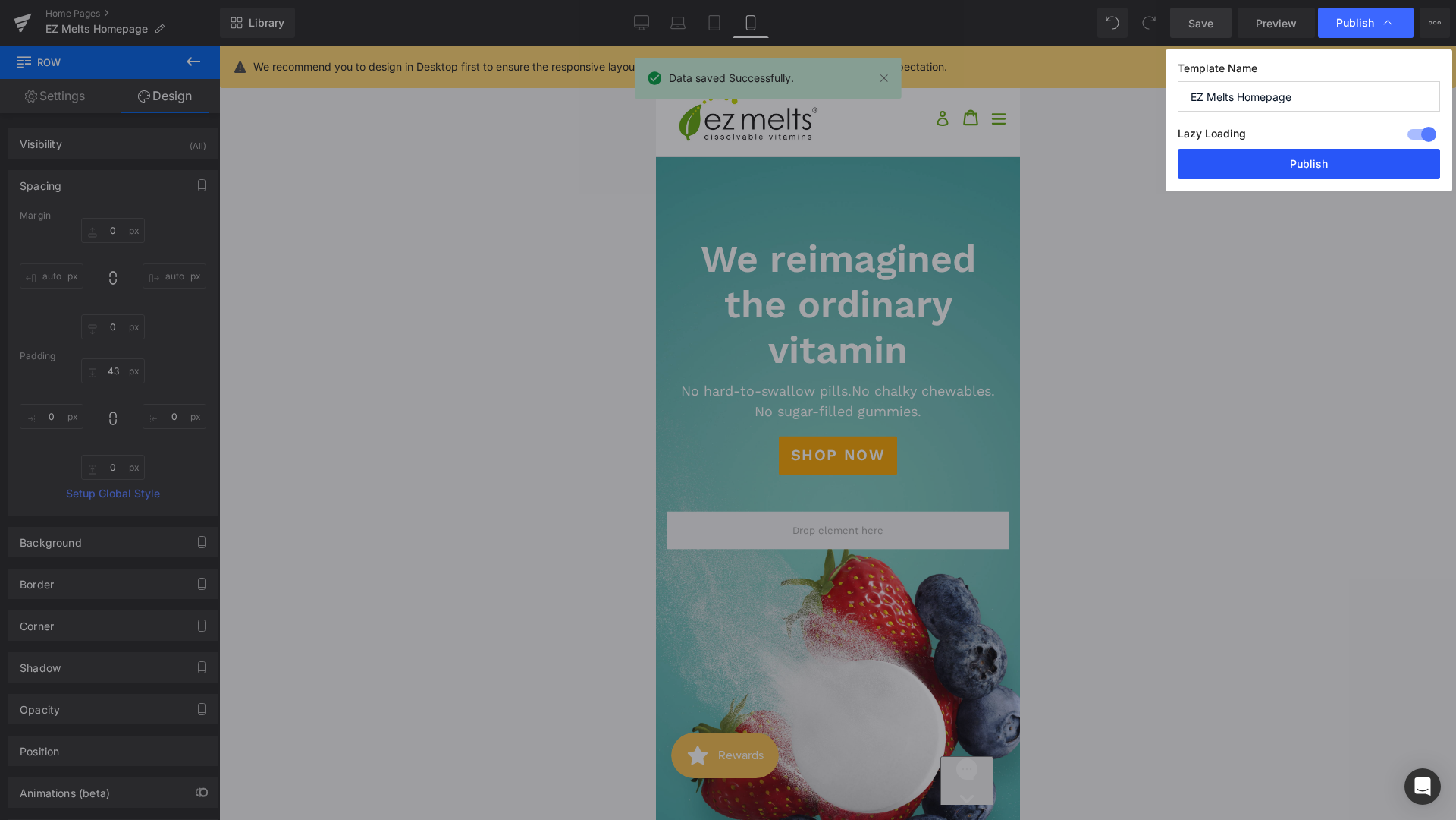
click at [1303, 159] on button "Publish" at bounding box center [1310, 163] width 263 height 30
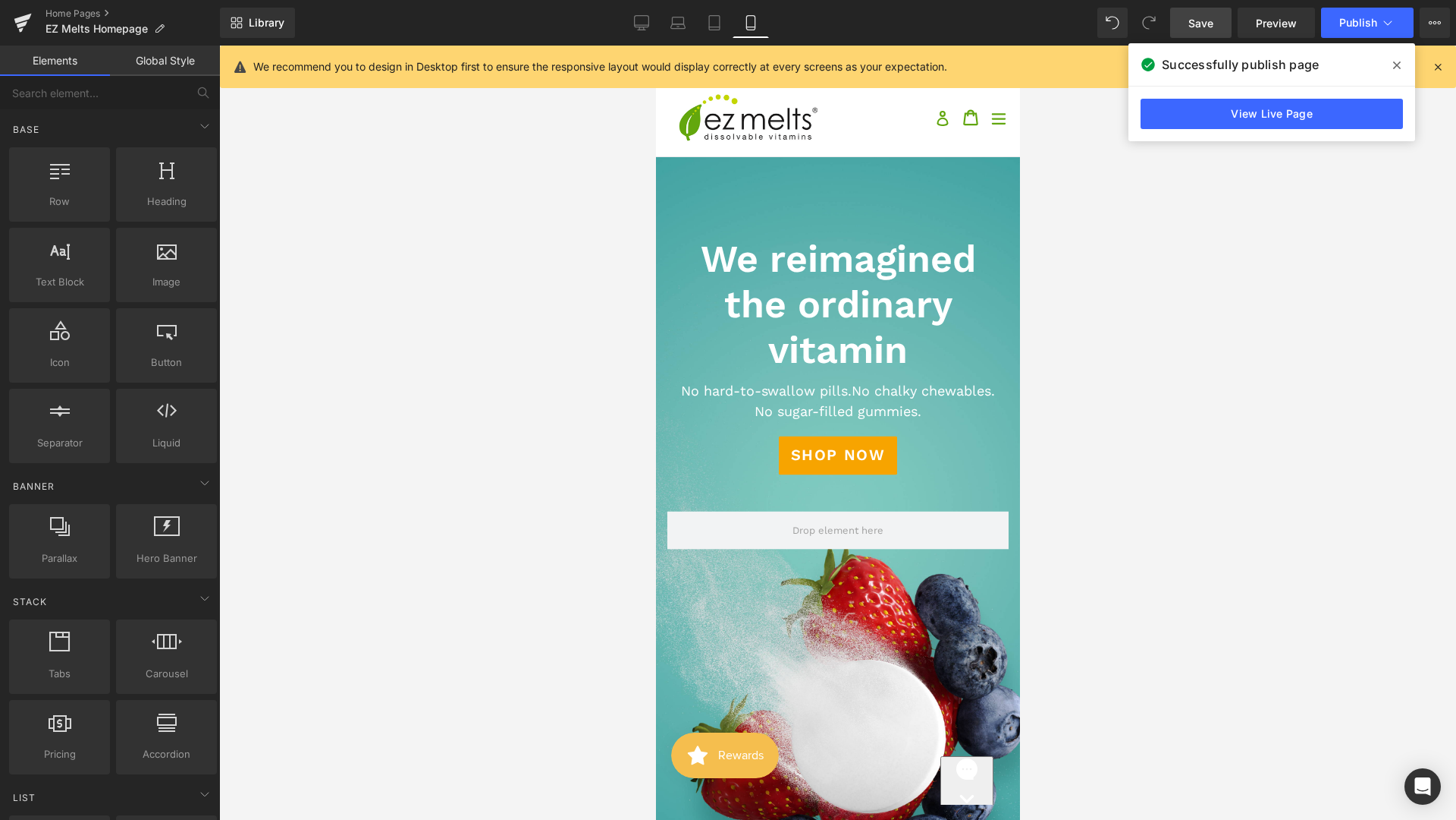
click at [1199, 272] on div at bounding box center [837, 432] width 1237 height 774
